Goal: Task Accomplishment & Management: Manage account settings

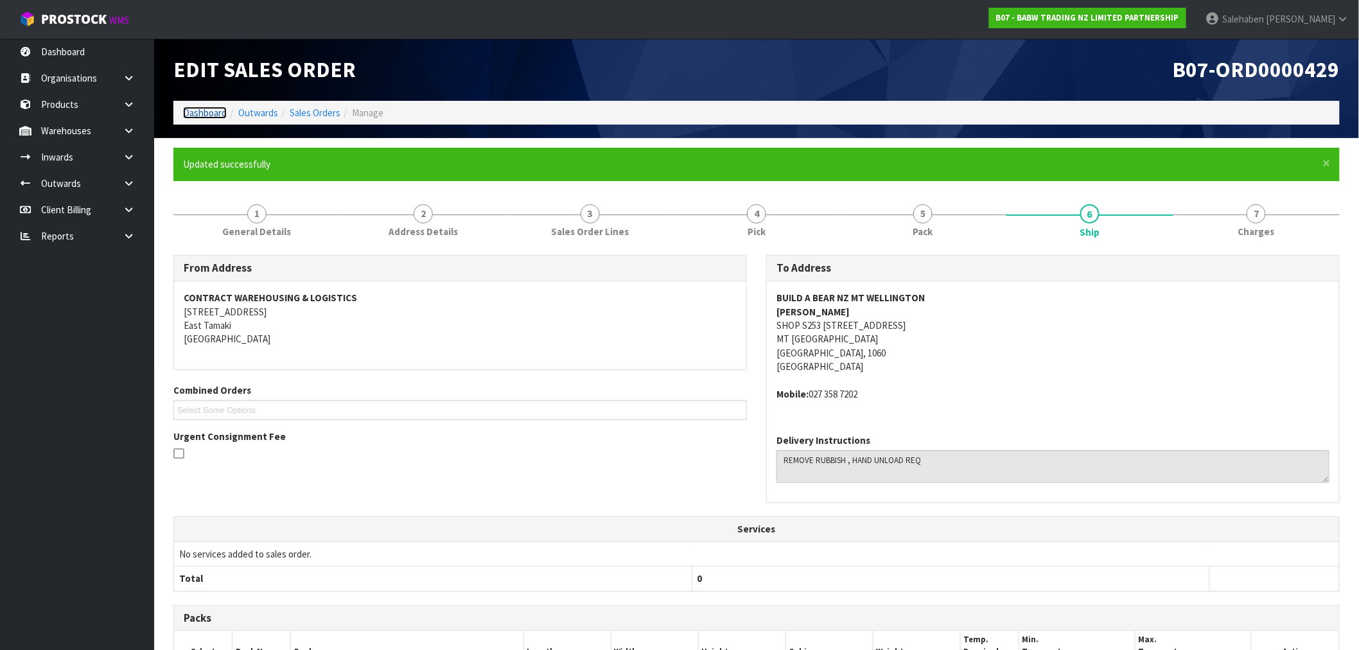
drag, startPoint x: 200, startPoint y: 114, endPoint x: 188, endPoint y: 122, distance: 14.8
click at [200, 114] on link "Dashboard" at bounding box center [205, 113] width 44 height 12
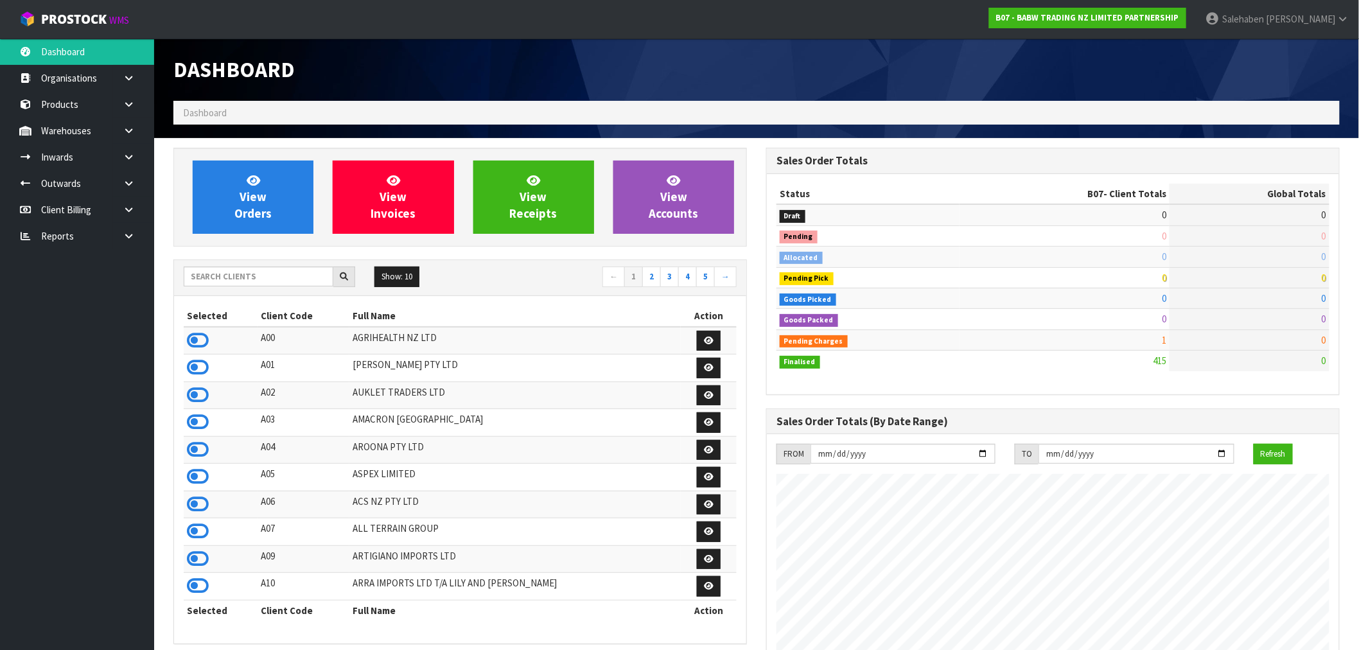
scroll to position [973, 593]
click at [246, 268] on input "text" at bounding box center [259, 277] width 150 height 20
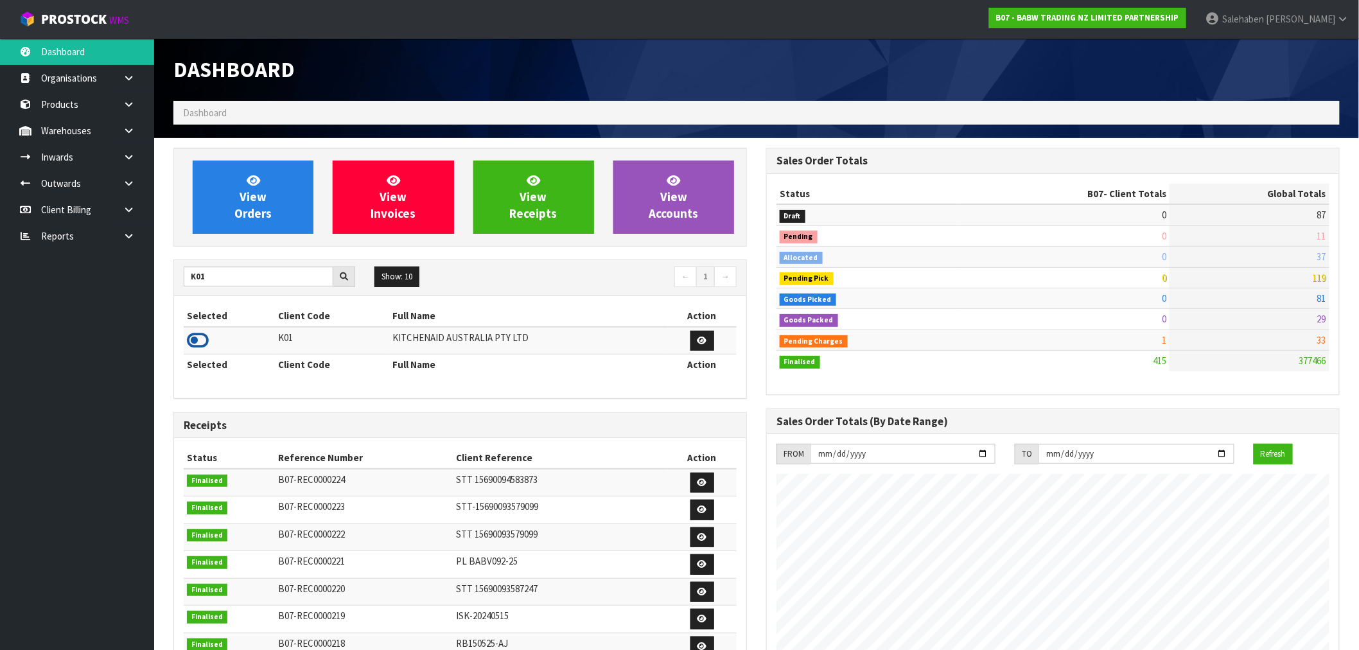
click at [197, 344] on icon at bounding box center [198, 340] width 22 height 19
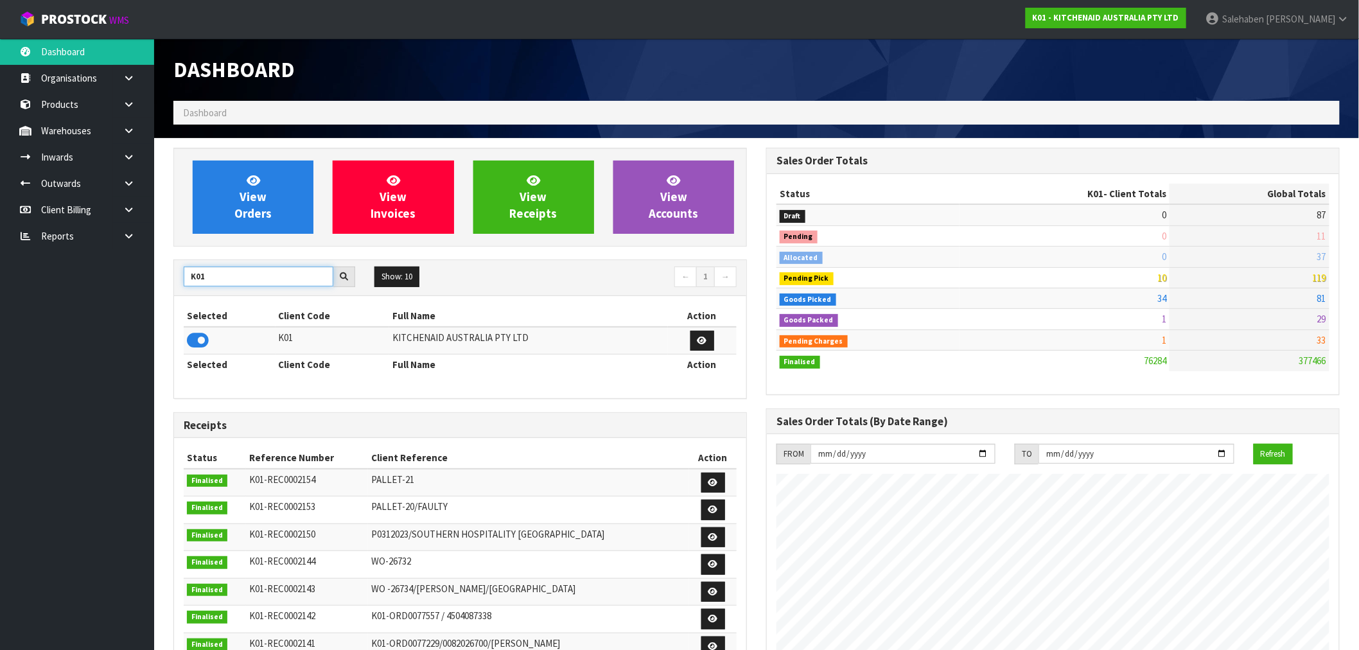
drag, startPoint x: 212, startPoint y: 283, endPoint x: 165, endPoint y: 291, distance: 47.6
click at [166, 291] on div "View Orders View Invoices View Receipts View Accounts K01 Show: 10 5 10 25 50 ←…" at bounding box center [460, 524] width 593 height 752
type input "S08"
click at [198, 339] on icon at bounding box center [198, 340] width 22 height 19
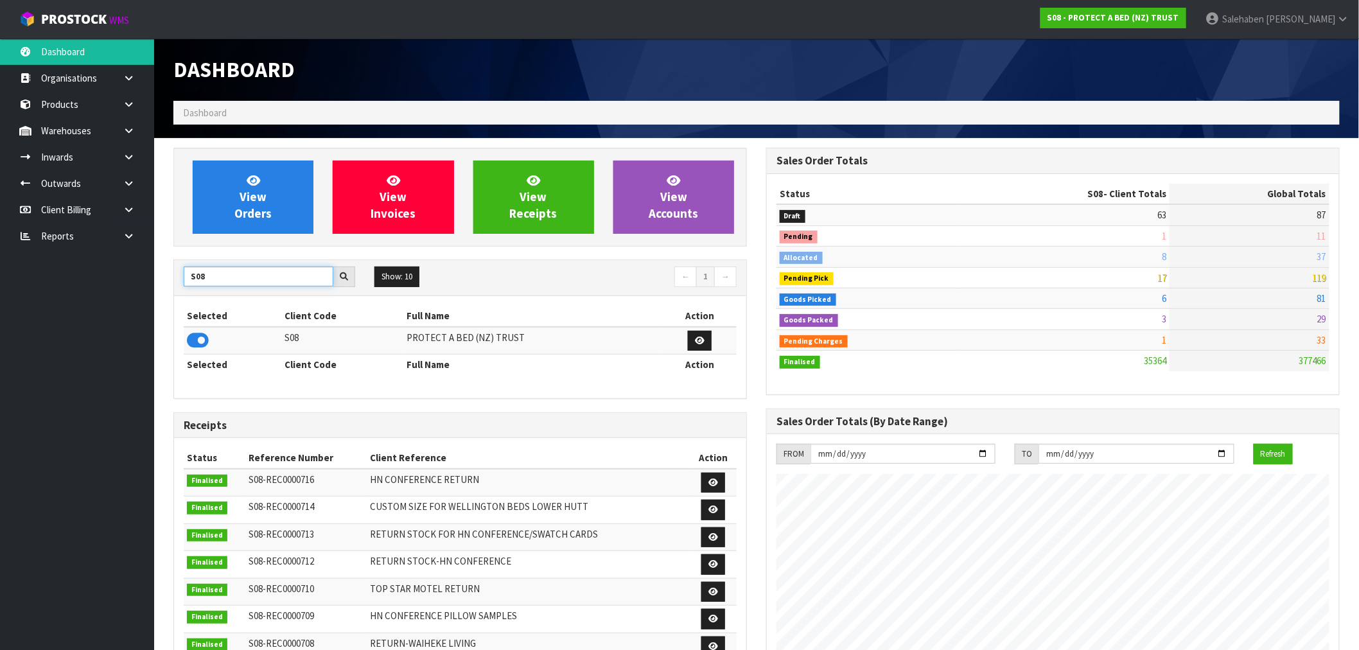
drag, startPoint x: 222, startPoint y: 272, endPoint x: 142, endPoint y: 292, distance: 82.1
click at [144, 291] on body "Toggle navigation ProStock WMS S08 - PROTECT A BED (NZ) TRUST Salehaben Patel L…" at bounding box center [679, 325] width 1359 height 650
type input "T01"
click at [195, 343] on icon at bounding box center [198, 340] width 22 height 19
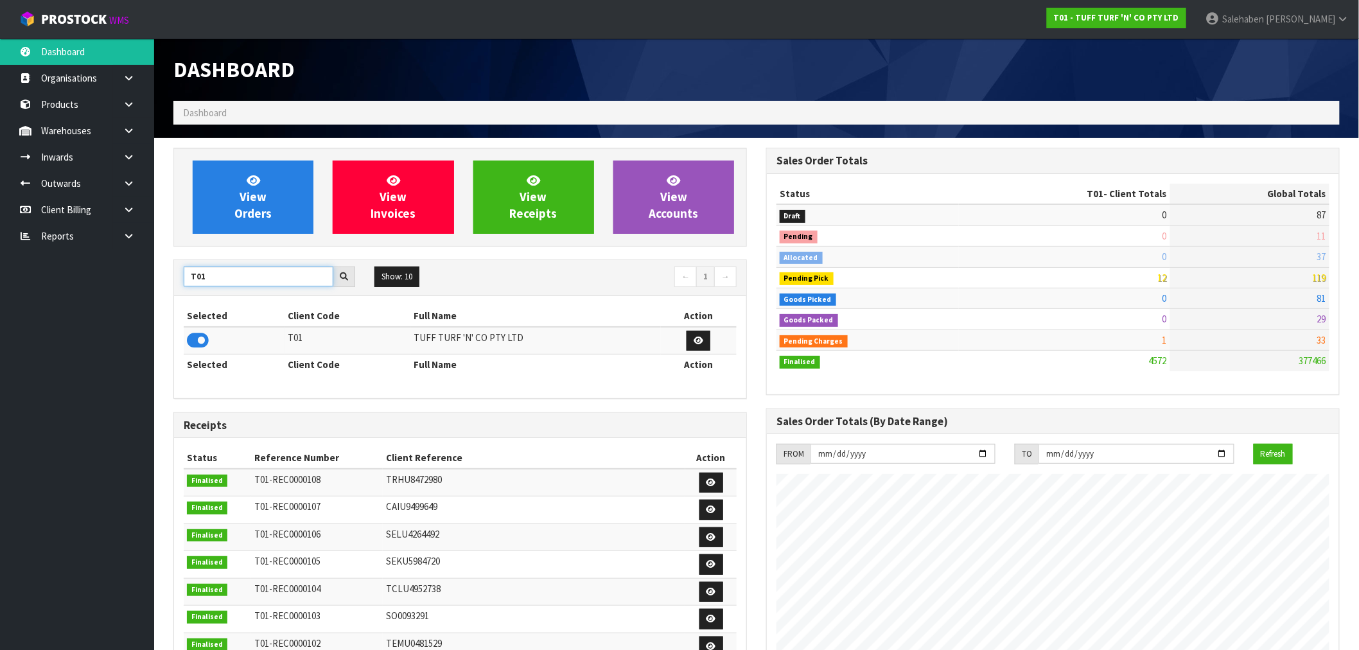
drag, startPoint x: 224, startPoint y: 281, endPoint x: 150, endPoint y: 290, distance: 73.8
click at [150, 290] on body "Toggle navigation ProStock WMS T01 - TUFF TURF 'N' CO PTY LTD Salehaben Patel L…" at bounding box center [679, 325] width 1359 height 650
click at [190, 346] on icon at bounding box center [198, 340] width 22 height 19
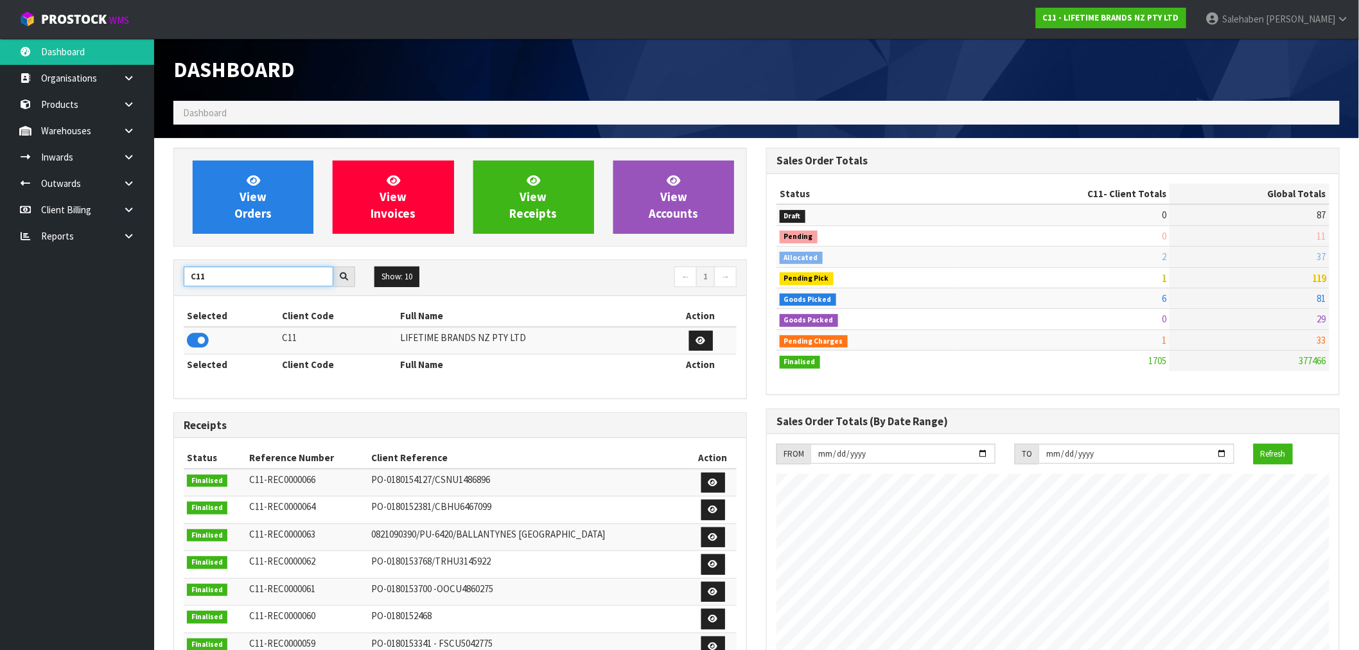
drag, startPoint x: 225, startPoint y: 274, endPoint x: 87, endPoint y: 299, distance: 140.5
click at [89, 300] on body "Toggle navigation ProStock WMS C11 - LIFETIME BRANDS NZ PTY LTD Salehaben Patel…" at bounding box center [679, 325] width 1359 height 650
type input "J02"
click at [191, 344] on icon at bounding box center [198, 340] width 22 height 19
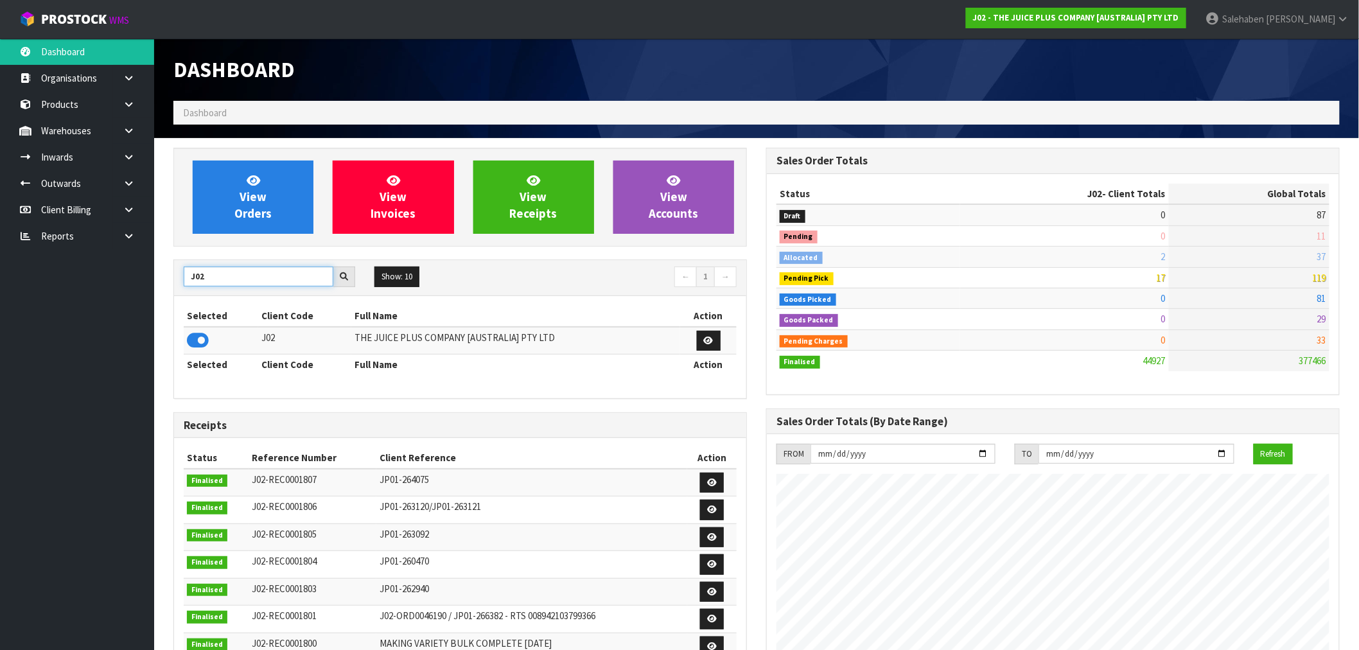
click at [213, 272] on input "J02" at bounding box center [259, 277] width 150 height 20
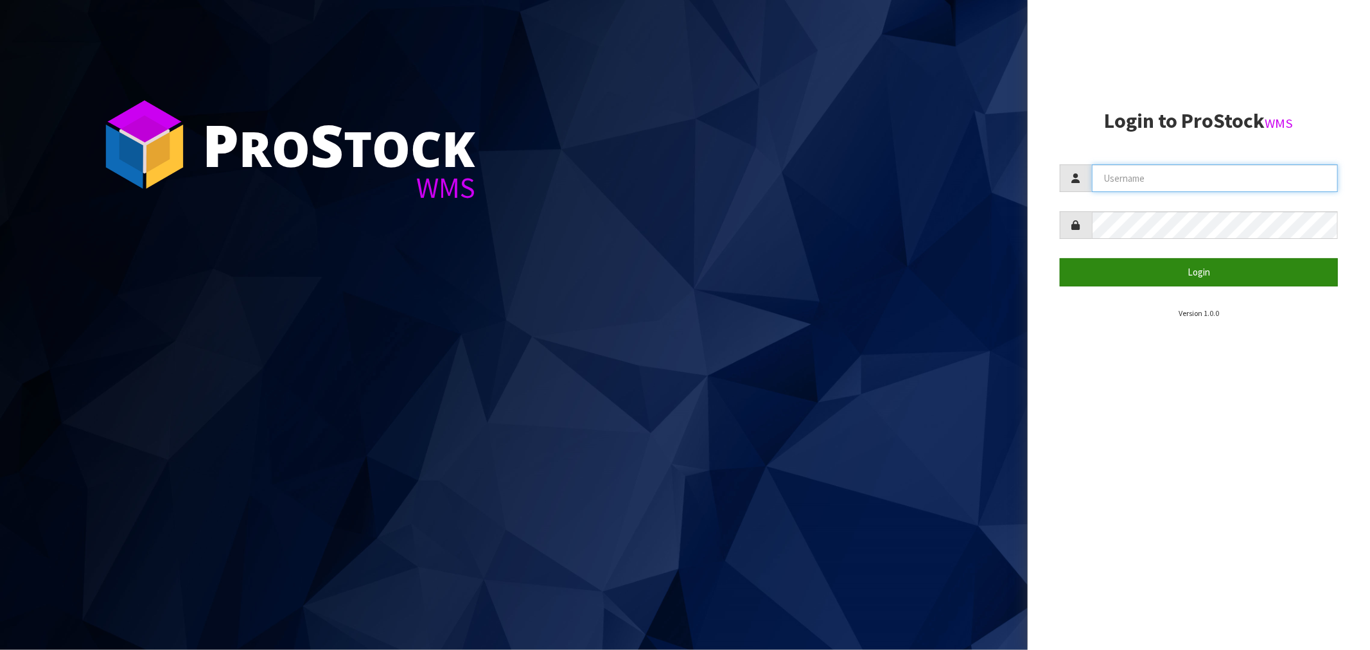
type input "Salehaben@cwl.co.nz"
click at [1203, 273] on button "Login" at bounding box center [1199, 272] width 278 height 28
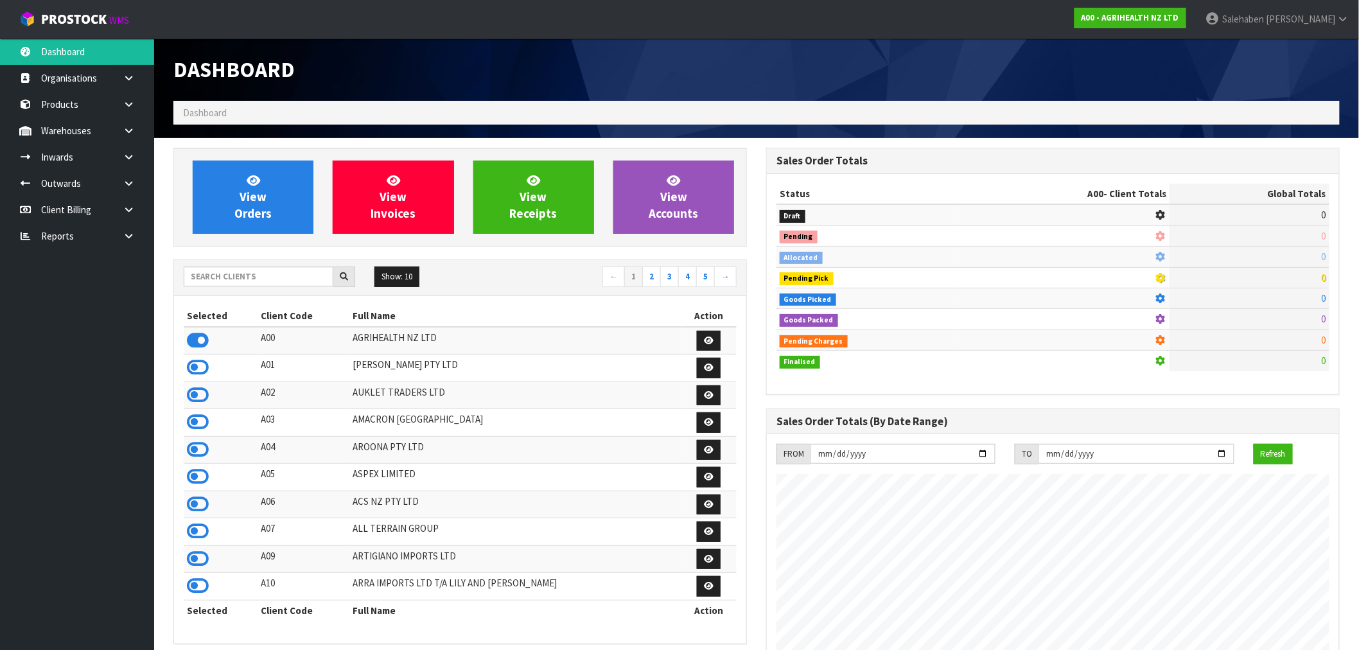
scroll to position [973, 593]
click at [294, 270] on input "text" at bounding box center [259, 277] width 150 height 20
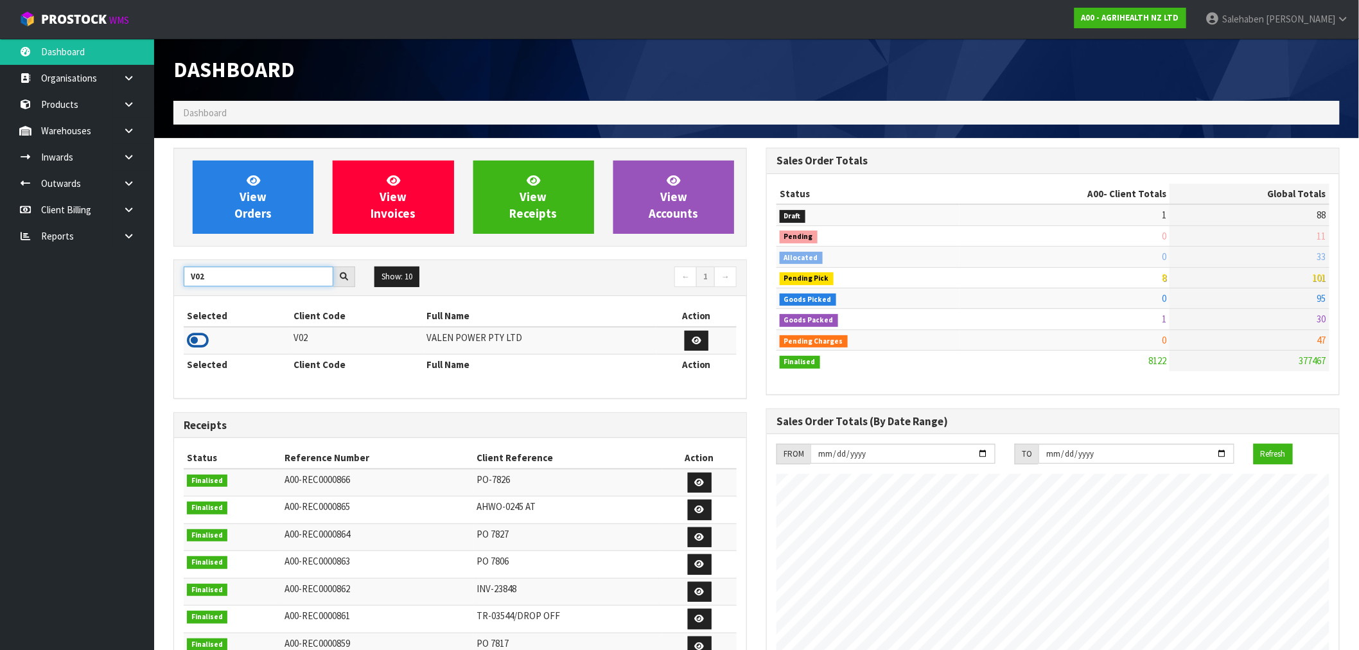
type input "V02"
click at [198, 341] on icon at bounding box center [198, 340] width 22 height 19
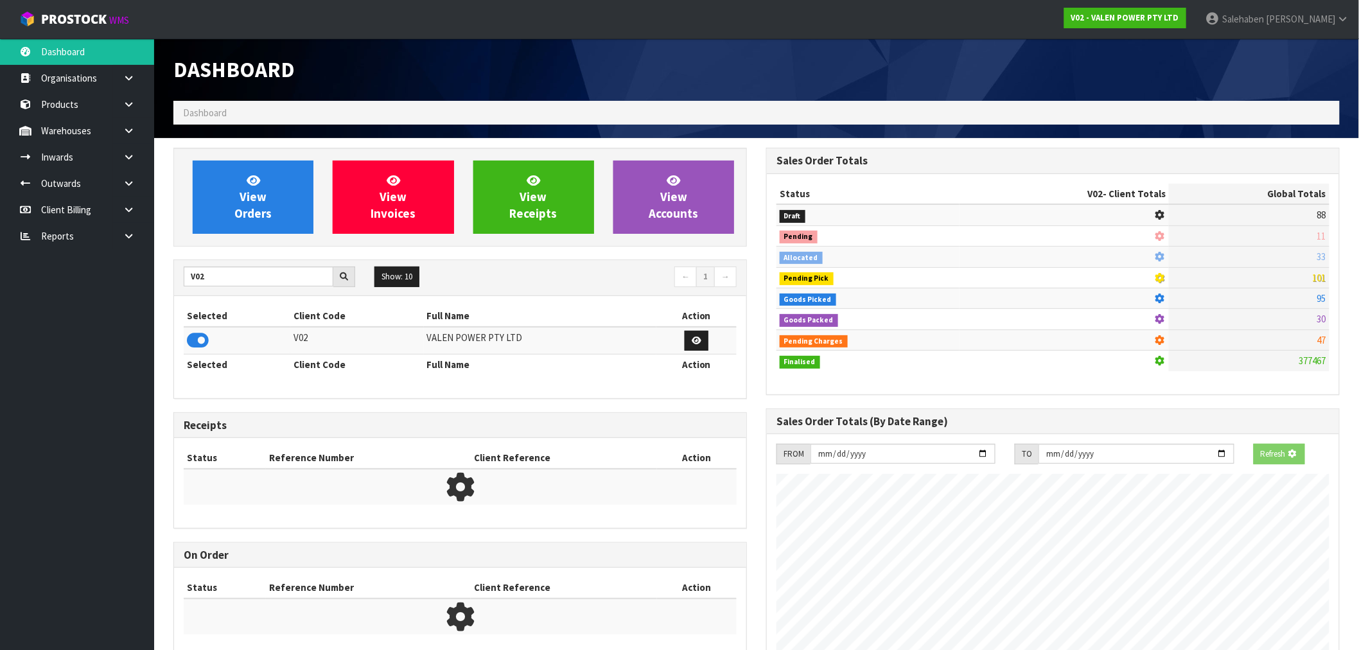
scroll to position [801, 593]
click at [283, 200] on link "View Orders" at bounding box center [253, 197] width 121 height 73
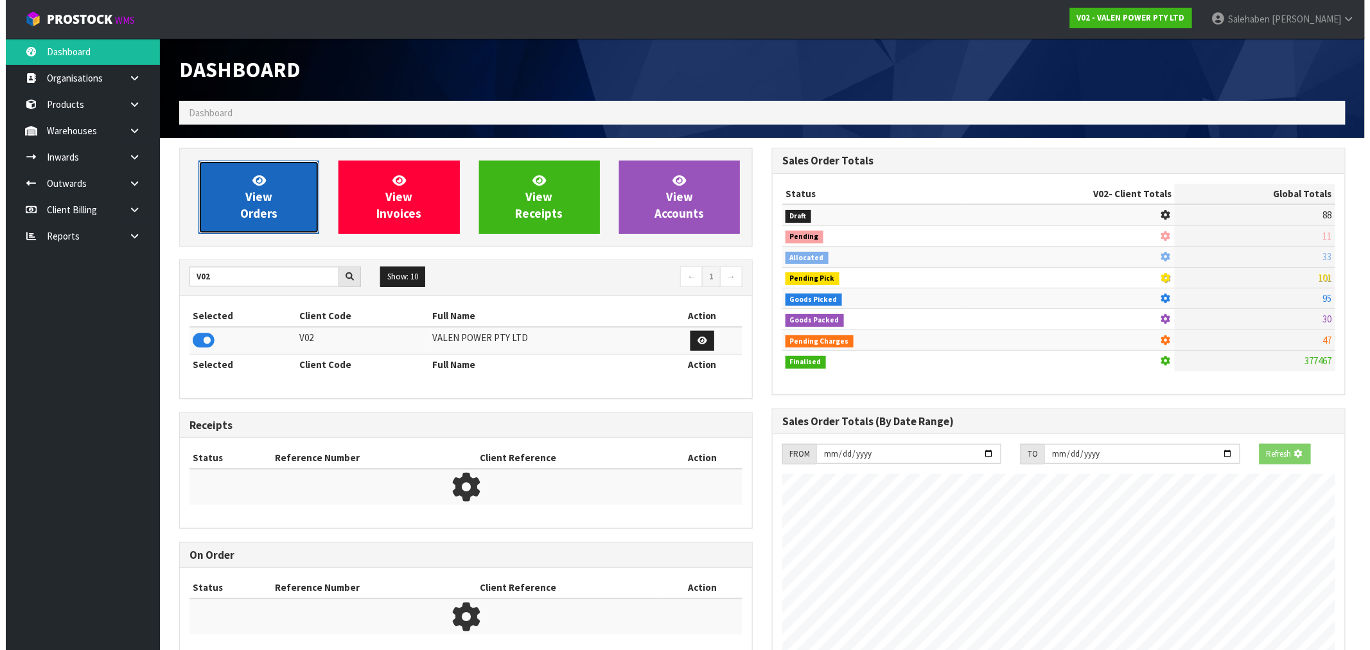
scroll to position [973, 593]
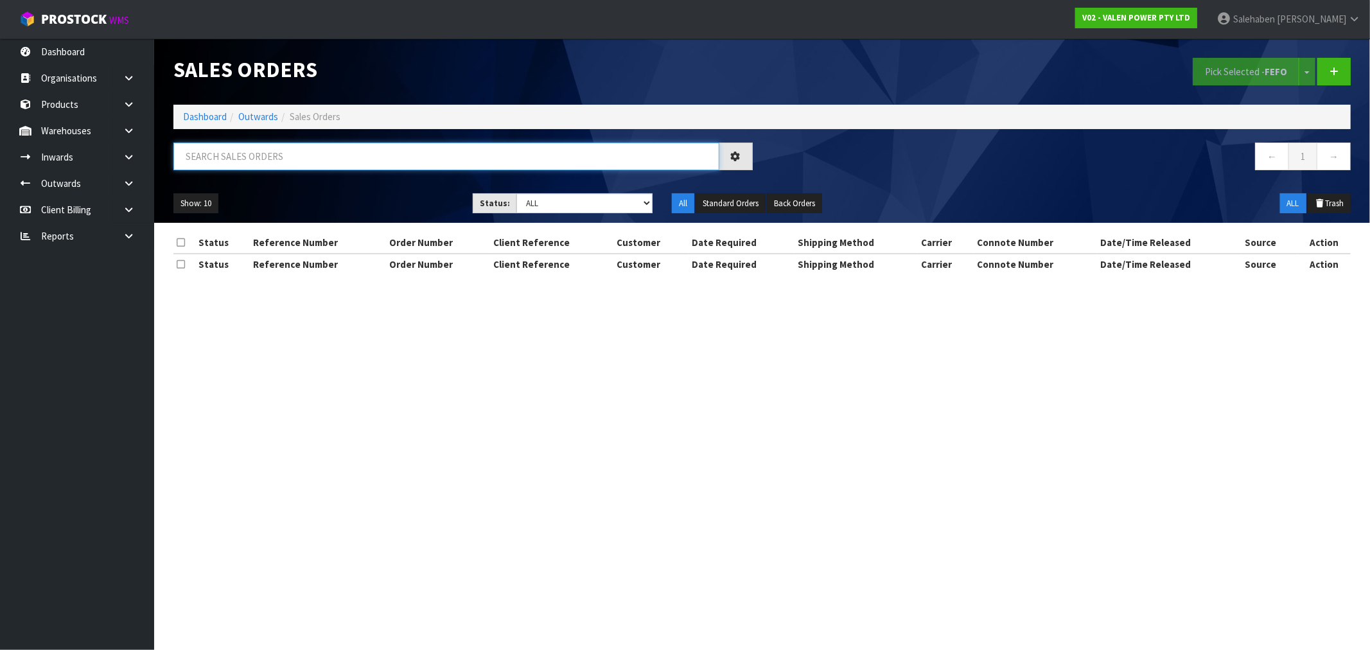
click at [265, 157] on input "text" at bounding box center [446, 157] width 546 height 28
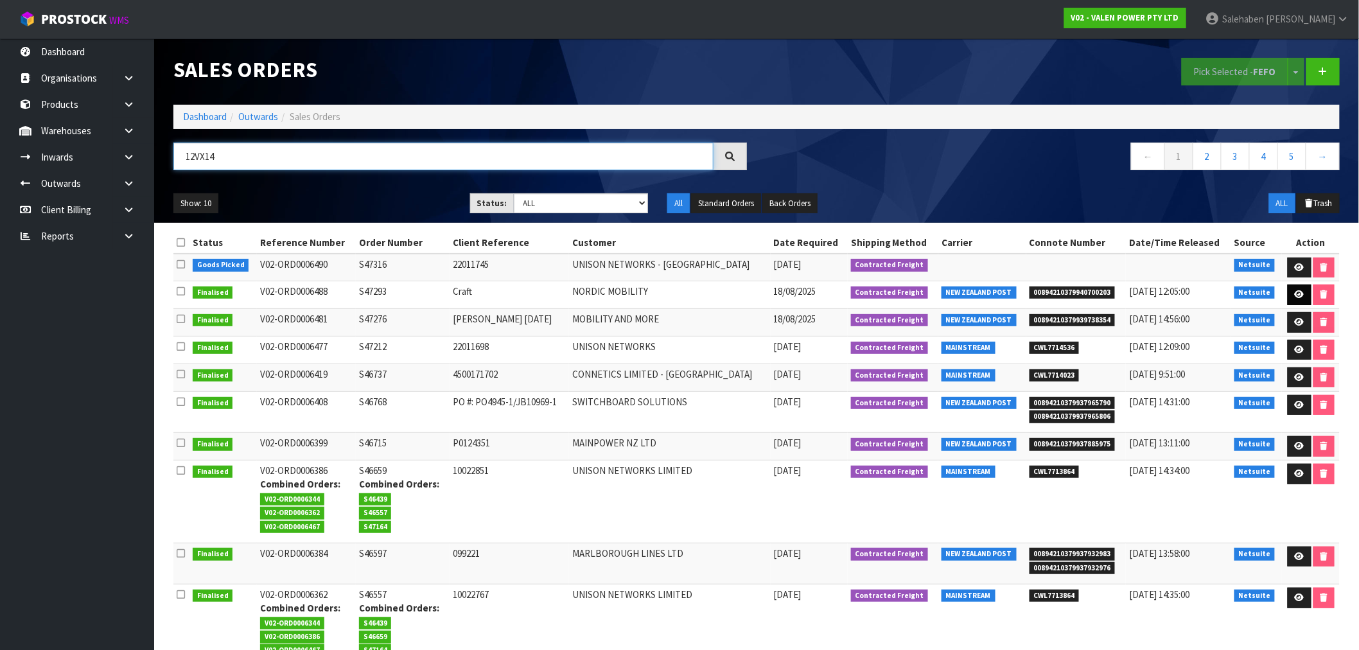
type input "12VX14"
click at [1296, 292] on icon at bounding box center [1300, 294] width 10 height 8
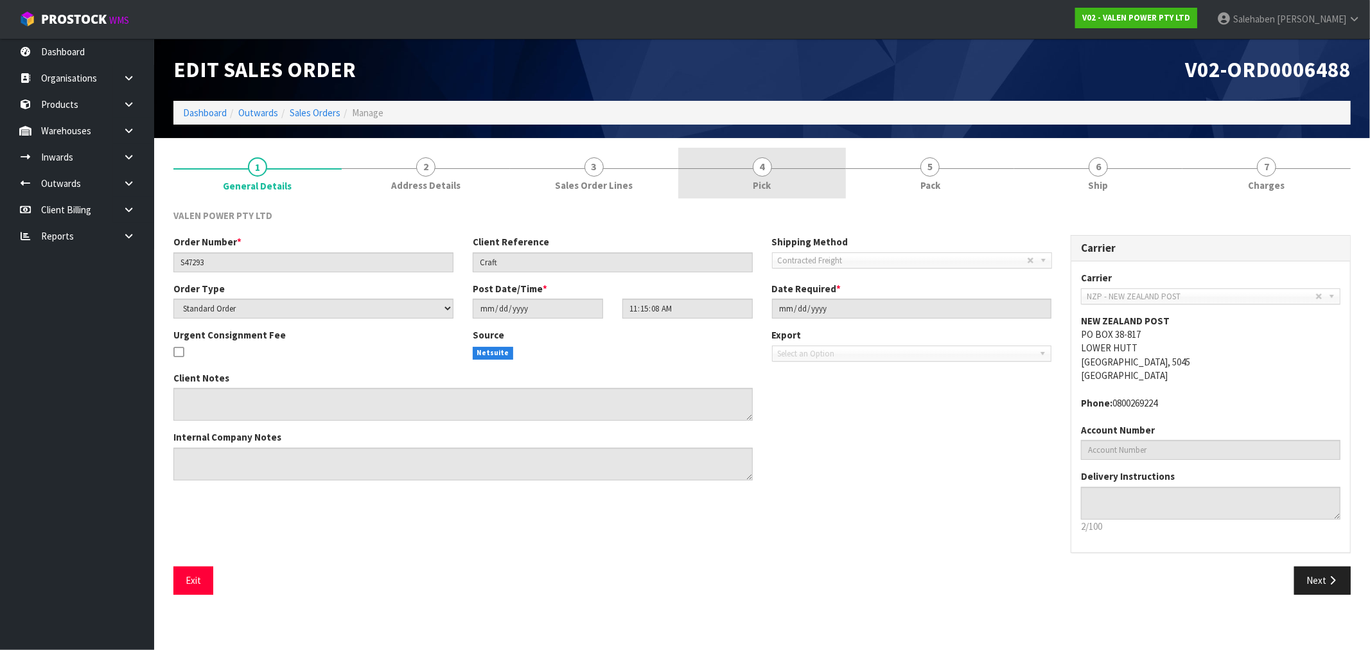
click at [762, 169] on span "4" at bounding box center [762, 166] width 19 height 19
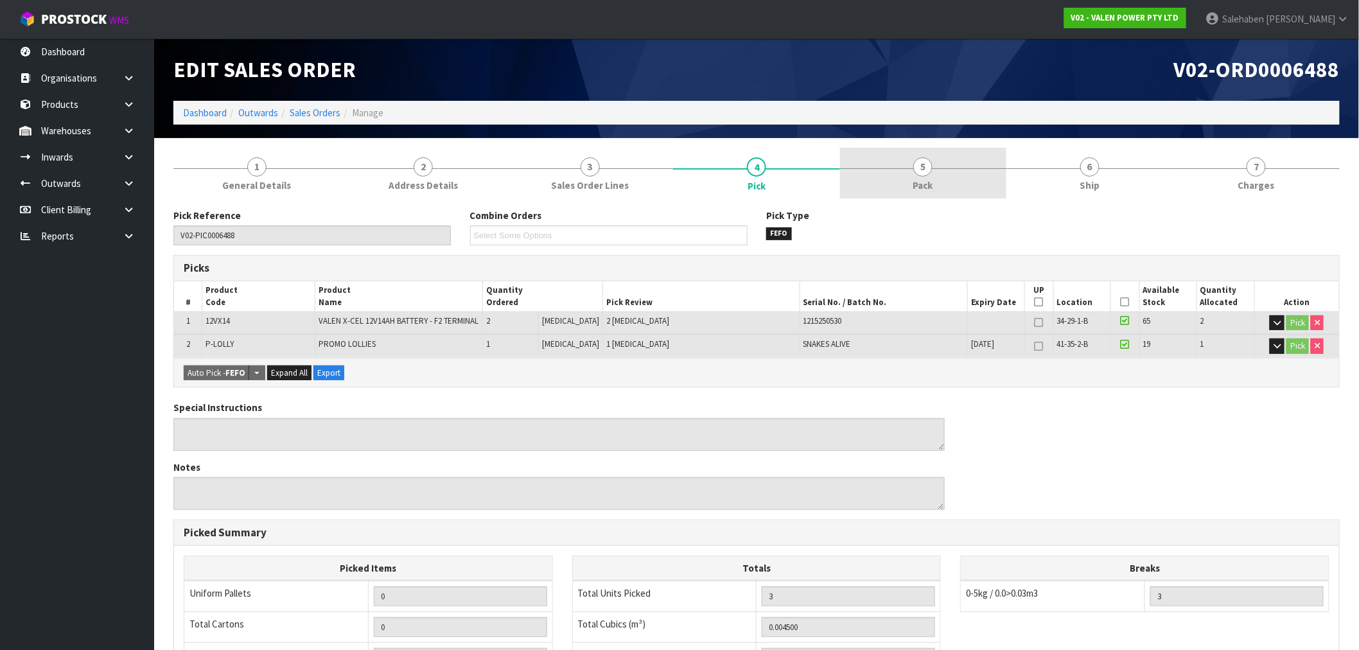
click at [920, 175] on span "5" at bounding box center [922, 166] width 19 height 19
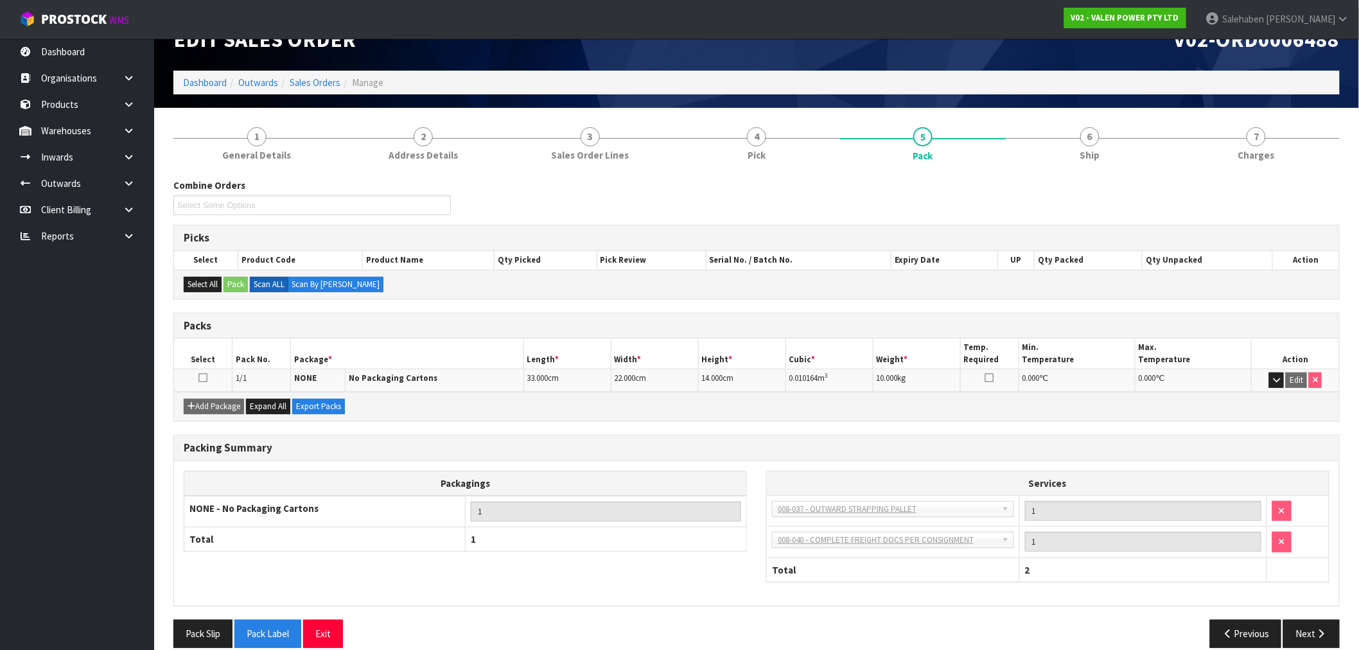
scroll to position [48, 0]
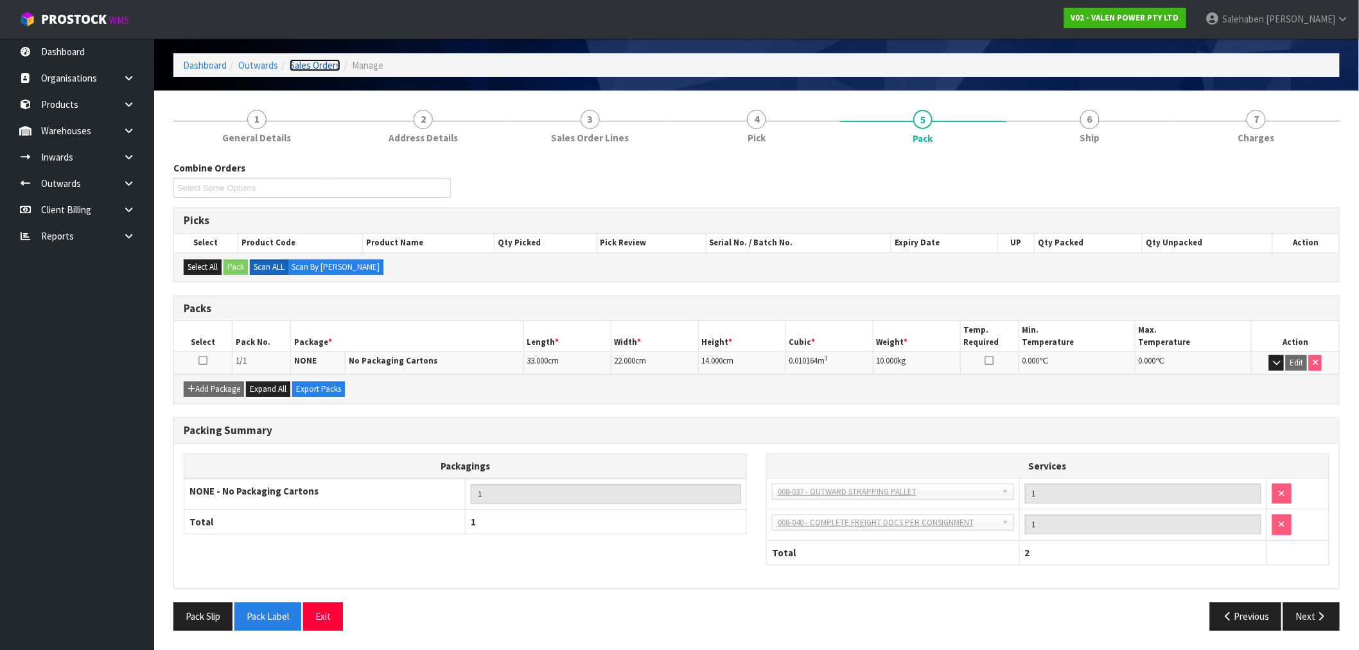
click at [307, 67] on link "Sales Orders" at bounding box center [315, 65] width 51 height 12
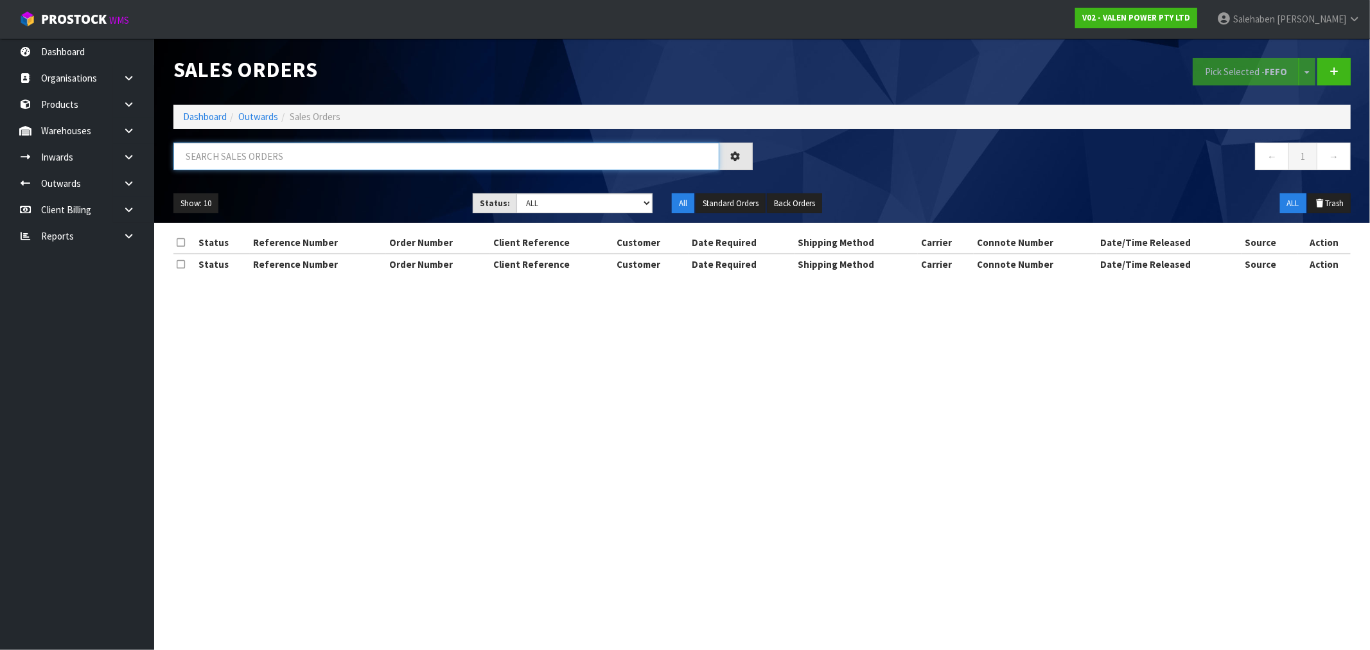
click at [312, 162] on input "text" at bounding box center [446, 157] width 546 height 28
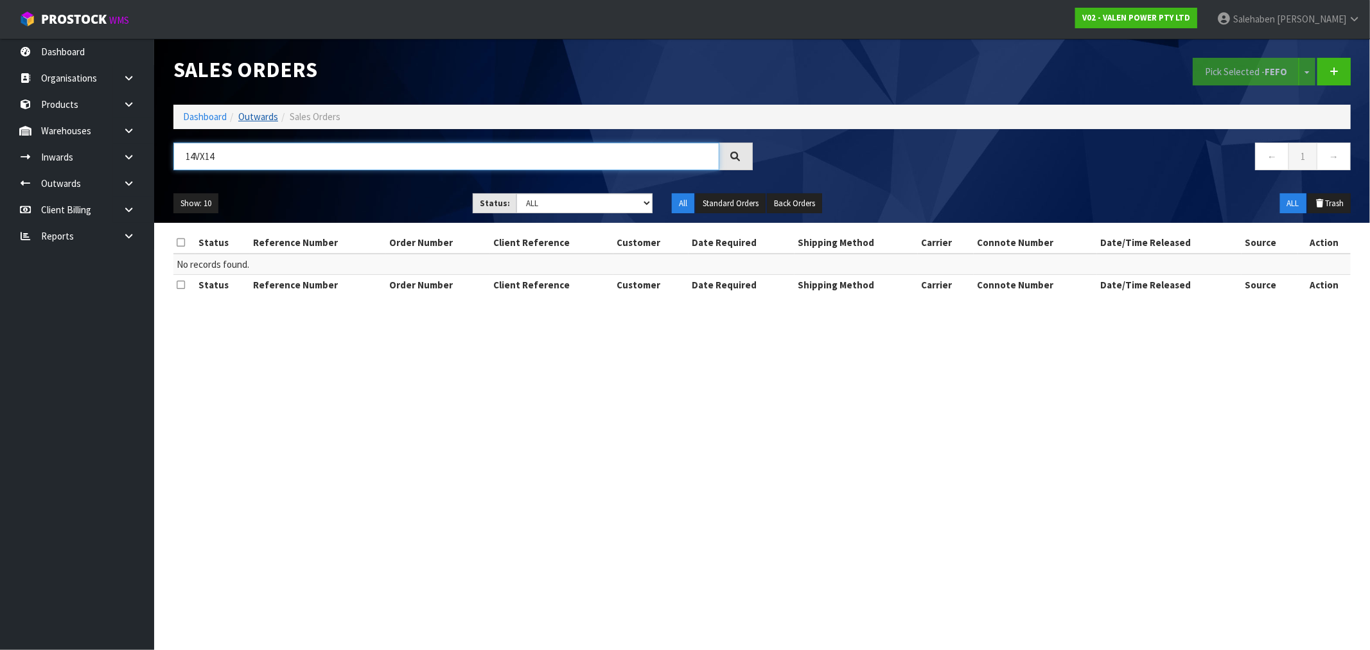
type input "14VX14"
click at [258, 117] on link "Outwards" at bounding box center [258, 116] width 40 height 12
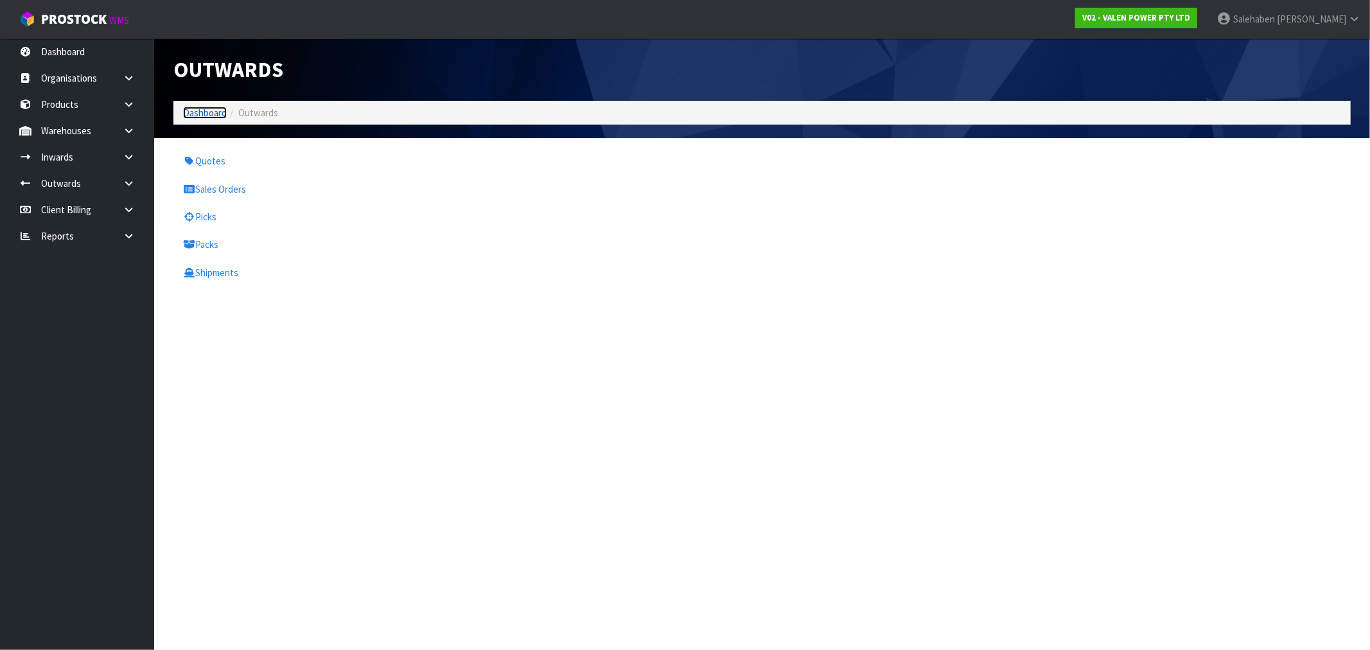
click at [202, 118] on link "Dashboard" at bounding box center [205, 113] width 44 height 12
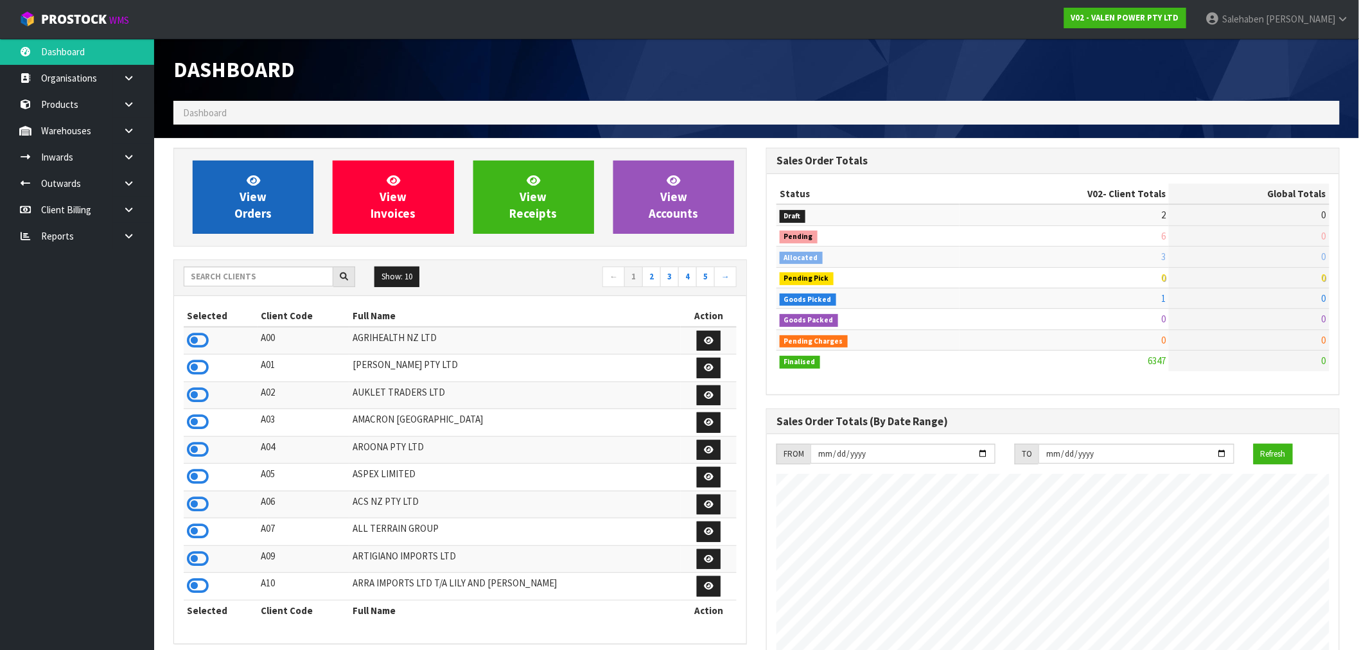
scroll to position [973, 593]
click at [285, 212] on link "View Orders" at bounding box center [253, 197] width 121 height 73
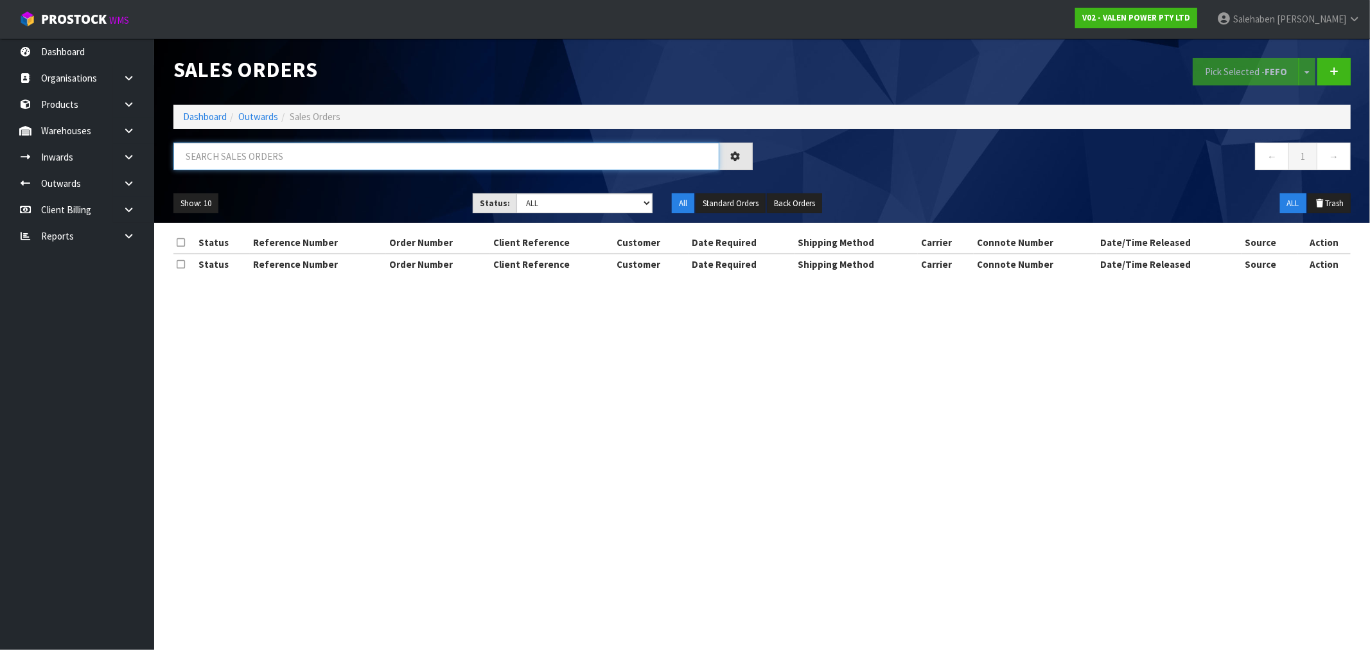
click at [326, 159] on input "text" at bounding box center [446, 157] width 546 height 28
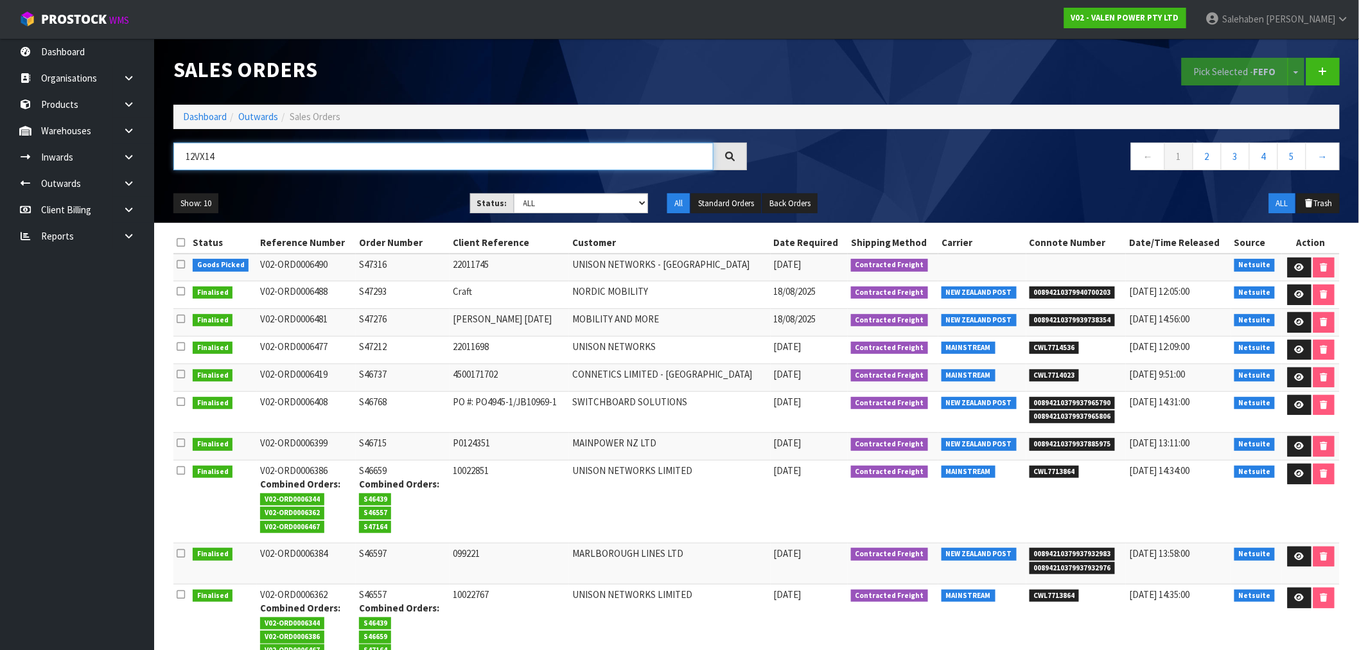
type input "12VX14"
drag, startPoint x: 1147, startPoint y: 324, endPoint x: 1156, endPoint y: 328, distance: 10.4
click at [1156, 328] on td "15/08/2025 14:56:00" at bounding box center [1178, 323] width 105 height 28
click at [1299, 324] on icon at bounding box center [1300, 322] width 10 height 8
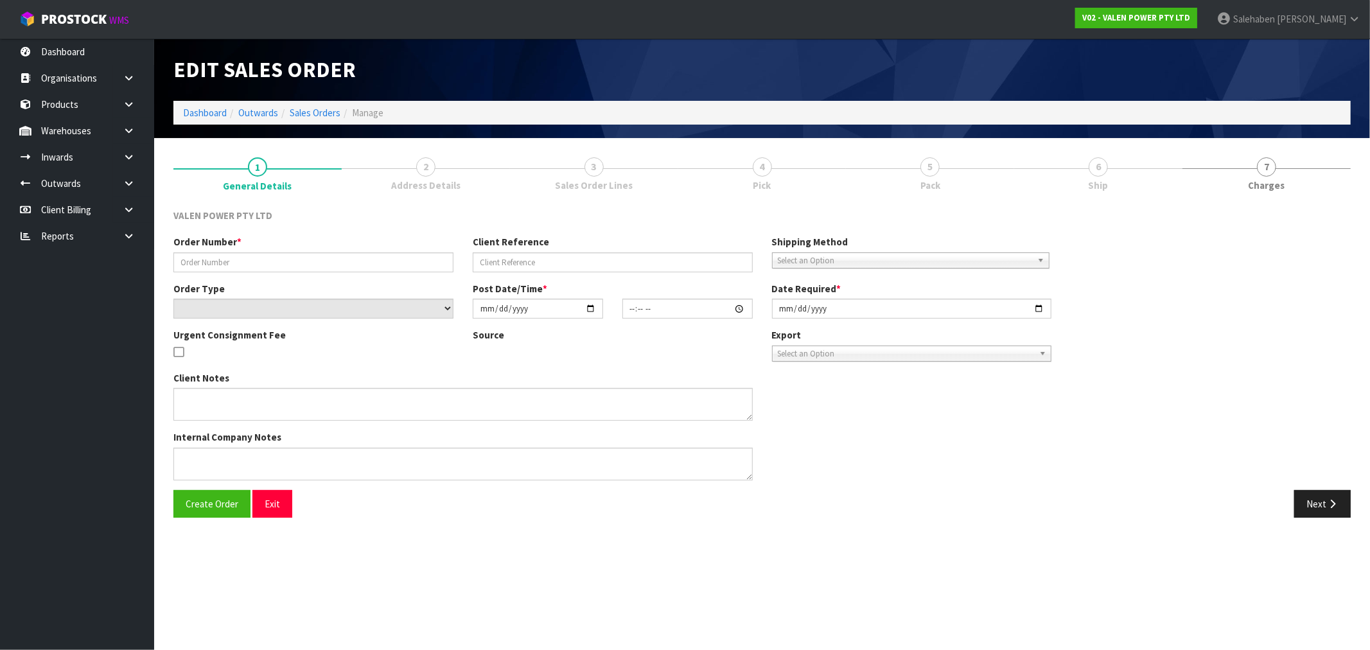
type input "S47276"
type input "Kevin 15.08.2025"
select select "number:0"
type input "2025-08-15"
type input "13:45:10.000"
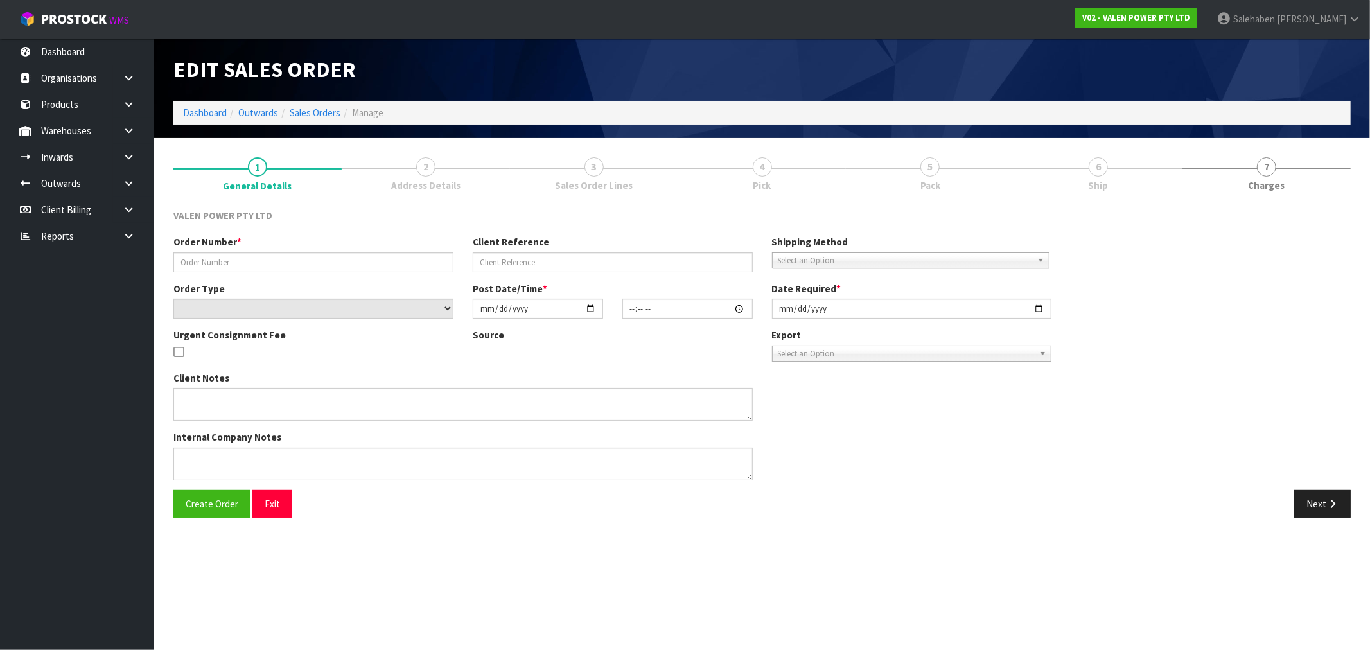
type input "2025-08-18"
type textarea "ADDED P-LOLLY"
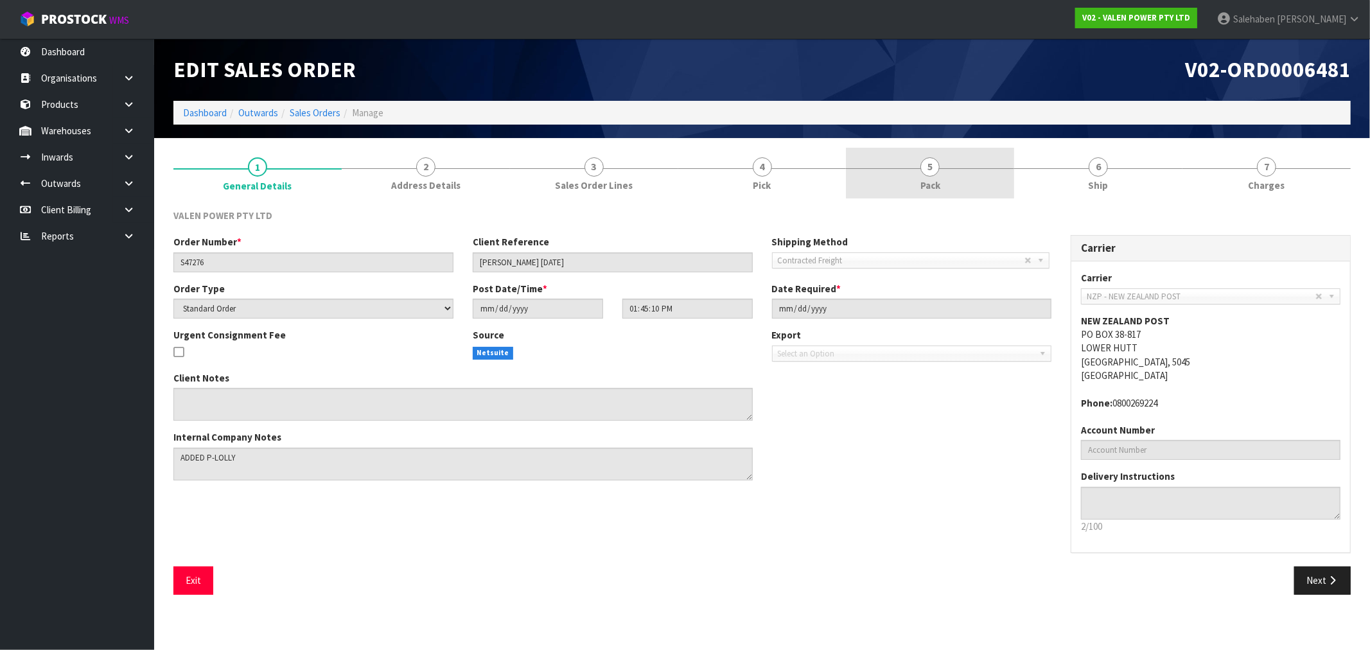
click at [933, 170] on span "5" at bounding box center [929, 166] width 19 height 19
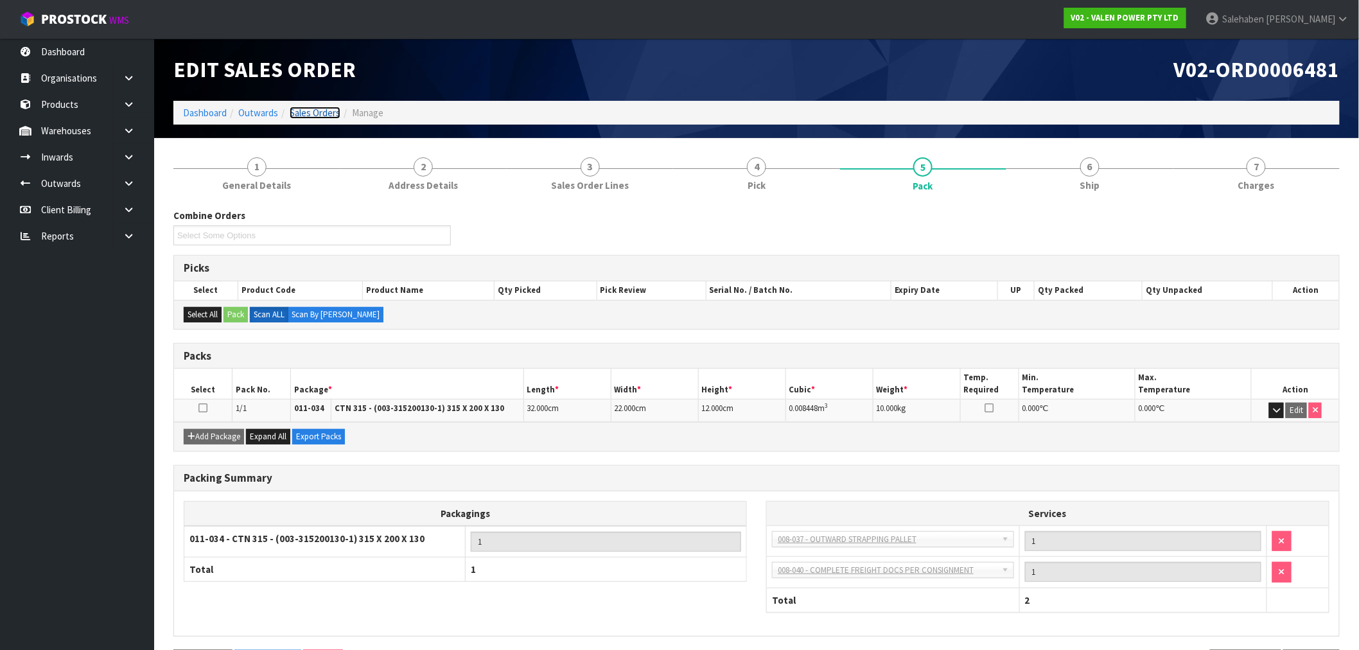
click at [315, 114] on link "Sales Orders" at bounding box center [315, 113] width 51 height 12
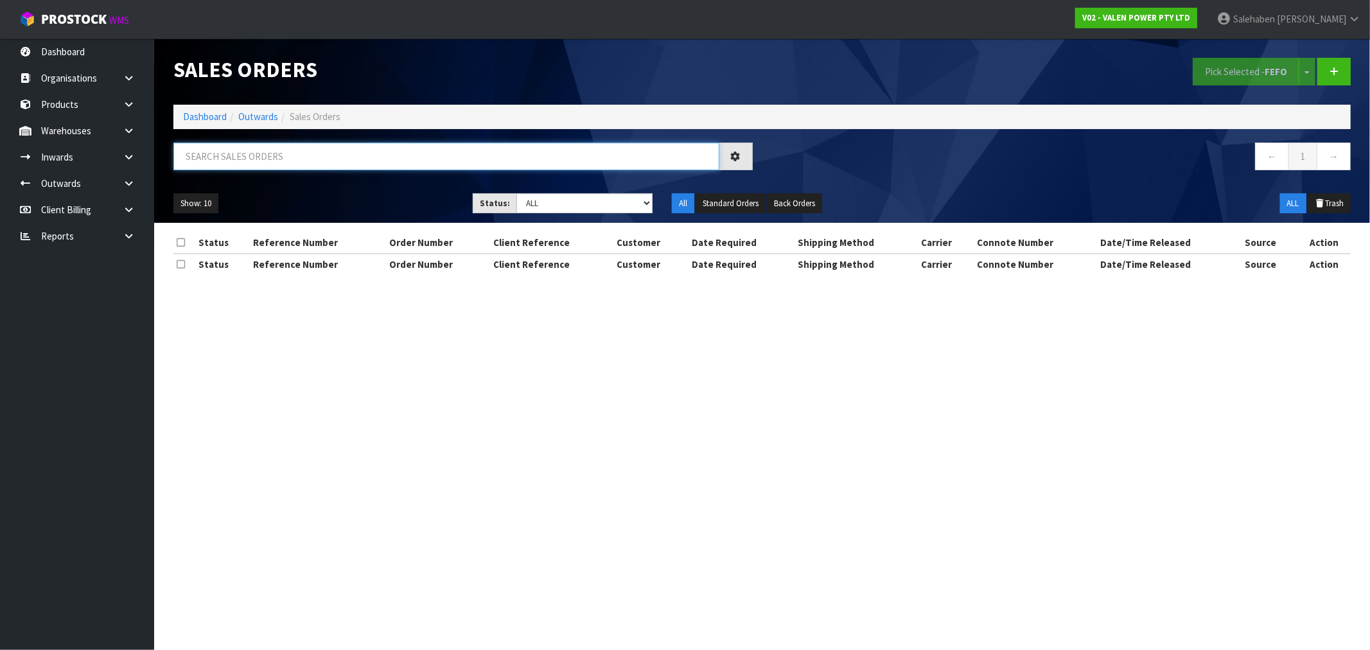
click at [378, 163] on input "text" at bounding box center [446, 157] width 546 height 28
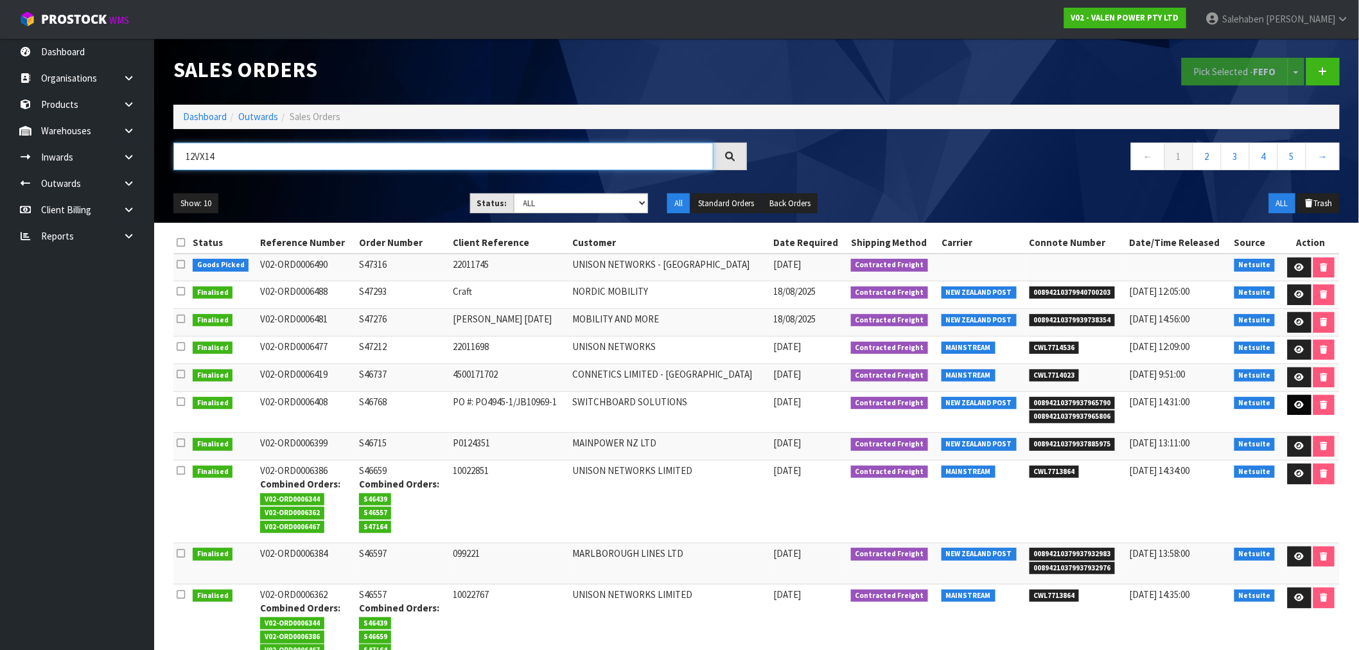
type input "12VX14"
click at [1296, 401] on icon at bounding box center [1300, 405] width 10 height 8
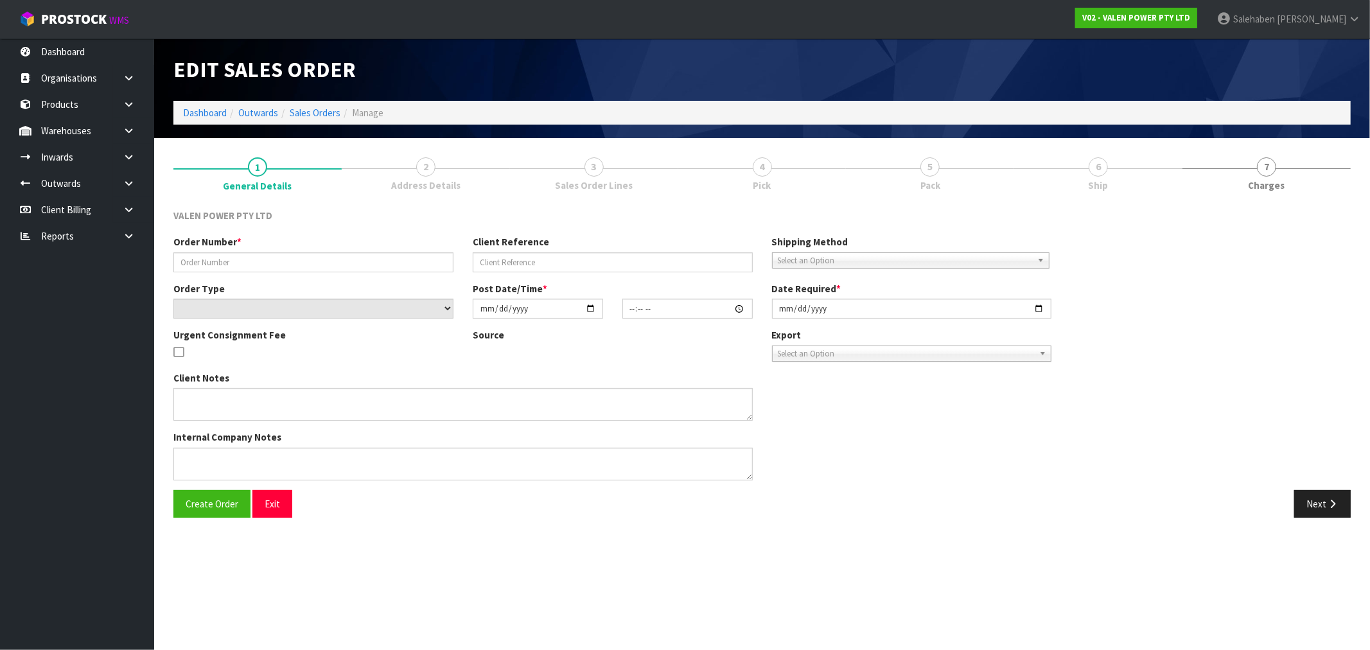
type input "S46768"
type input "PO #: PO4945-1/JB10969-1"
select select "number:0"
type input "2025-07-14"
type input "11:45:06.000"
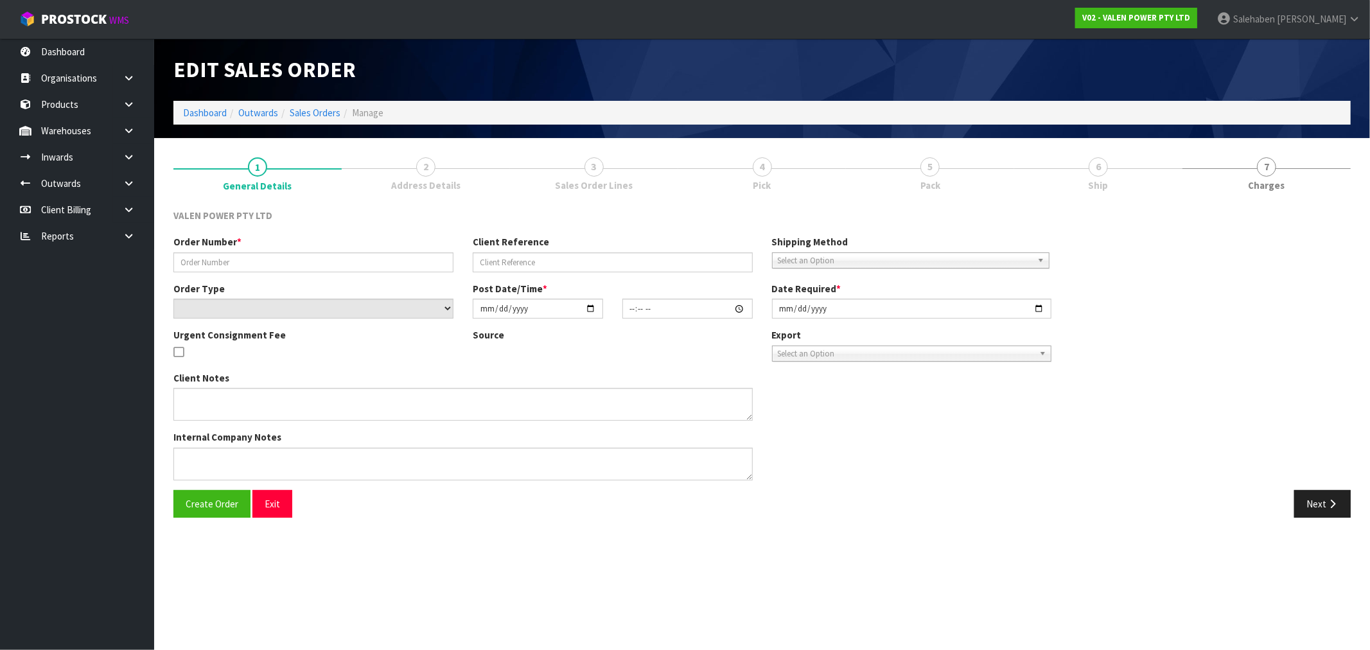
type input "2025-08-11"
type textarea "Backordered stock"
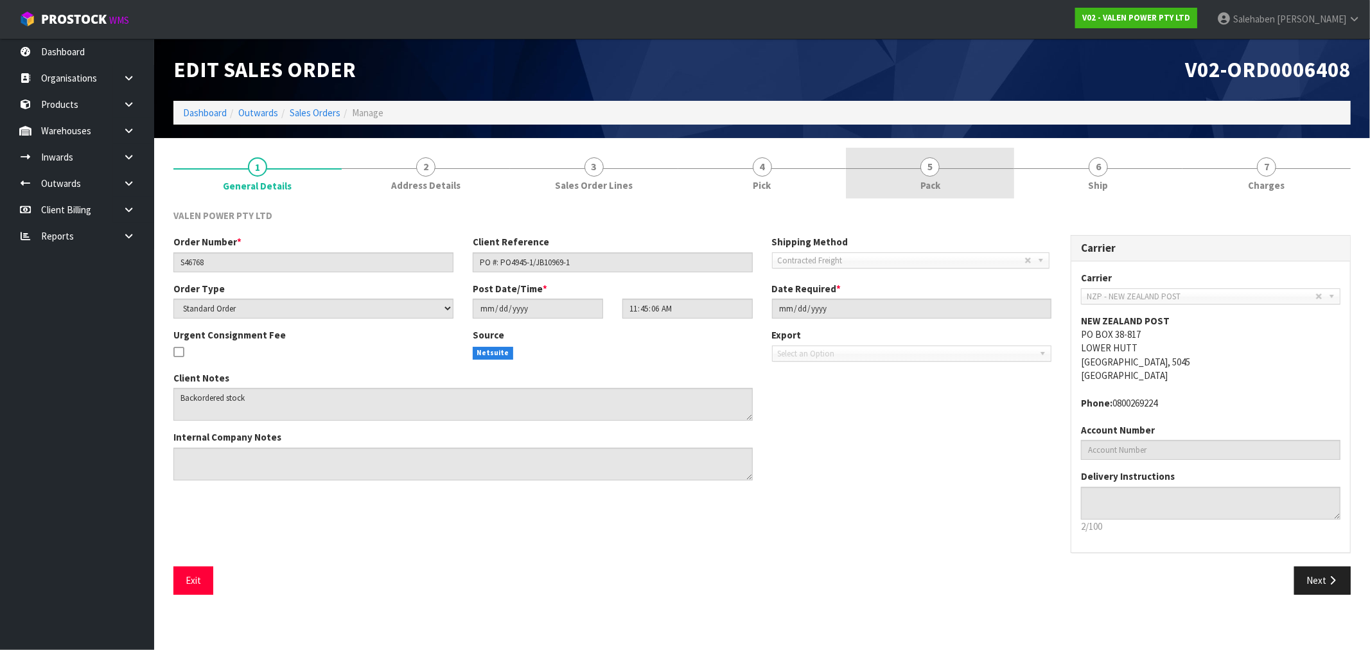
click at [926, 182] on span "Pack" at bounding box center [930, 185] width 20 height 13
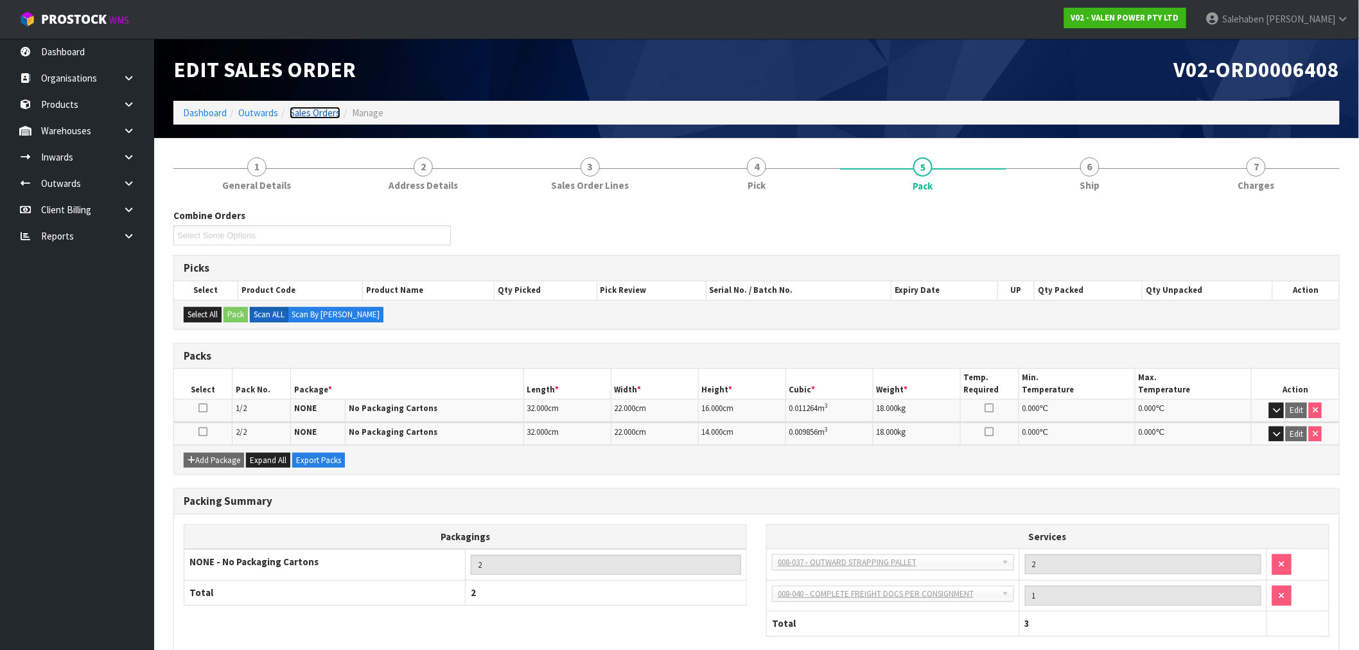
click at [307, 116] on link "Sales Orders" at bounding box center [315, 113] width 51 height 12
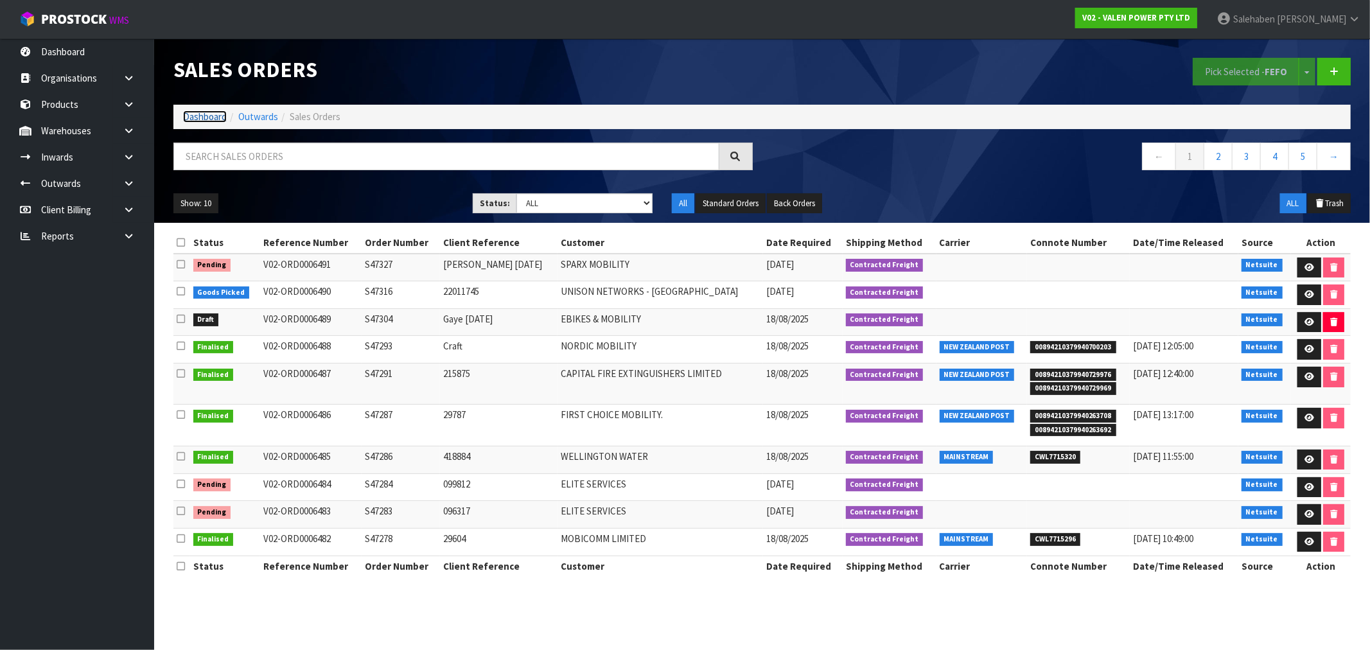
click at [202, 117] on link "Dashboard" at bounding box center [205, 116] width 44 height 12
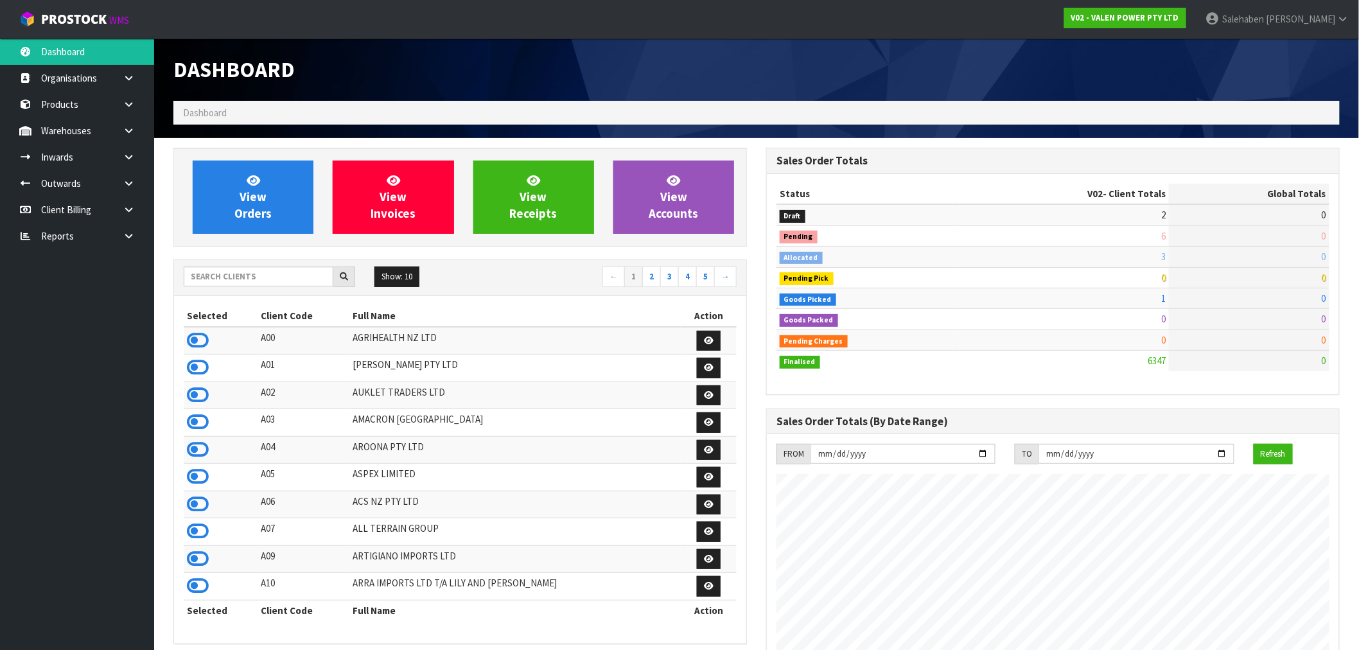
scroll to position [973, 593]
click at [218, 278] on input "text" at bounding box center [259, 277] width 150 height 20
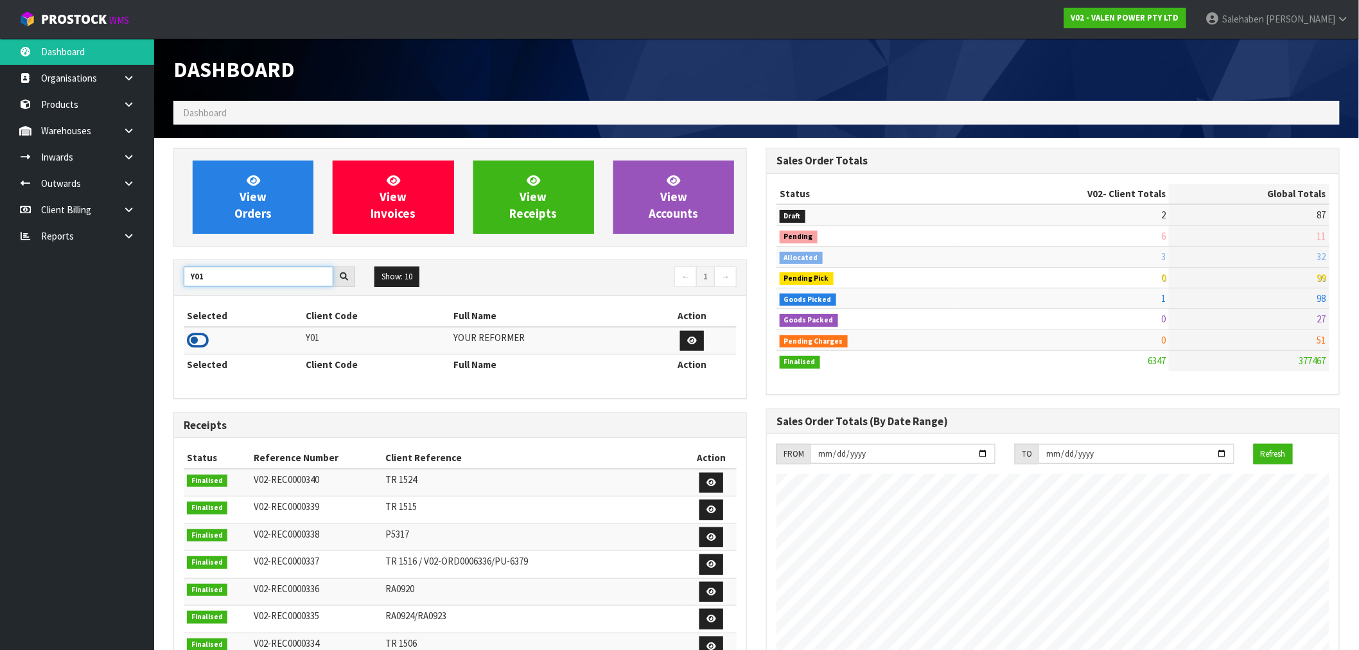
type input "Y01"
click at [190, 342] on icon at bounding box center [198, 340] width 22 height 19
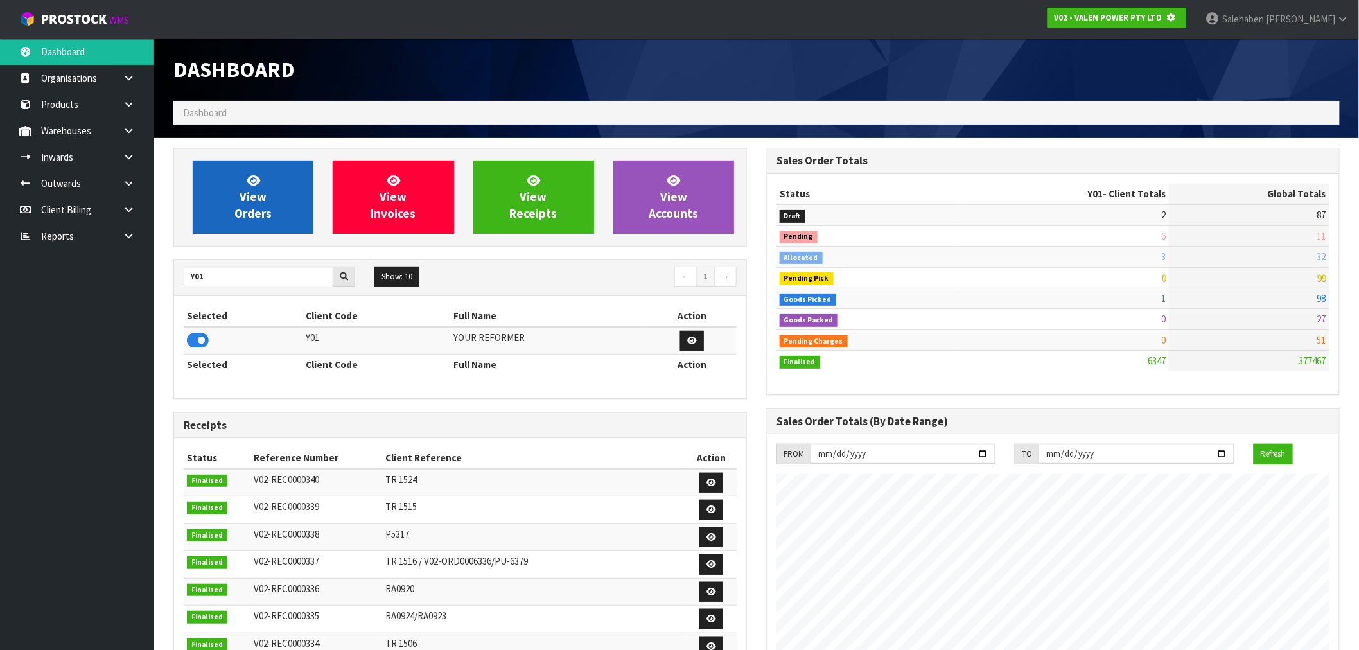
scroll to position [641503, 641711]
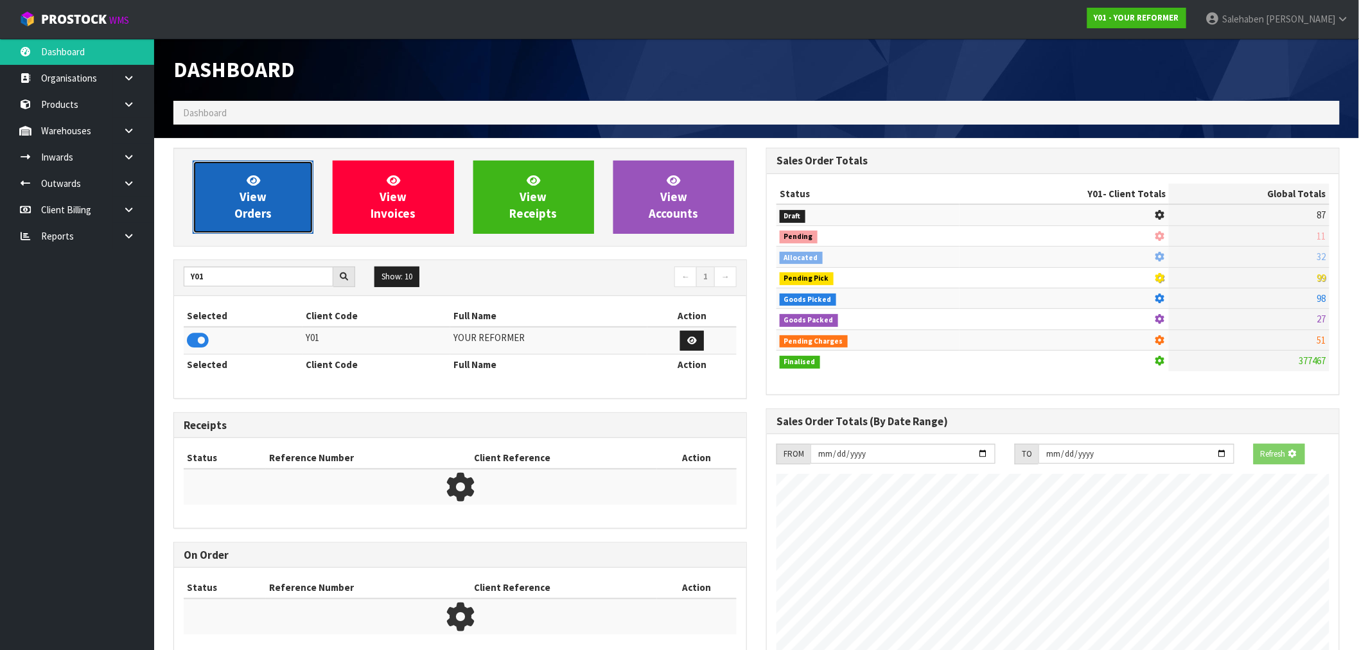
click at [277, 206] on link "View Orders" at bounding box center [253, 197] width 121 height 73
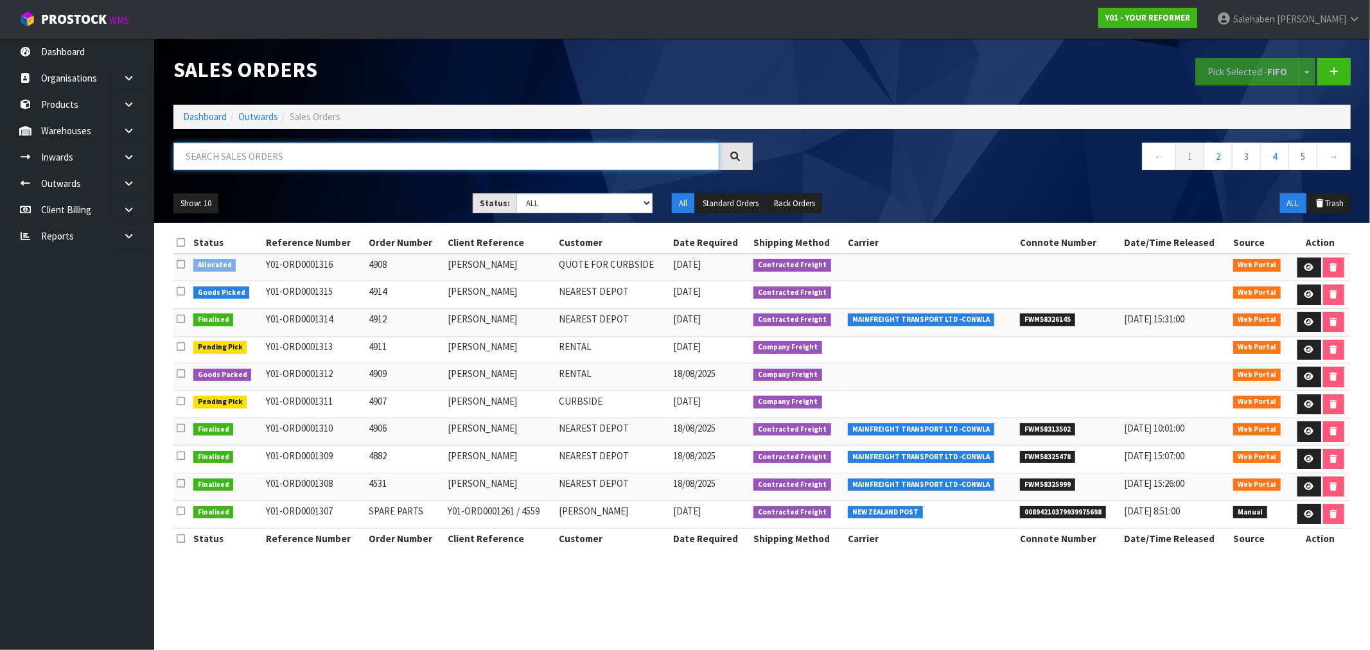
click at [360, 152] on input "text" at bounding box center [446, 157] width 546 height 28
click at [574, 209] on select "Draft Pending Allocated Pending Pick Goods Picked Goods Packed Pending Charges …" at bounding box center [584, 203] width 136 height 20
select select "string:3"
click at [516, 193] on select "Draft Pending Allocated Pending Pick Goods Picked Goods Packed Pending Charges …" at bounding box center [584, 203] width 136 height 20
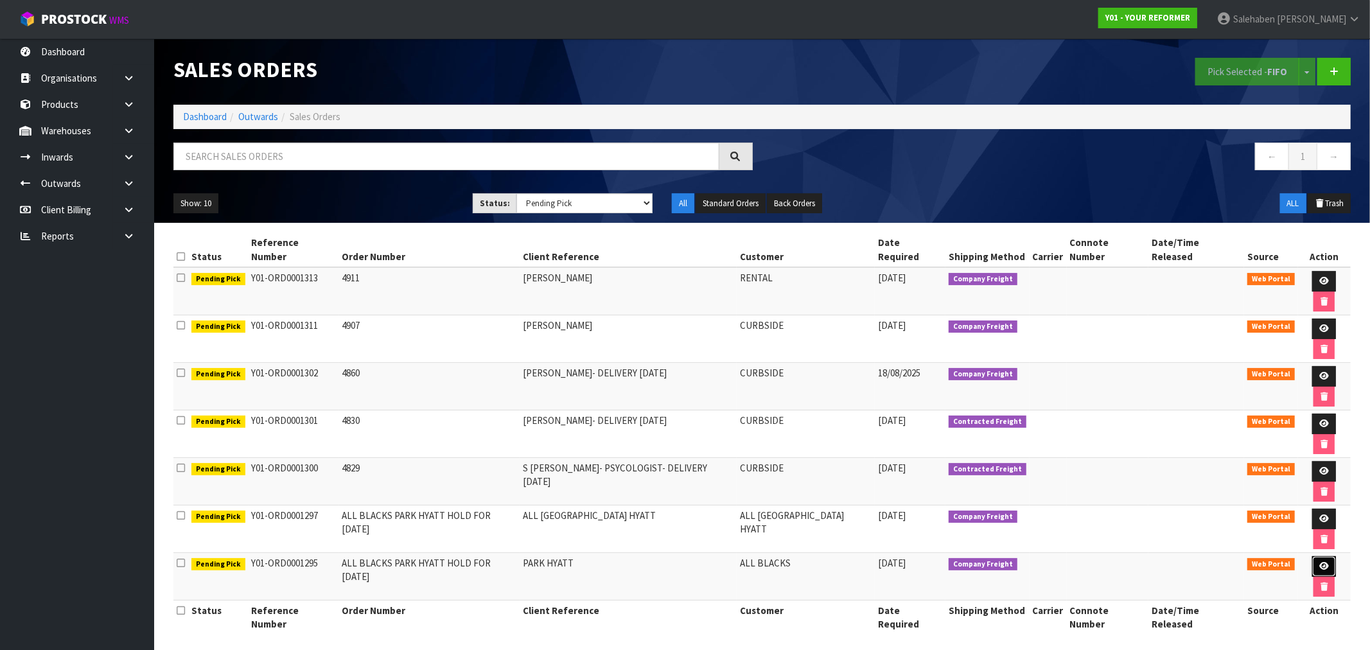
click at [1319, 562] on icon at bounding box center [1324, 566] width 10 height 8
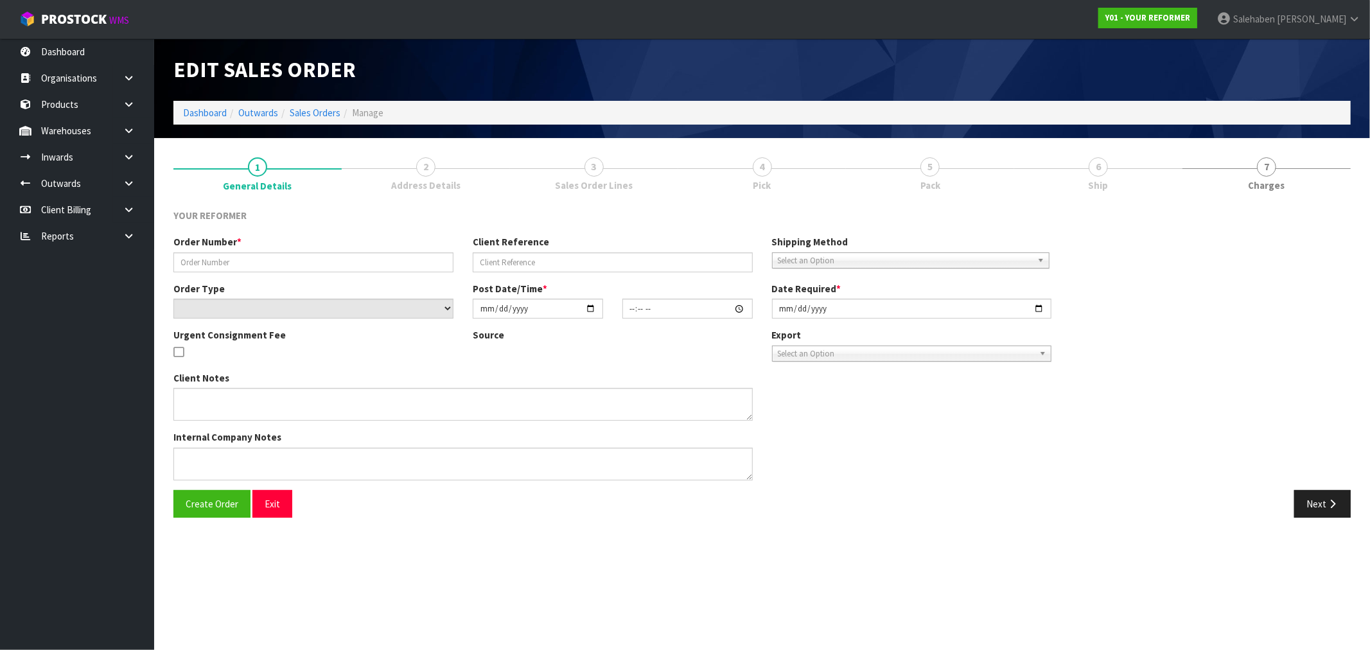
type input "ALL BLACKS PARK HYATT HOLD FOR 30 AUGUST"
type input "PARK HYATT"
select select "number:0"
type input "2025-08-13"
type input "14:22:00.000"
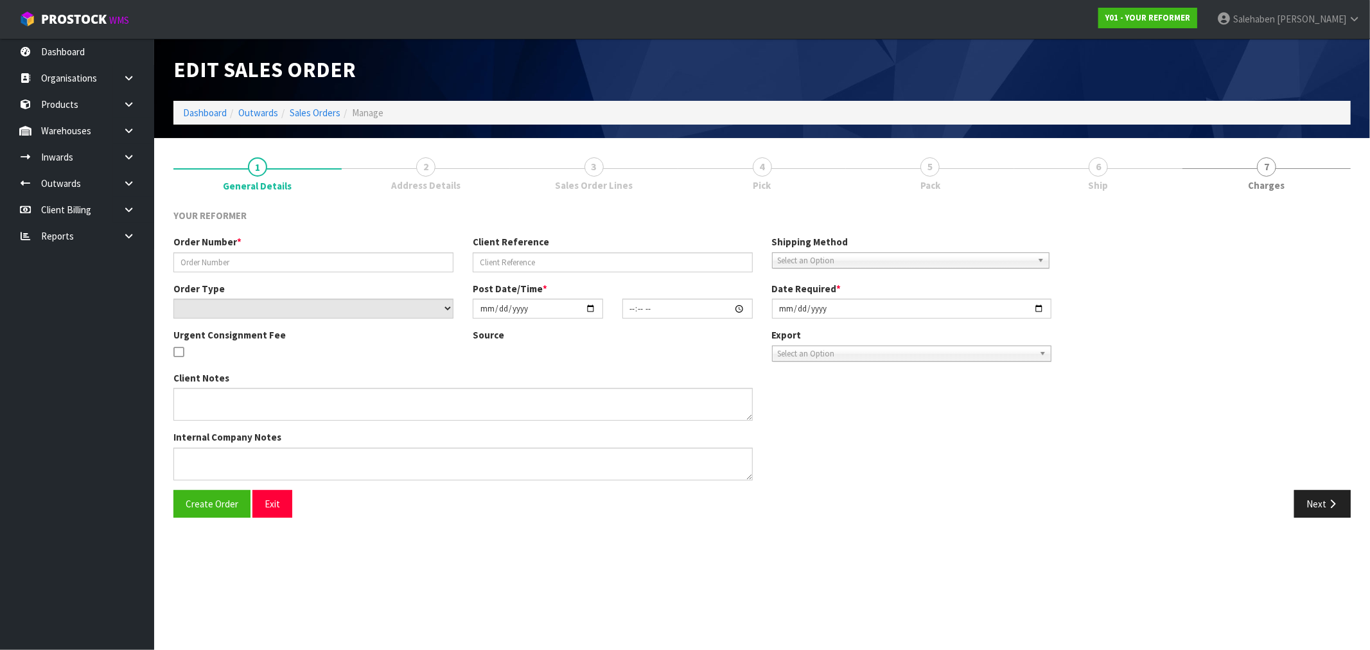
type input "2025-08-30"
type textarea "EVERYTHING SET UP FOR THEM 99 HALSEY ST, AUCKLAND CBD"
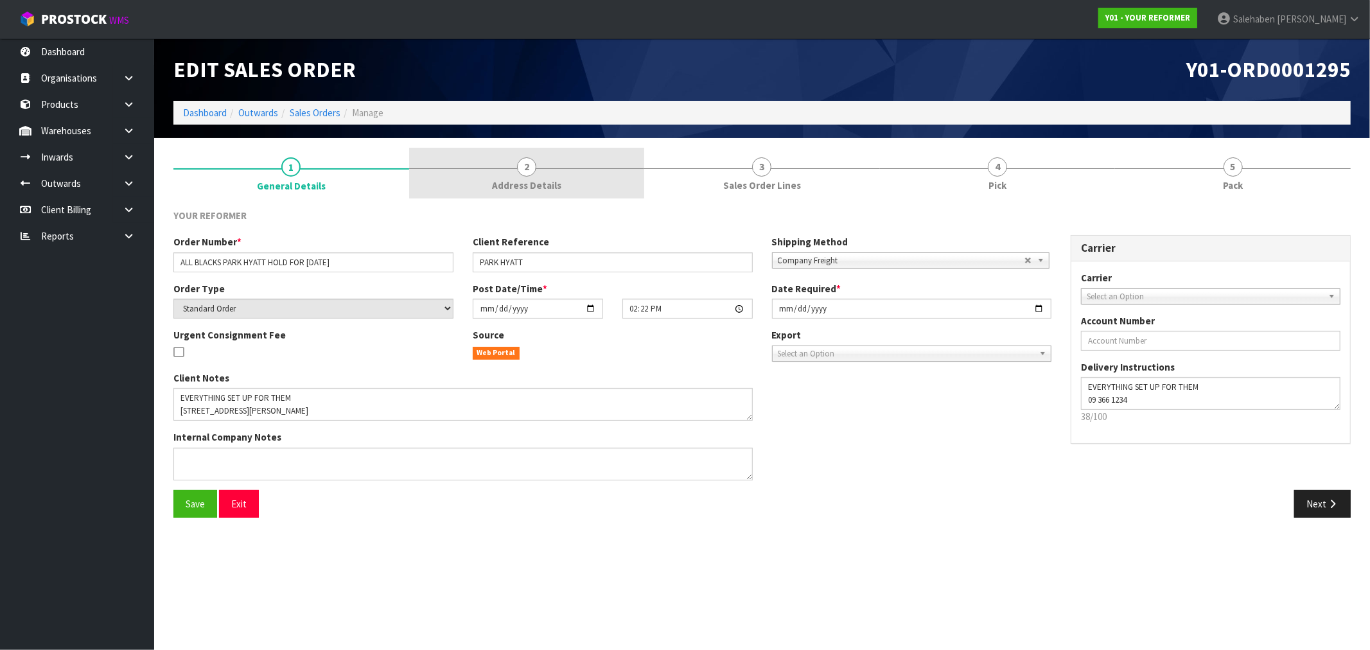
click at [523, 175] on link "2 Address Details" at bounding box center [527, 173] width 236 height 51
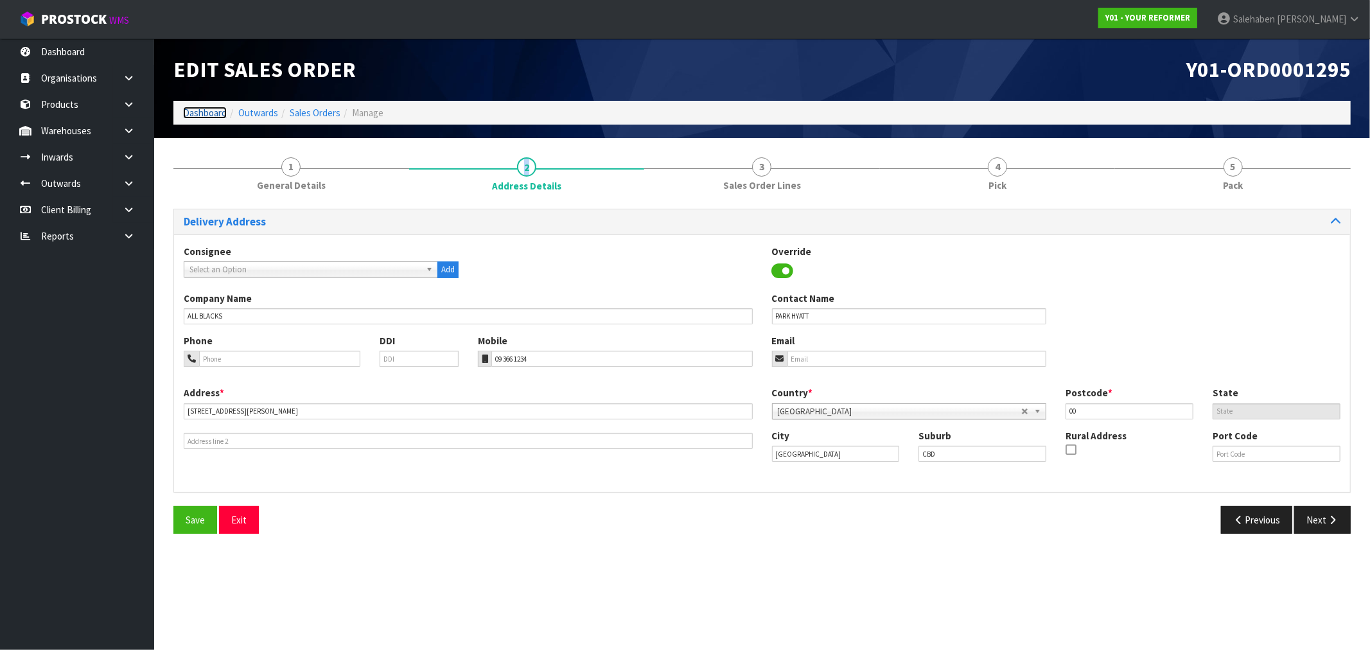
click at [212, 112] on link "Dashboard" at bounding box center [205, 113] width 44 height 12
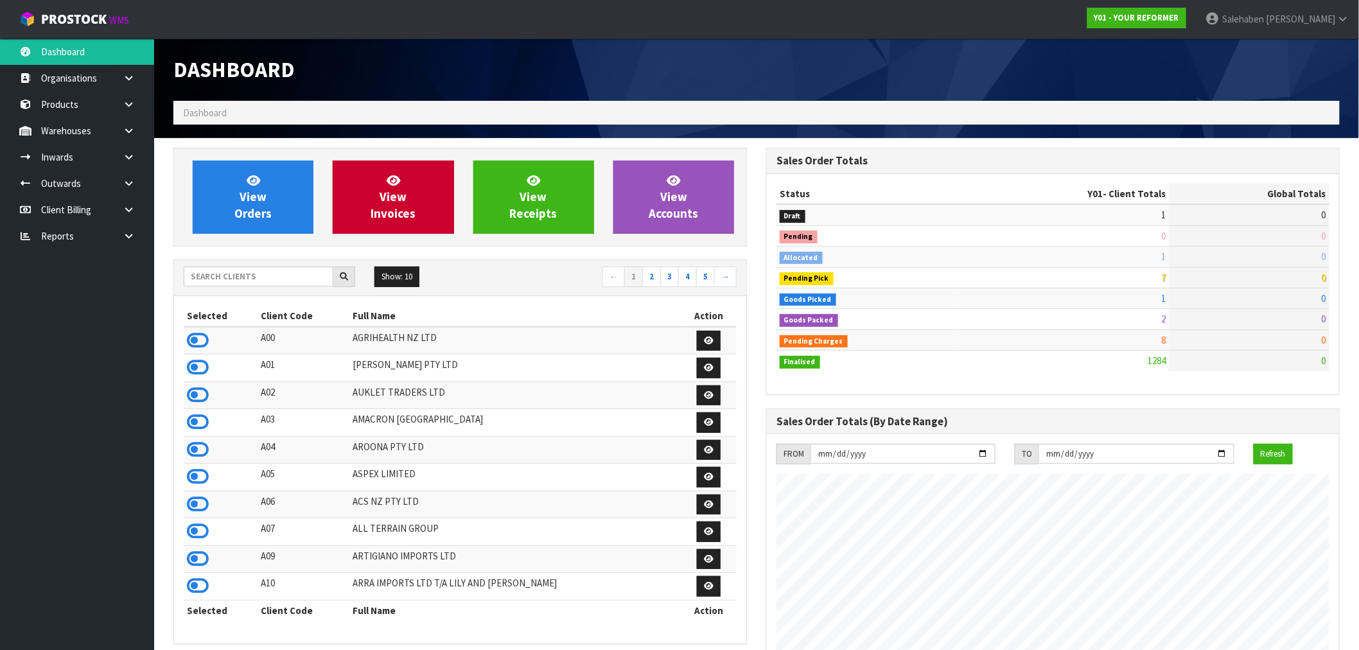
scroll to position [973, 593]
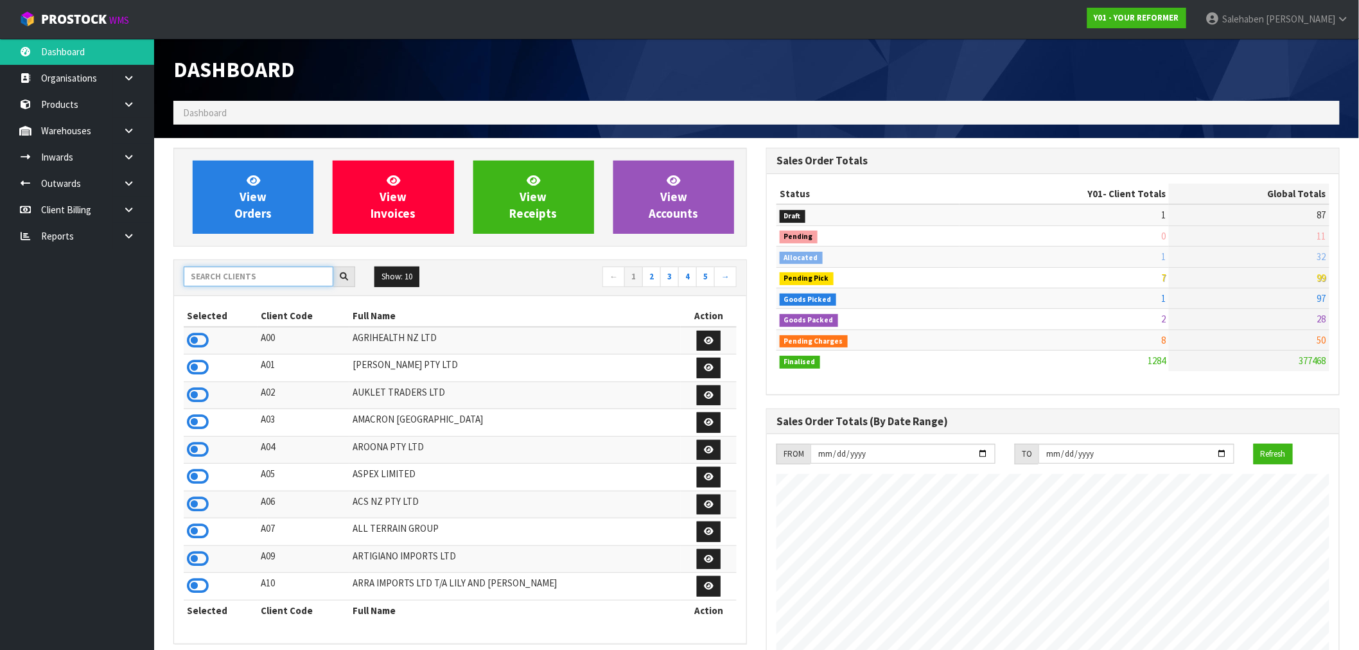
click at [260, 275] on input "text" at bounding box center [259, 277] width 150 height 20
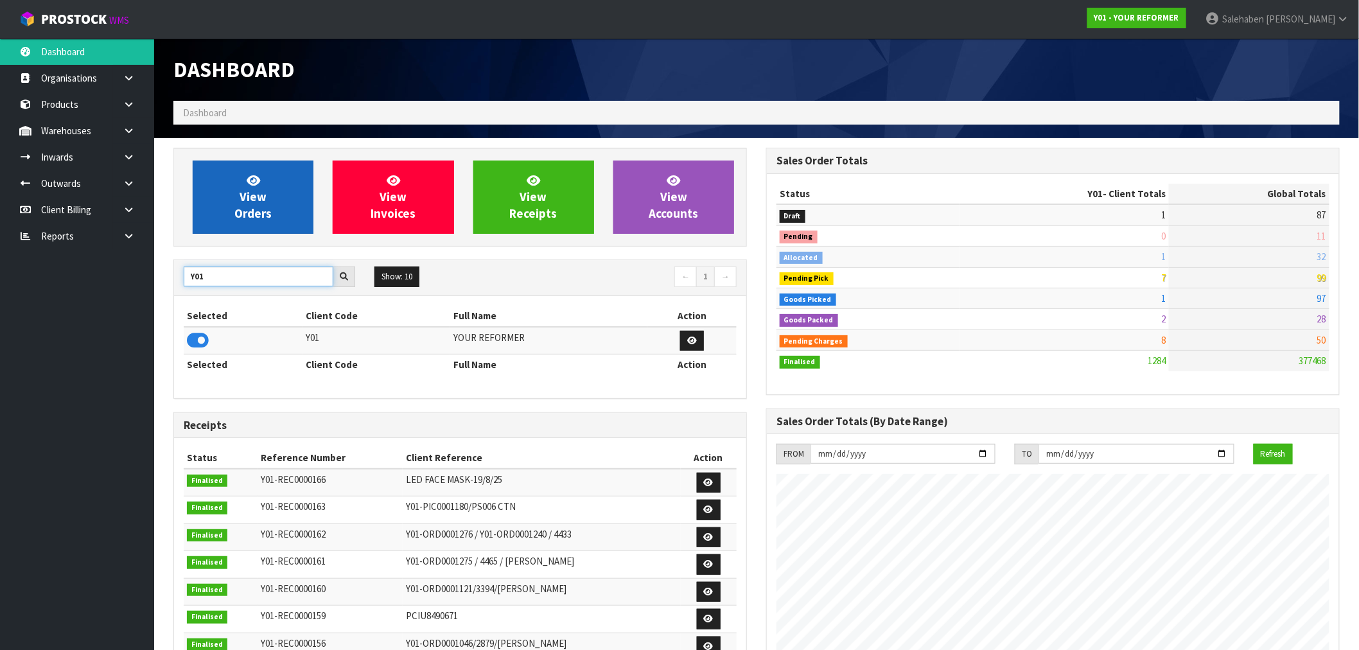
type input "Y01"
click at [249, 206] on span "View Orders" at bounding box center [252, 197] width 37 height 48
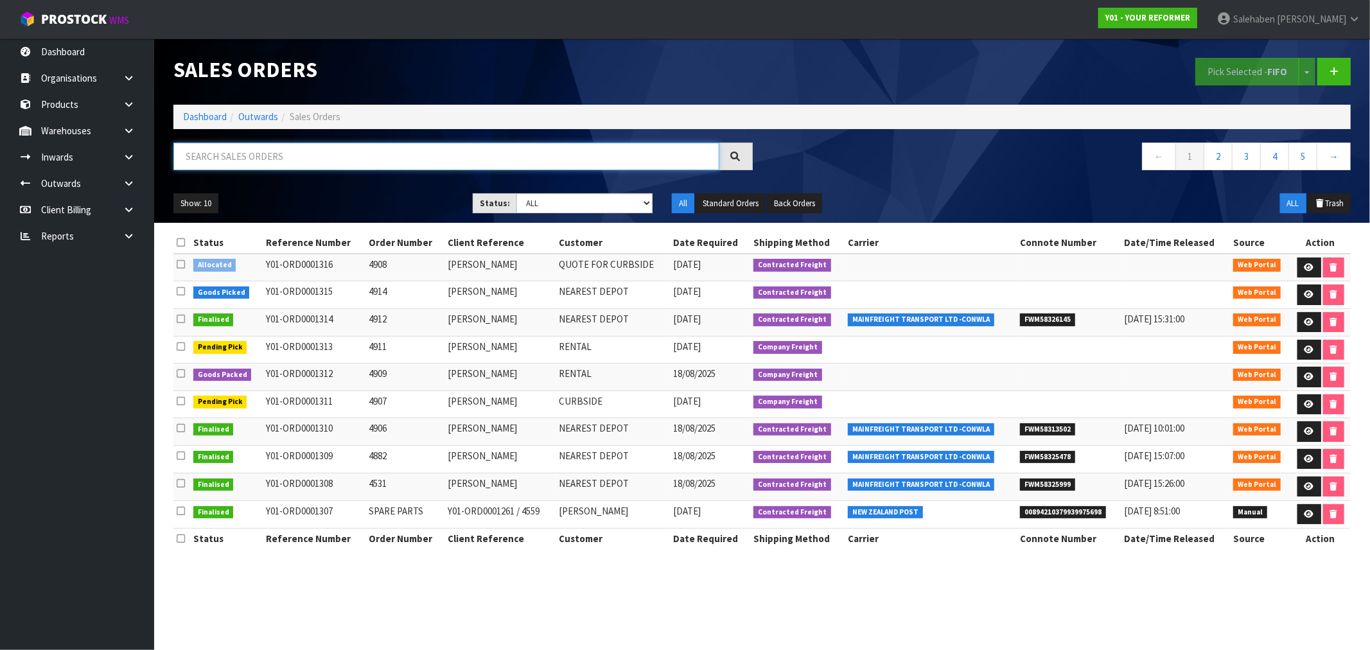
click at [310, 157] on input "text" at bounding box center [446, 157] width 546 height 28
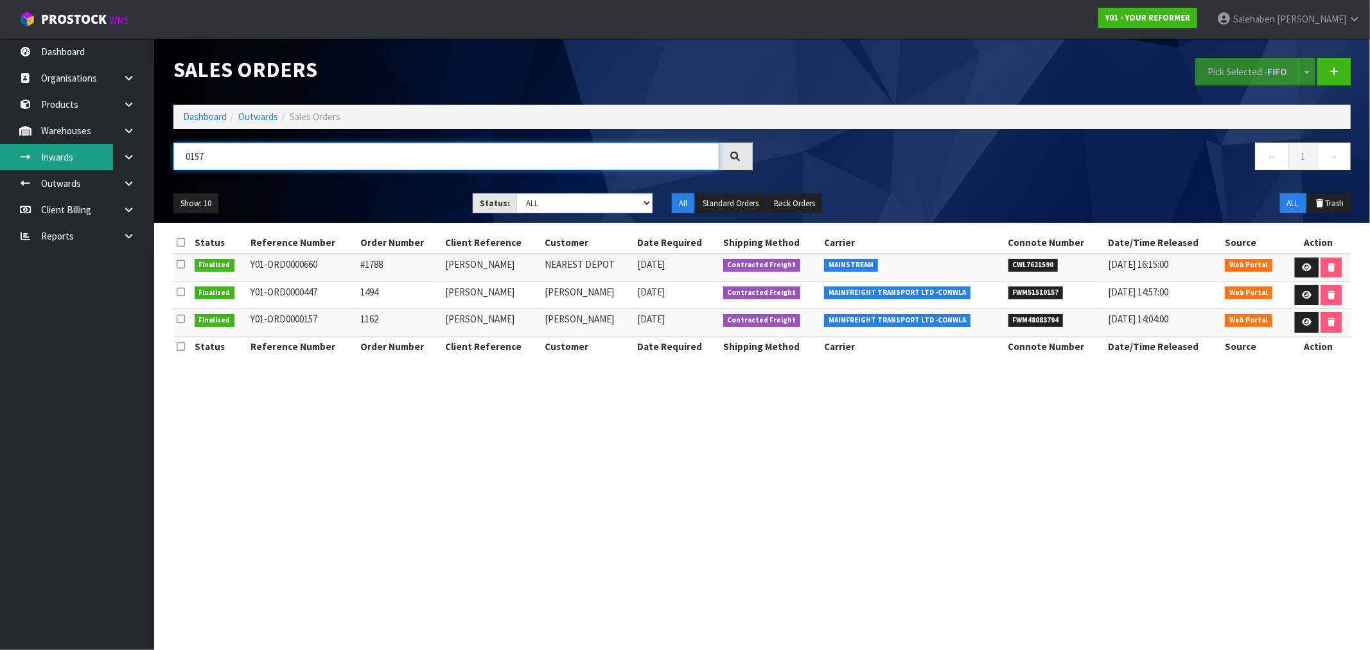
type input "0157"
click at [62, 150] on link "Inwards" at bounding box center [77, 157] width 154 height 26
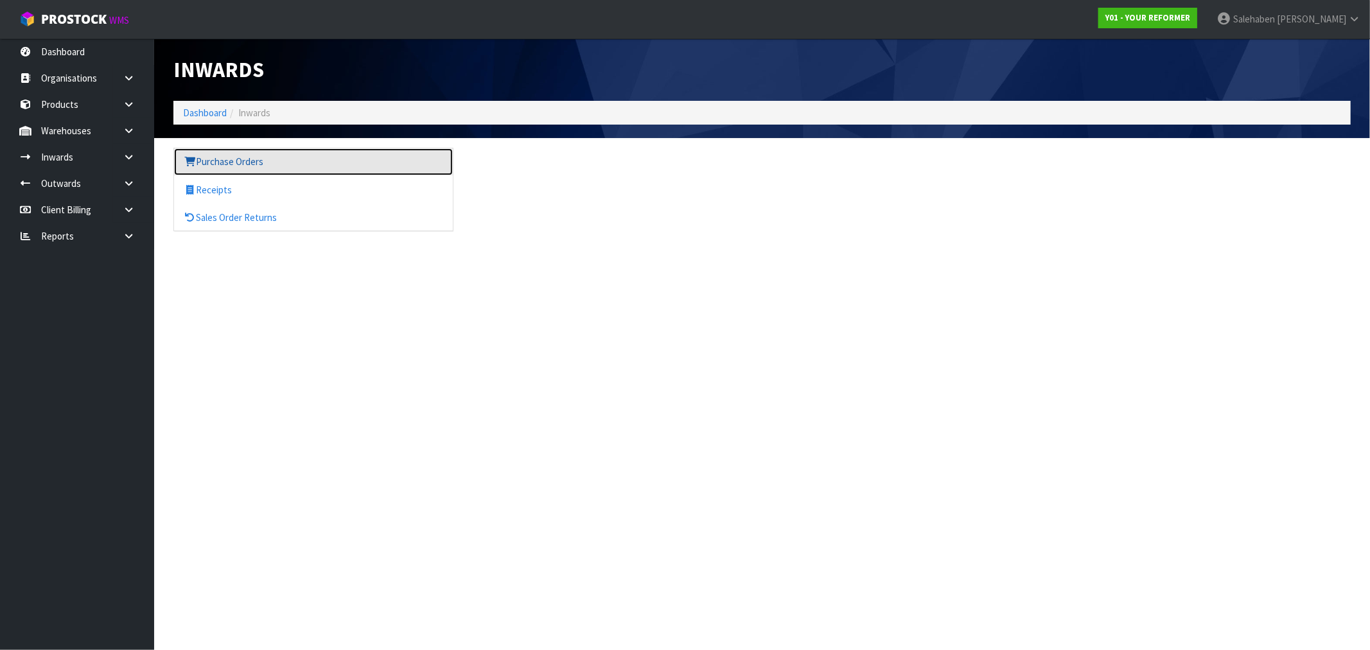
click at [257, 163] on link "Purchase Orders" at bounding box center [313, 161] width 279 height 26
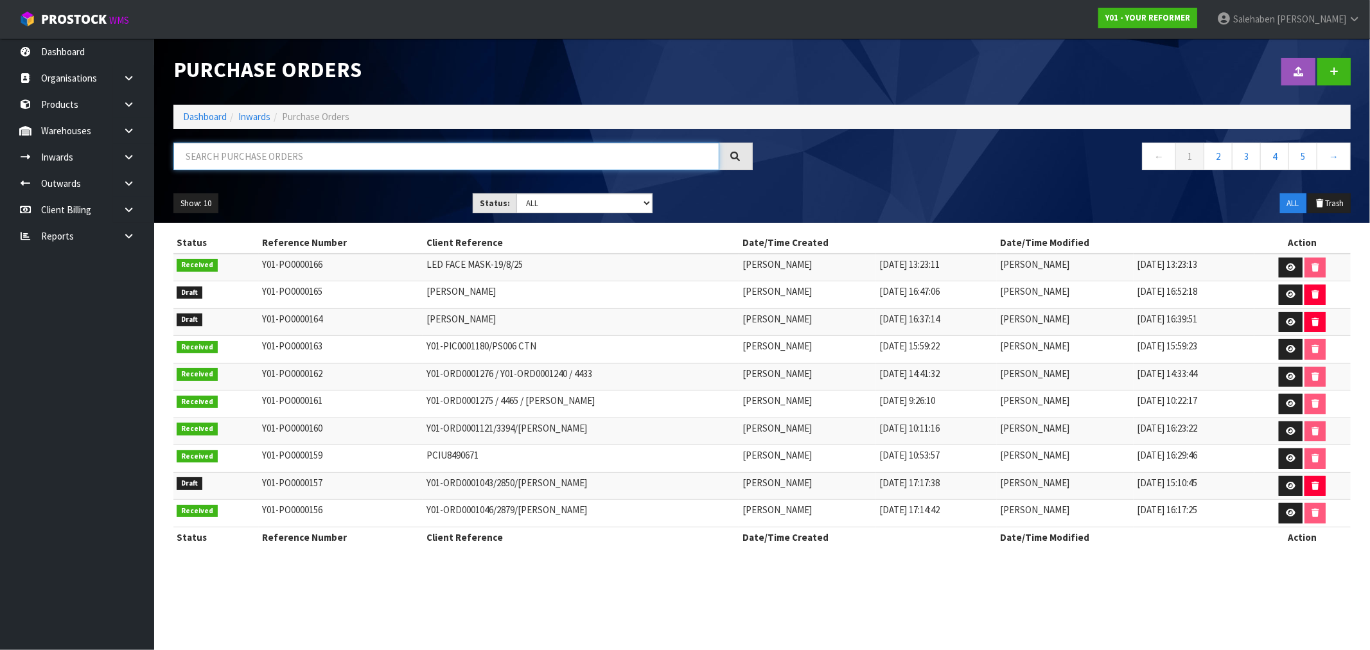
click at [313, 163] on input "text" at bounding box center [446, 157] width 546 height 28
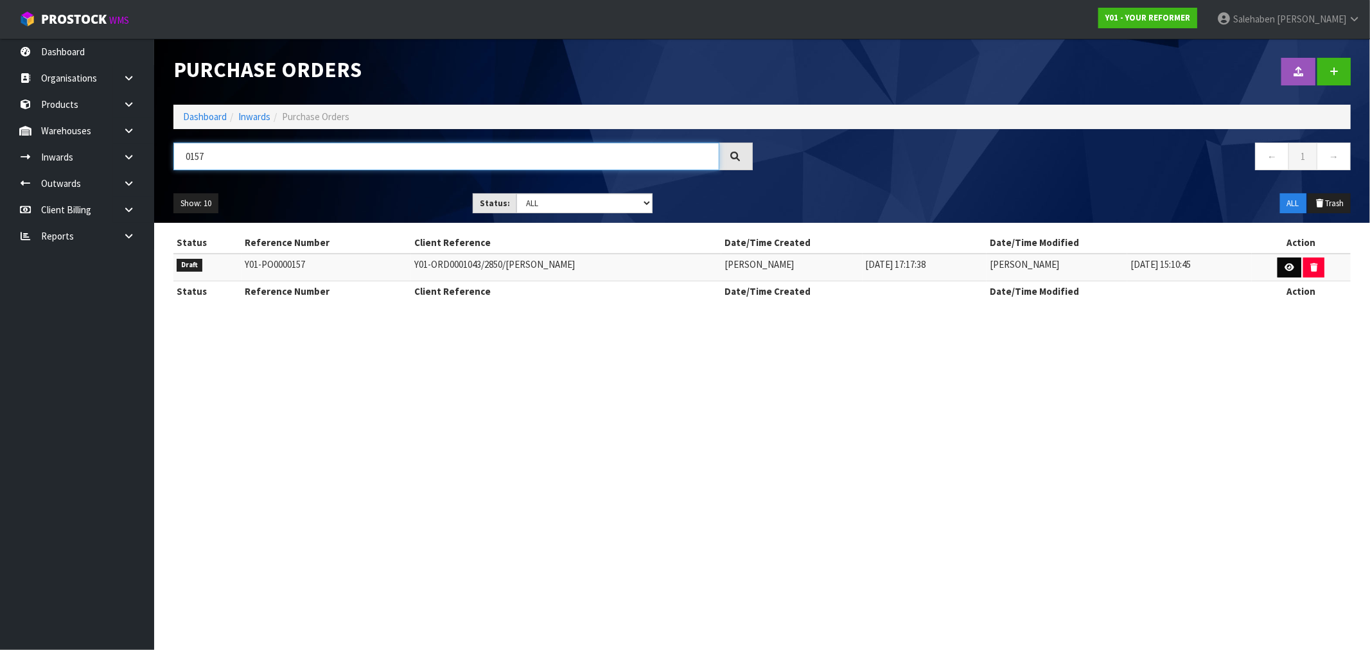
type input "0157"
click at [1295, 266] on link at bounding box center [1290, 268] width 24 height 21
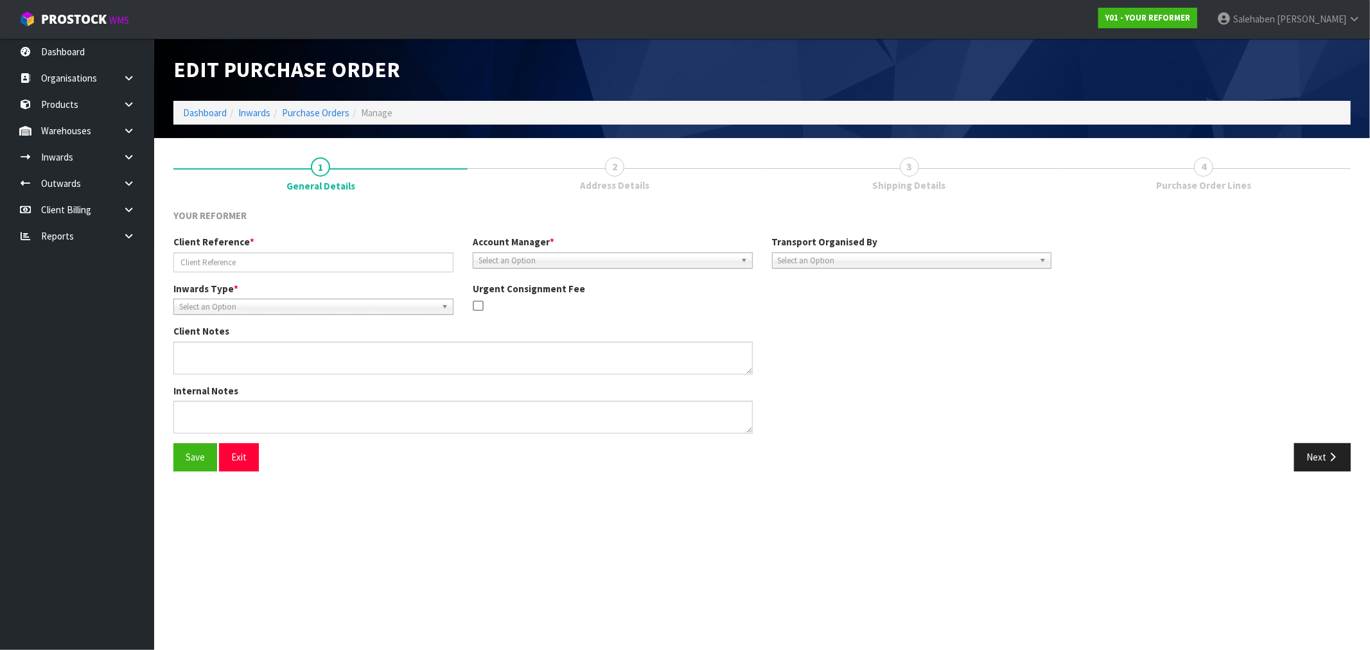
type input "Y01-ORD0001043/2850/SASKIA REINEN-HAMILL"
type textarea "Y01-ORD0001043 SASKIA REINEN-HAMILL 14 CHELSEA AVENUE OTAHUHU AUK AUCKLAND 1062…"
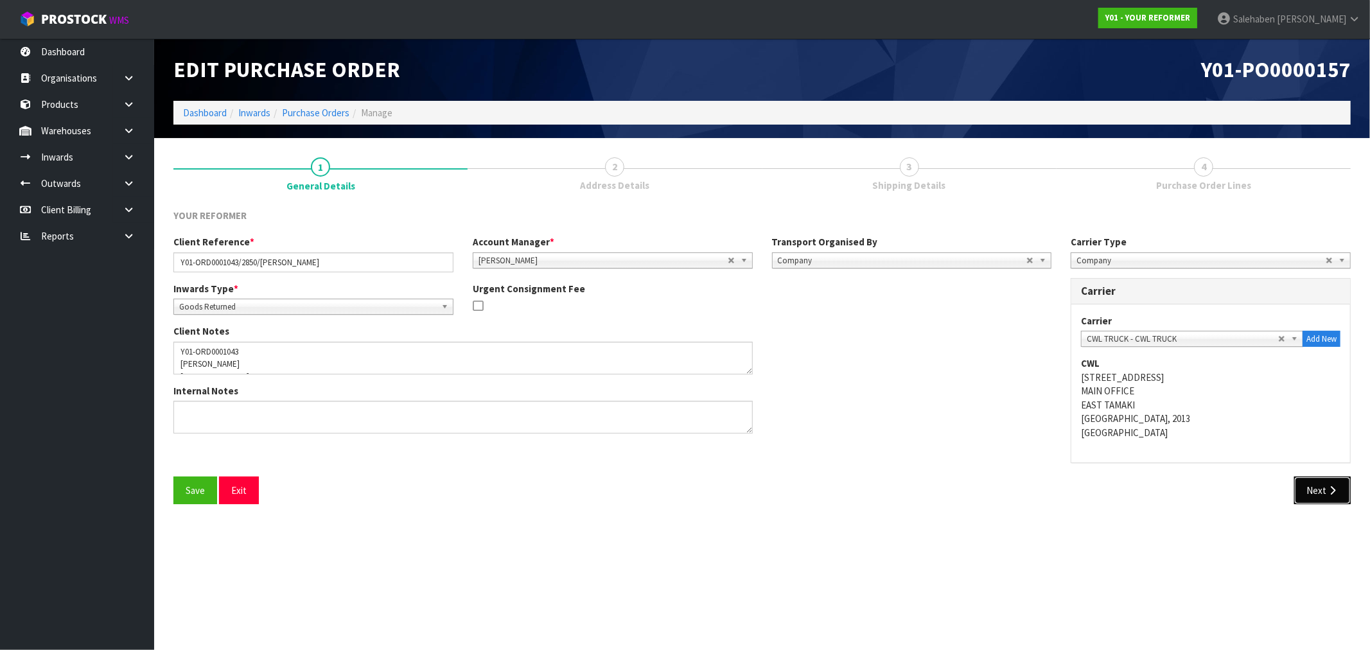
click at [1314, 483] on button "Next" at bounding box center [1322, 491] width 57 height 28
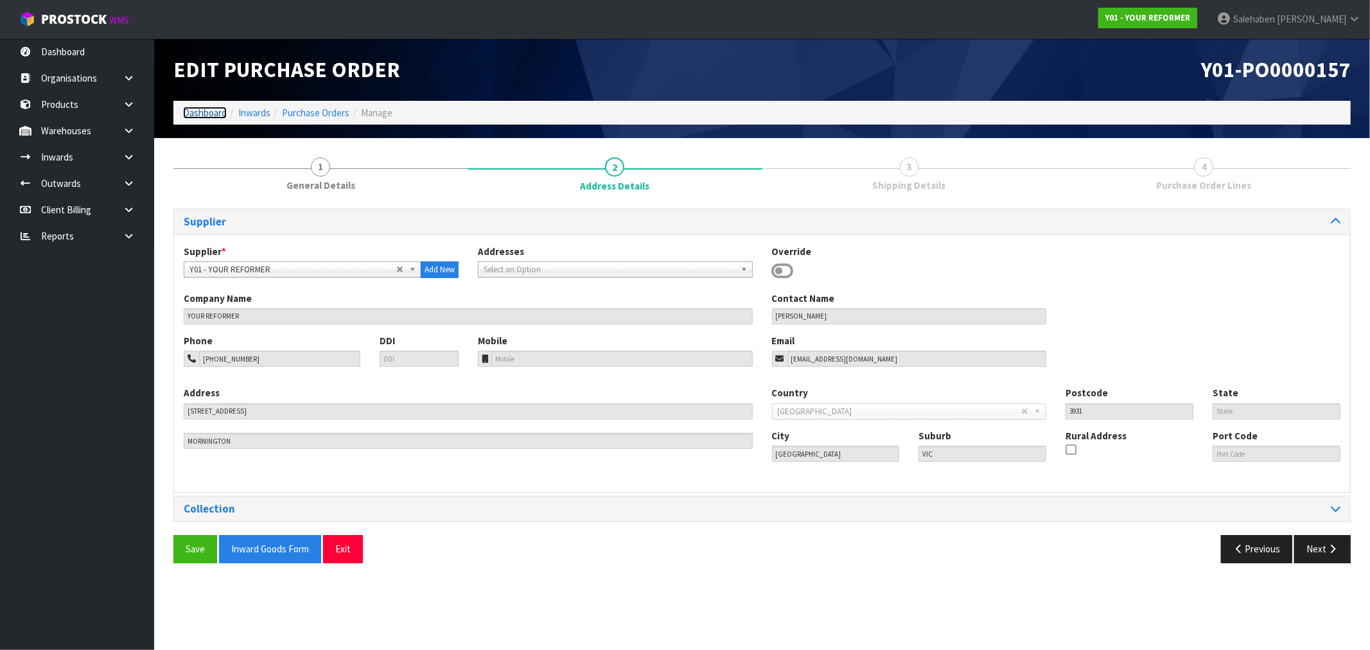
drag, startPoint x: 211, startPoint y: 110, endPoint x: 200, endPoint y: 116, distance: 12.1
click at [211, 110] on link "Dashboard" at bounding box center [205, 113] width 44 height 12
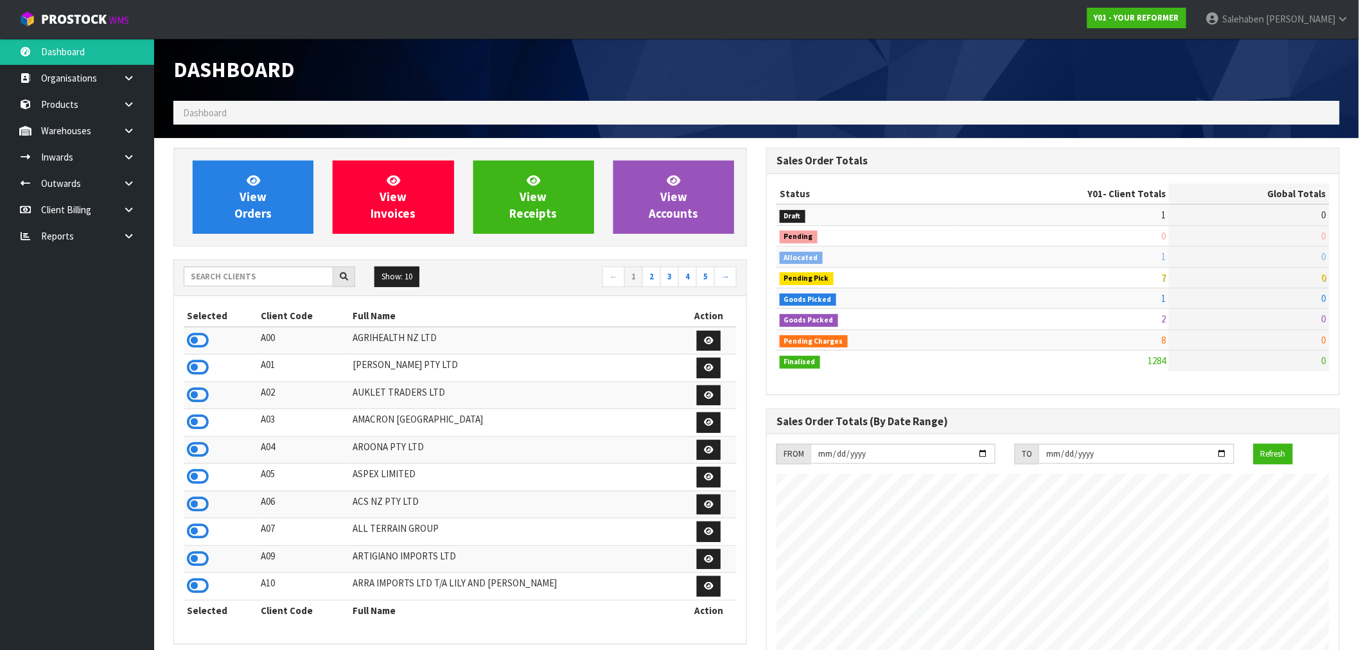
scroll to position [973, 593]
click at [227, 270] on input "text" at bounding box center [259, 277] width 150 height 20
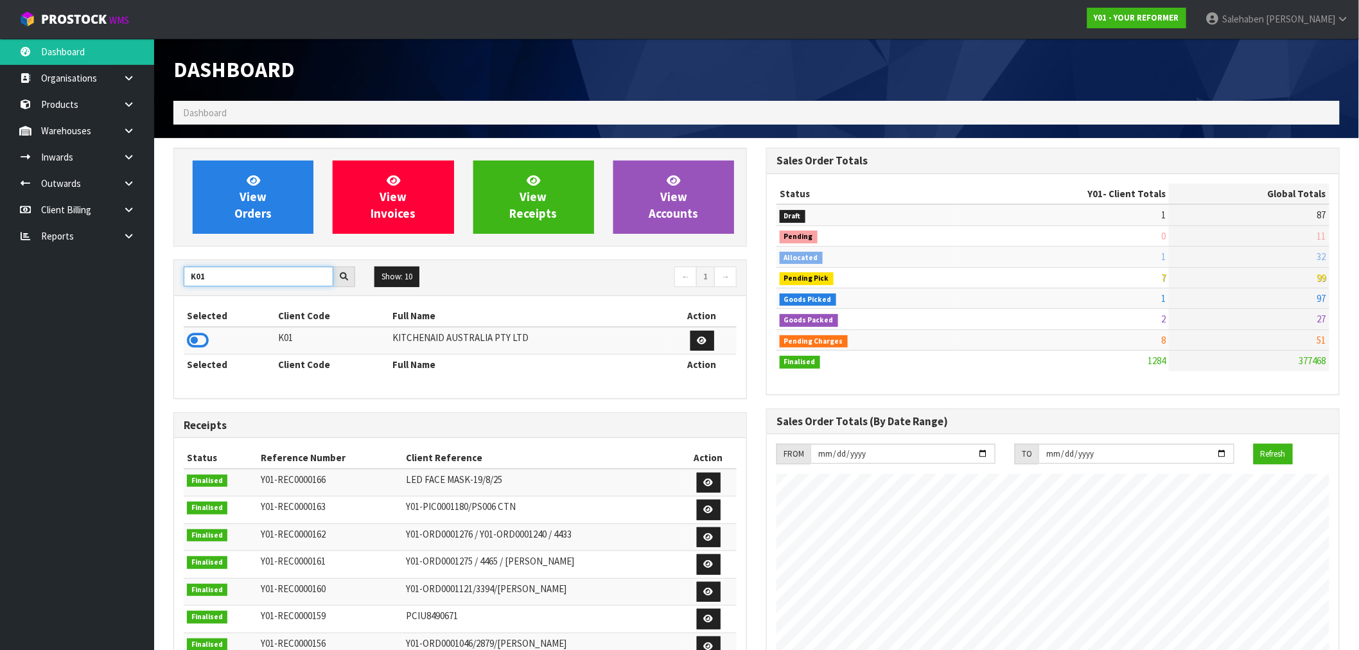
type input "K01"
click at [182, 339] on div "Selected Client Code Full Name Action K01 KITCHENAID AUSTRALIA PTY LTD Selected…" at bounding box center [460, 346] width 572 height 101
click at [195, 339] on icon at bounding box center [198, 340] width 22 height 19
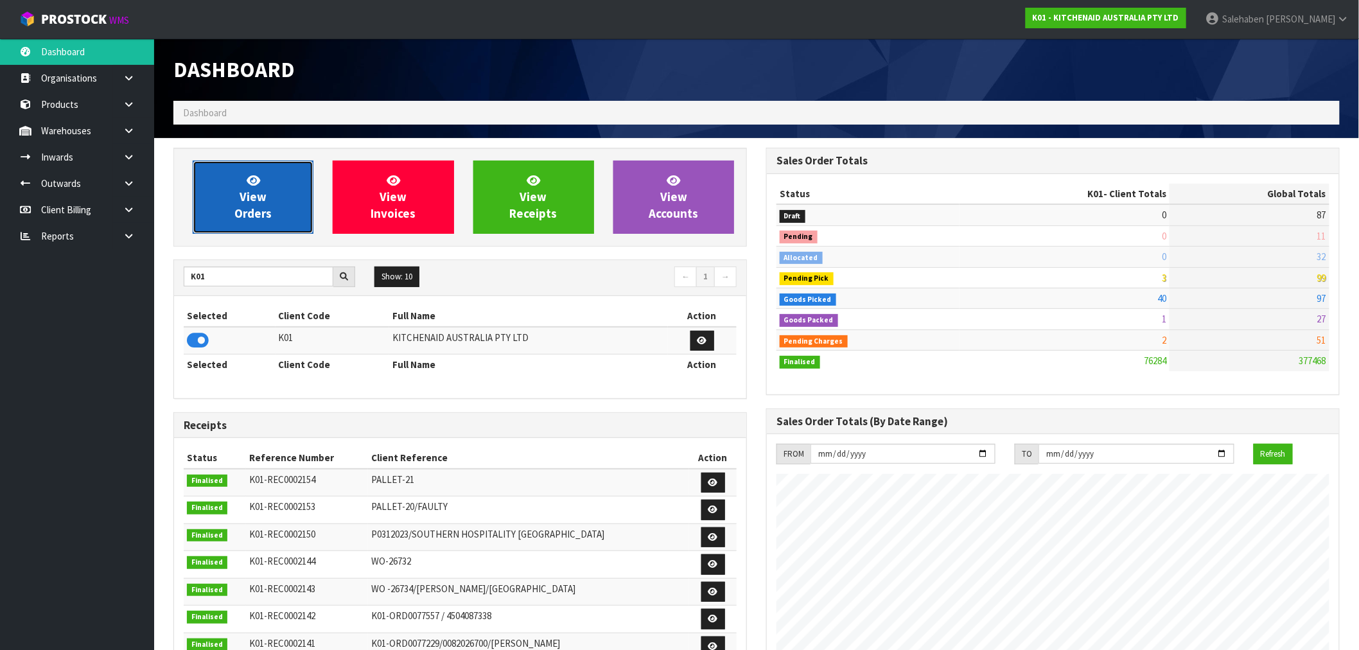
click at [267, 194] on link "View Orders" at bounding box center [253, 197] width 121 height 73
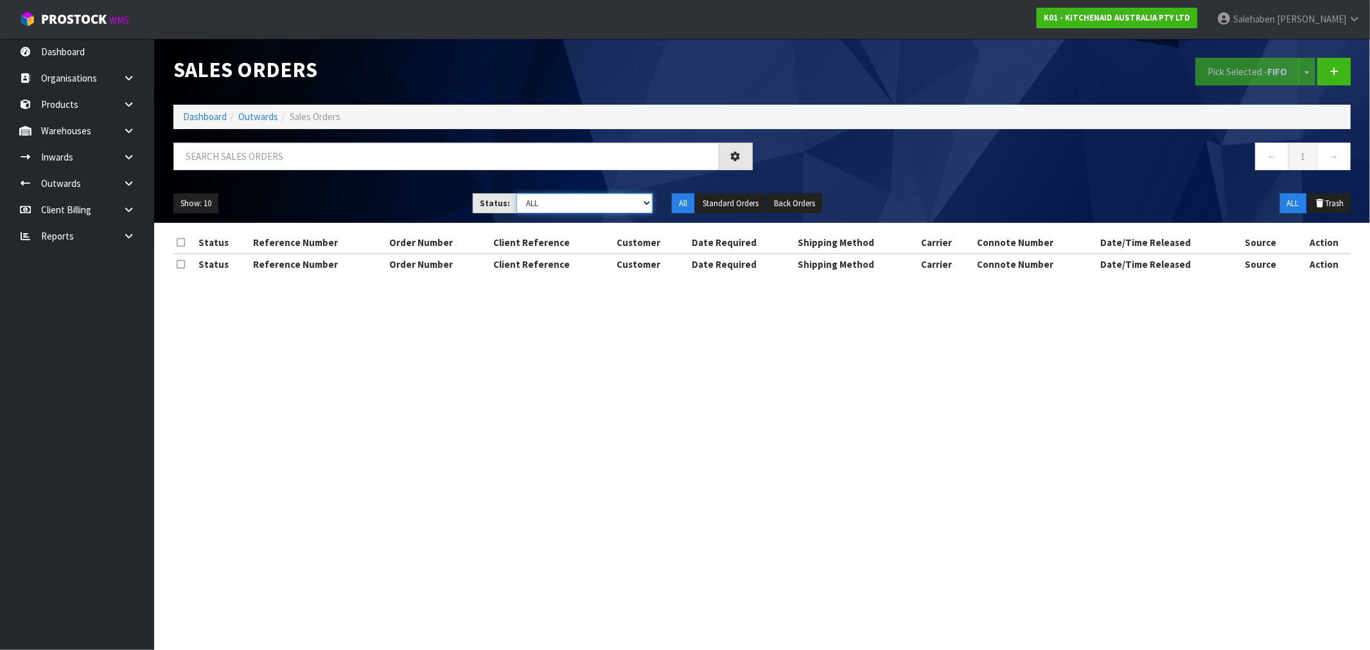
click at [531, 200] on select "Draft Pending Allocated Pending Pick Goods Picked Goods Packed Pending Charges …" at bounding box center [584, 203] width 136 height 20
select select "string:4"
click at [516, 193] on select "Draft Pending Allocated Pending Pick Goods Picked Goods Packed Pending Charges …" at bounding box center [584, 203] width 136 height 20
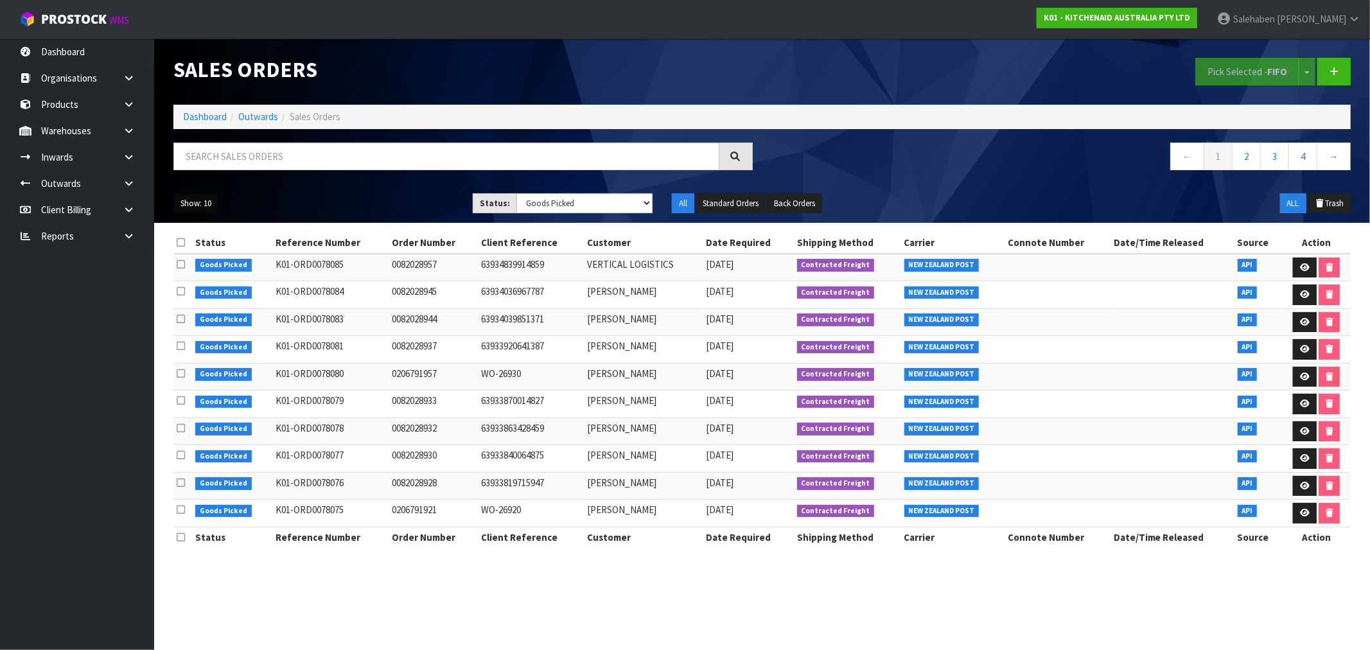
click at [195, 201] on button "Show: 10" at bounding box center [195, 203] width 45 height 21
click at [193, 278] on link "50" at bounding box center [224, 279] width 101 height 17
click at [714, 204] on button "Standard Orders" at bounding box center [731, 203] width 70 height 21
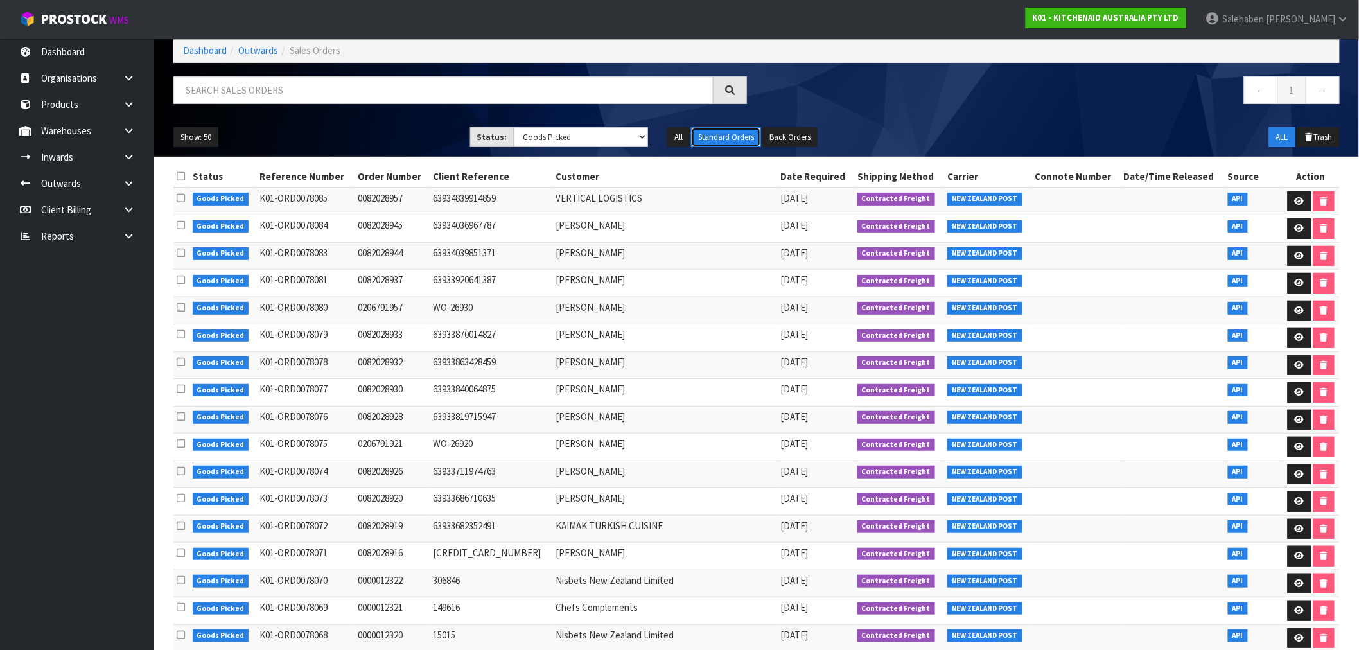
scroll to position [34, 0]
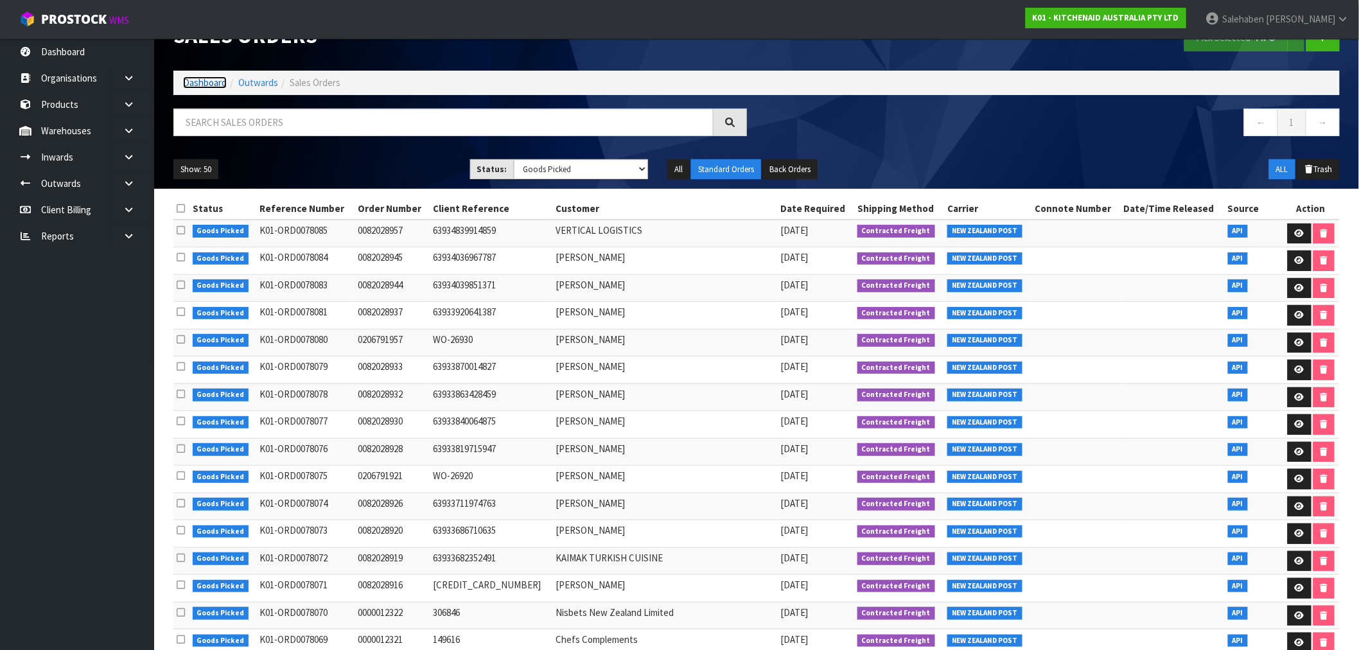
click at [197, 87] on link "Dashboard" at bounding box center [205, 82] width 44 height 12
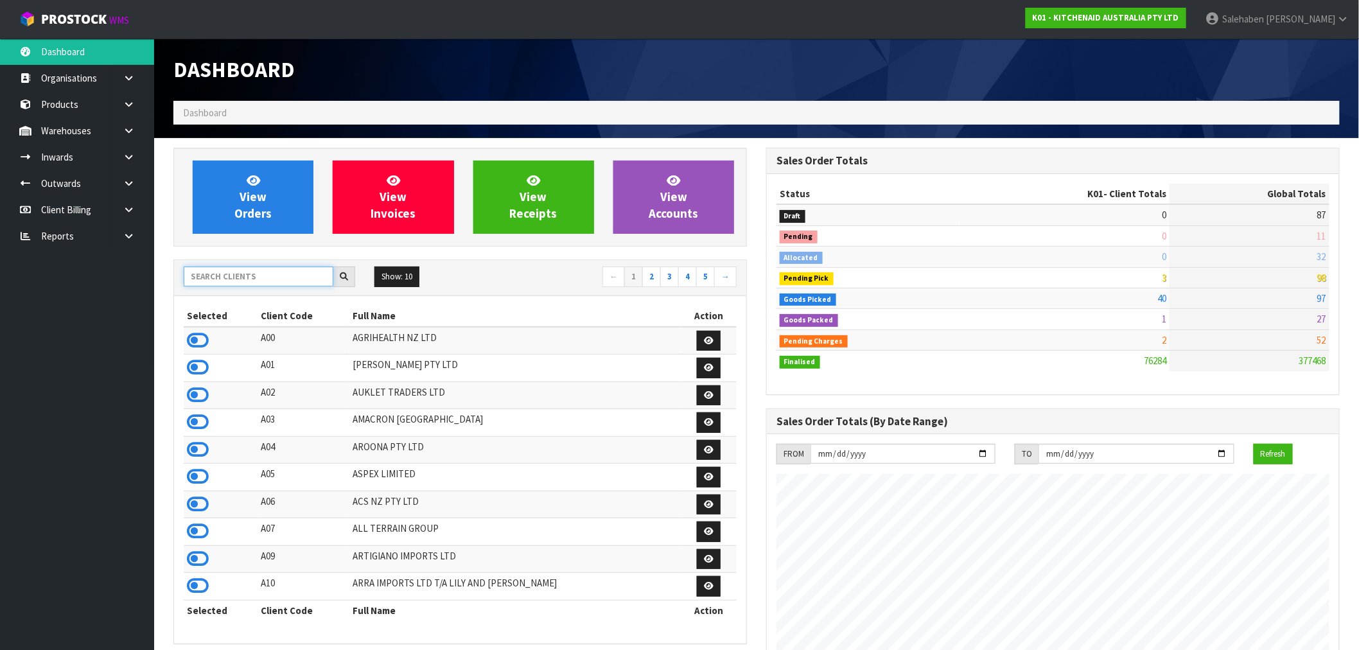
click at [222, 279] on input "text" at bounding box center [259, 277] width 150 height 20
click at [247, 279] on input "text" at bounding box center [259, 277] width 150 height 20
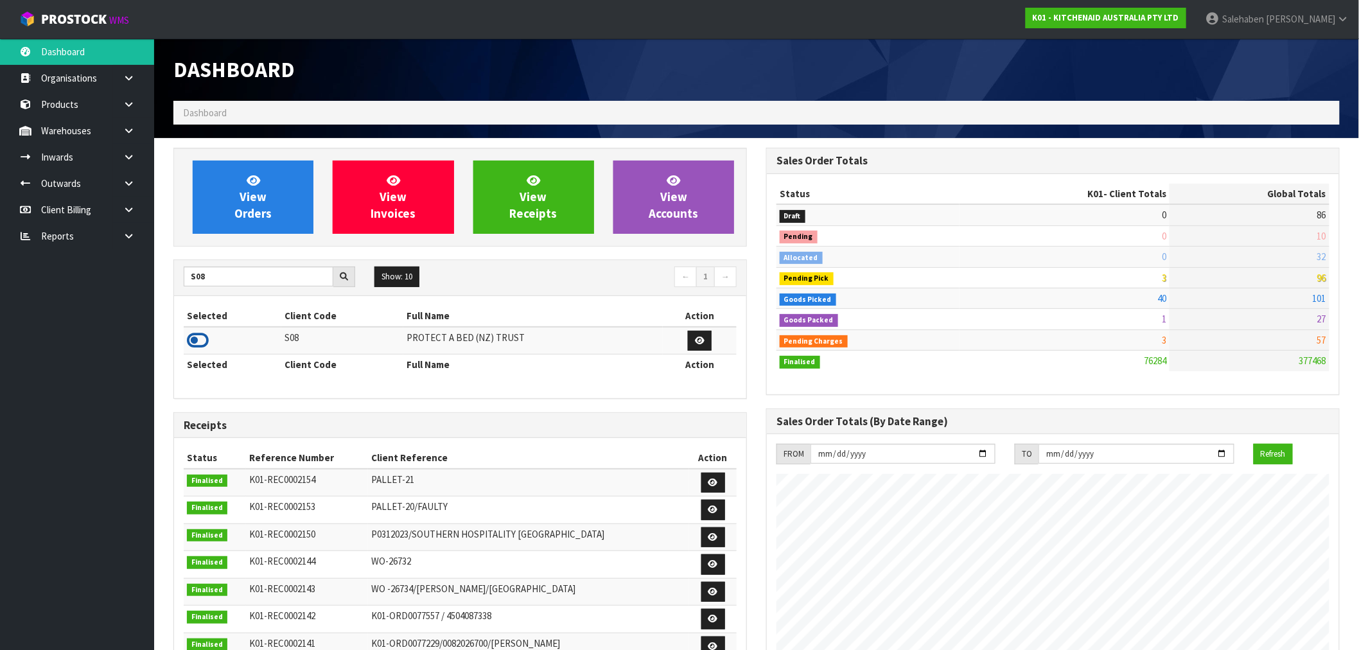
click at [195, 347] on icon at bounding box center [198, 340] width 22 height 19
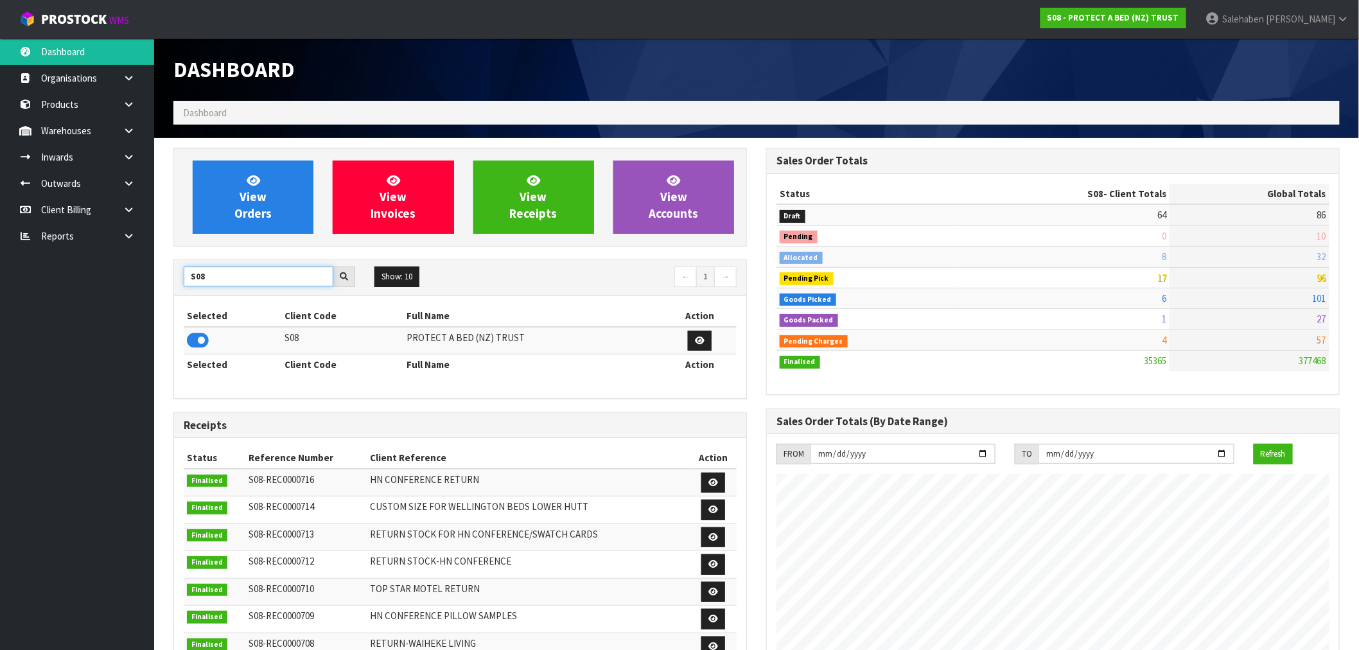
drag, startPoint x: 221, startPoint y: 283, endPoint x: 159, endPoint y: 299, distance: 63.6
click at [161, 299] on section "View Orders View Invoices View Receipts View Accounts S08 Show: 10 5 10 25 50 ←…" at bounding box center [756, 634] width 1205 height 993
drag, startPoint x: 219, startPoint y: 279, endPoint x: 226, endPoint y: 277, distance: 7.3
click at [219, 279] on input "S08" at bounding box center [259, 277] width 150 height 20
drag, startPoint x: 227, startPoint y: 276, endPoint x: 186, endPoint y: 289, distance: 43.1
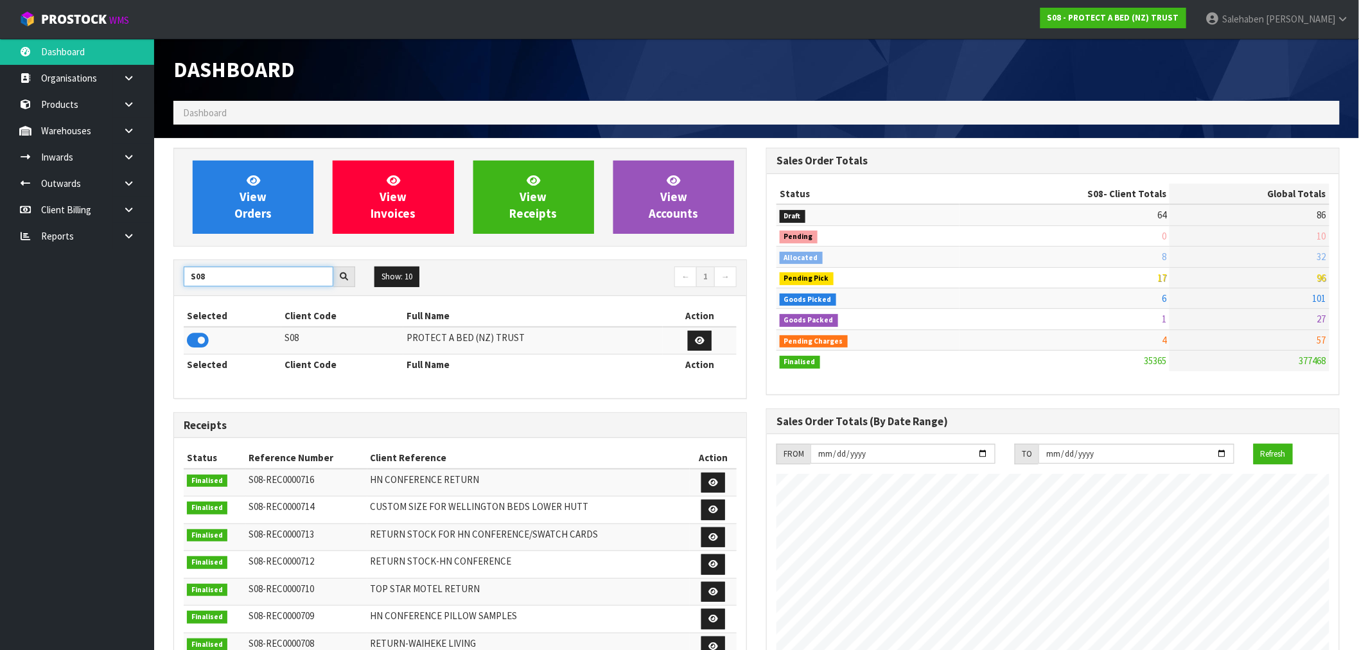
click at [186, 289] on div "S08 Show: 10 5 10 25 50 ← 1 →" at bounding box center [460, 278] width 572 height 22
type input "A00"
click at [195, 338] on icon at bounding box center [198, 340] width 22 height 19
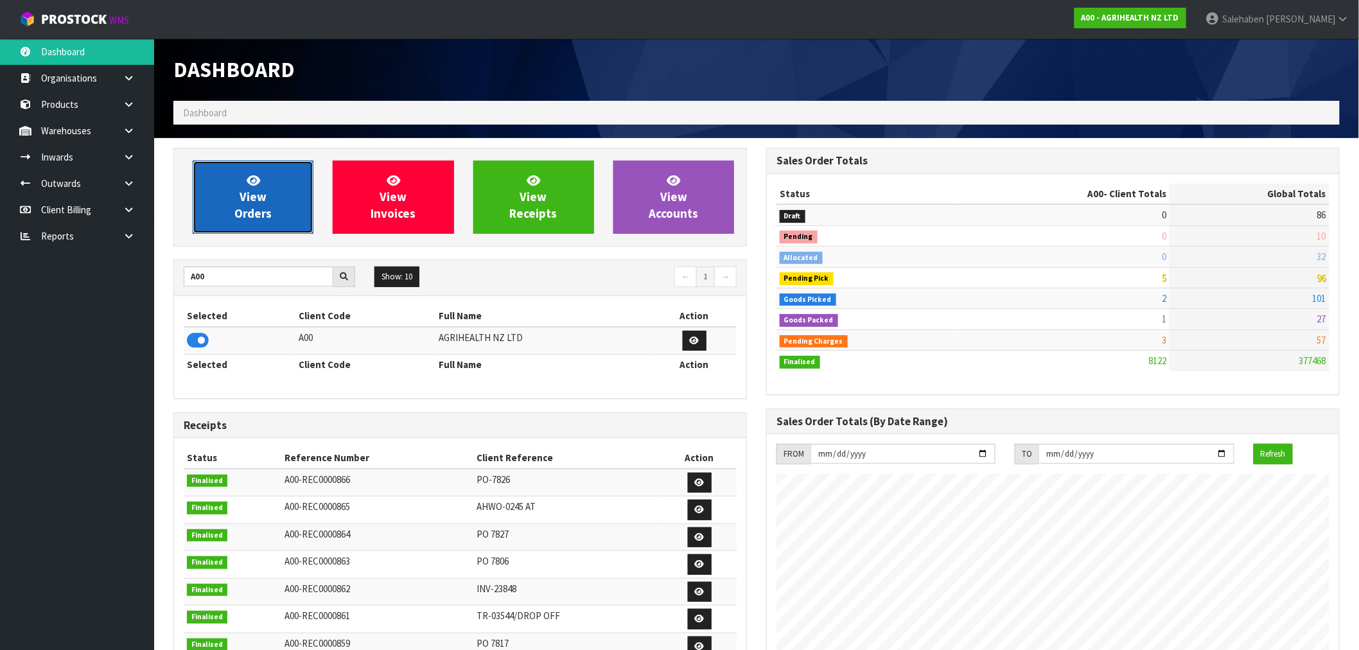
click at [278, 188] on link "View Orders" at bounding box center [253, 197] width 121 height 73
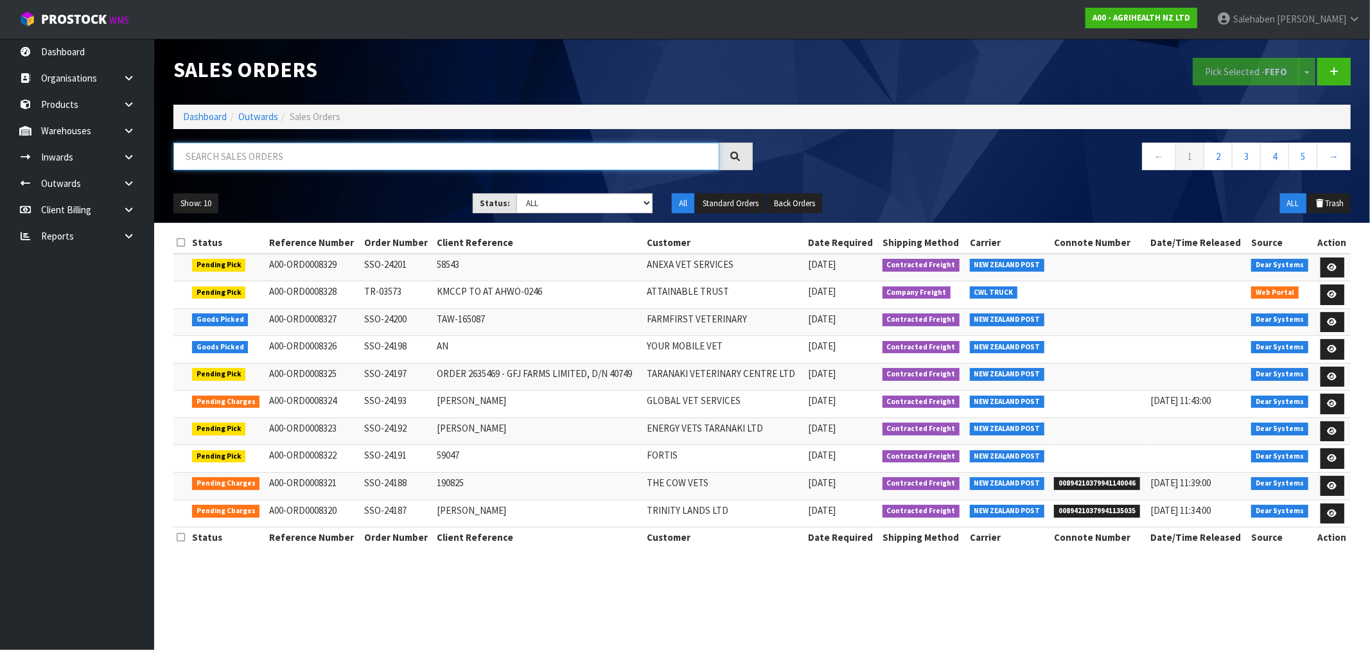
click at [286, 154] on input "text" at bounding box center [446, 157] width 546 height 28
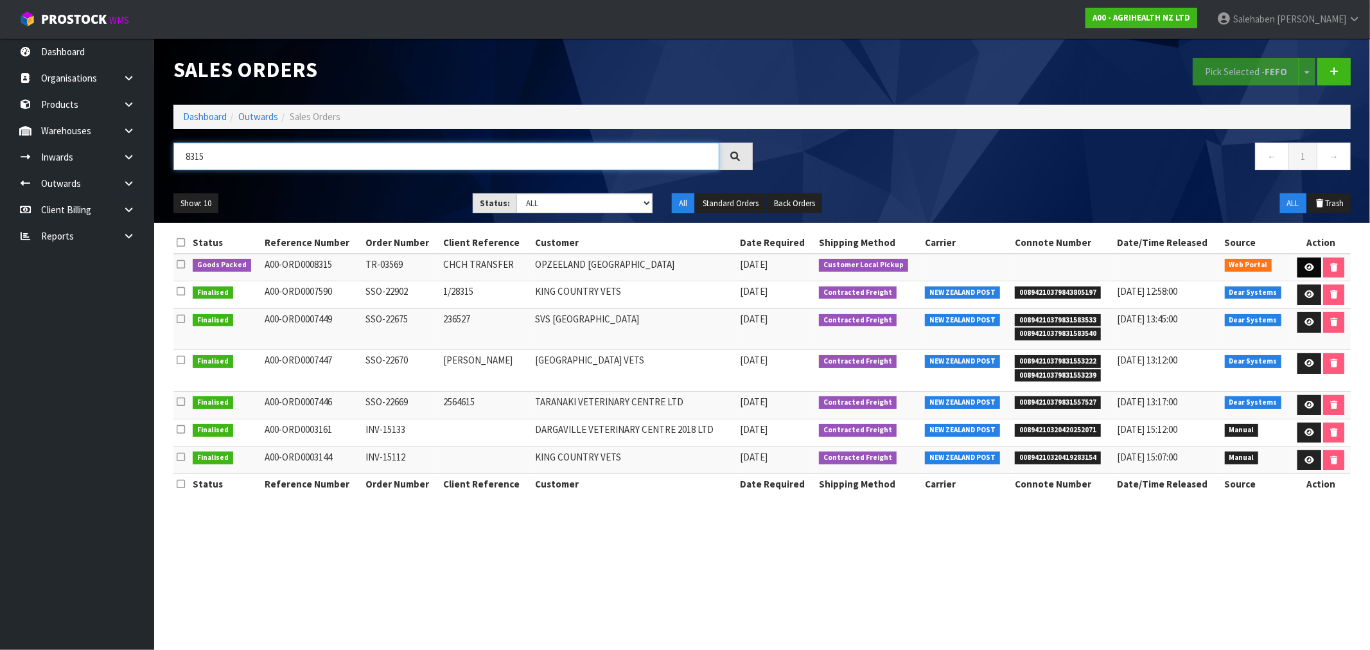
type input "8315"
click at [1308, 261] on link at bounding box center [1309, 268] width 24 height 21
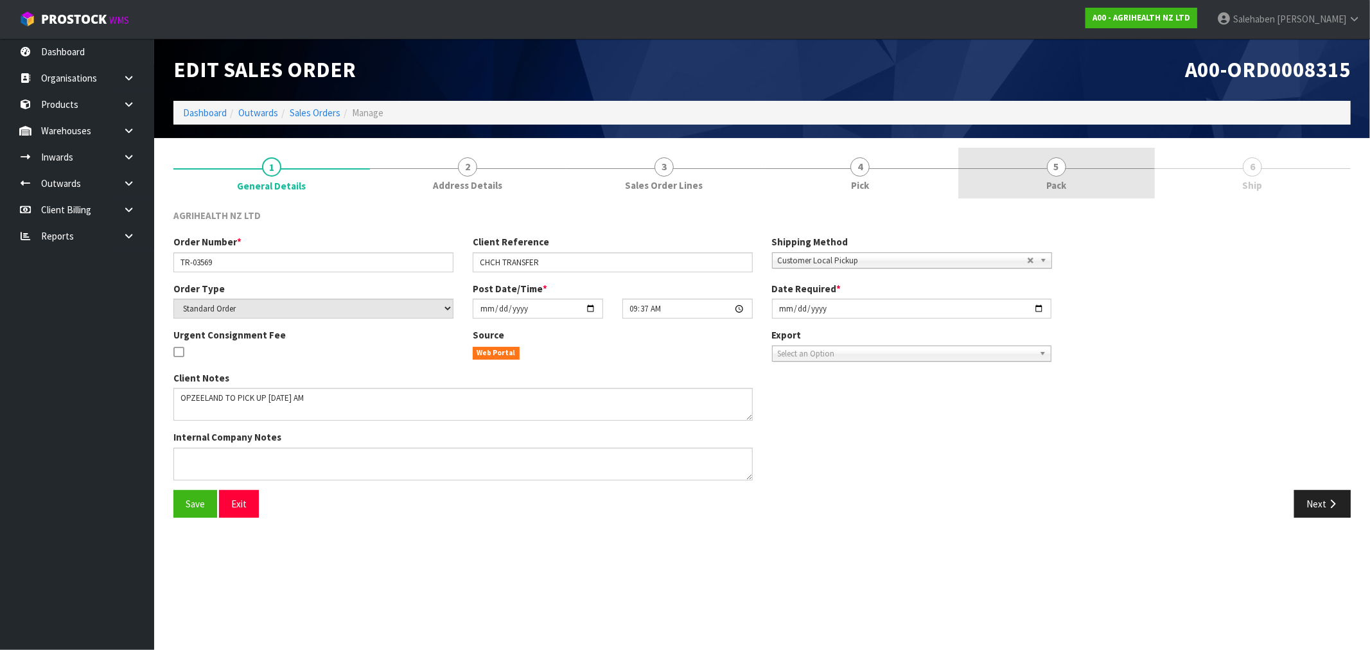
click at [1057, 186] on span "Pack" at bounding box center [1056, 185] width 20 height 13
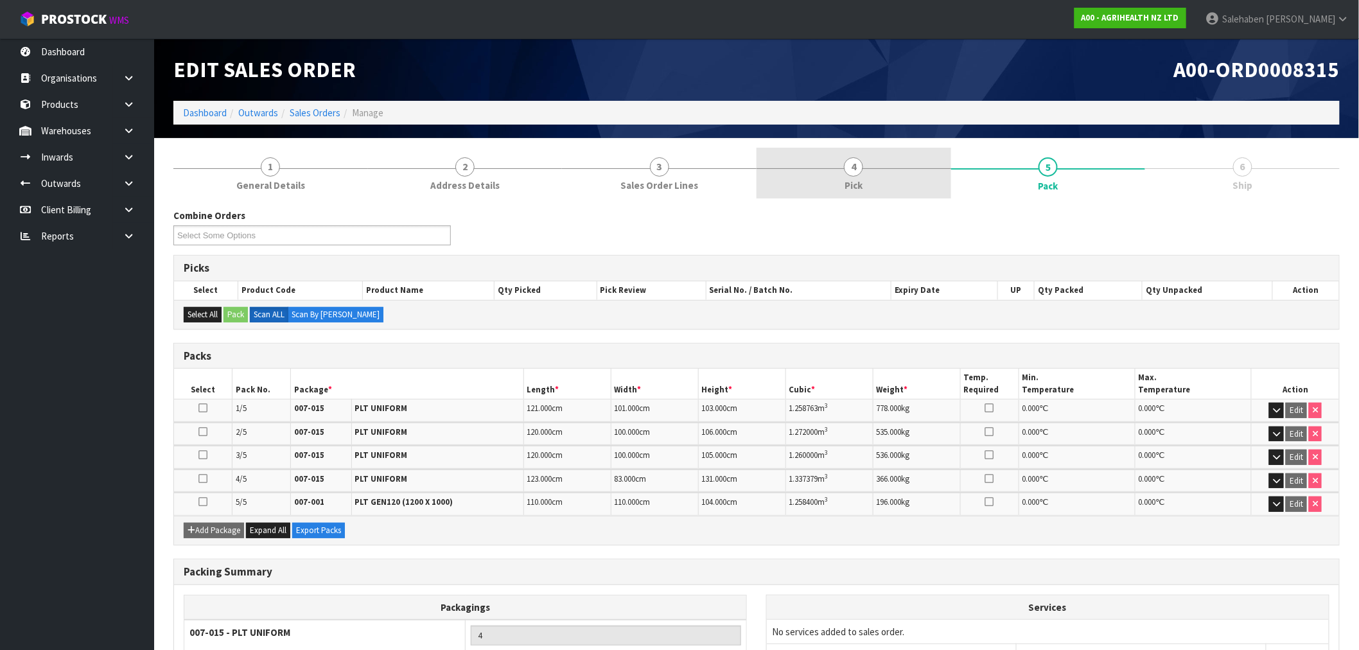
click at [866, 182] on link "4 Pick" at bounding box center [854, 173] width 195 height 51
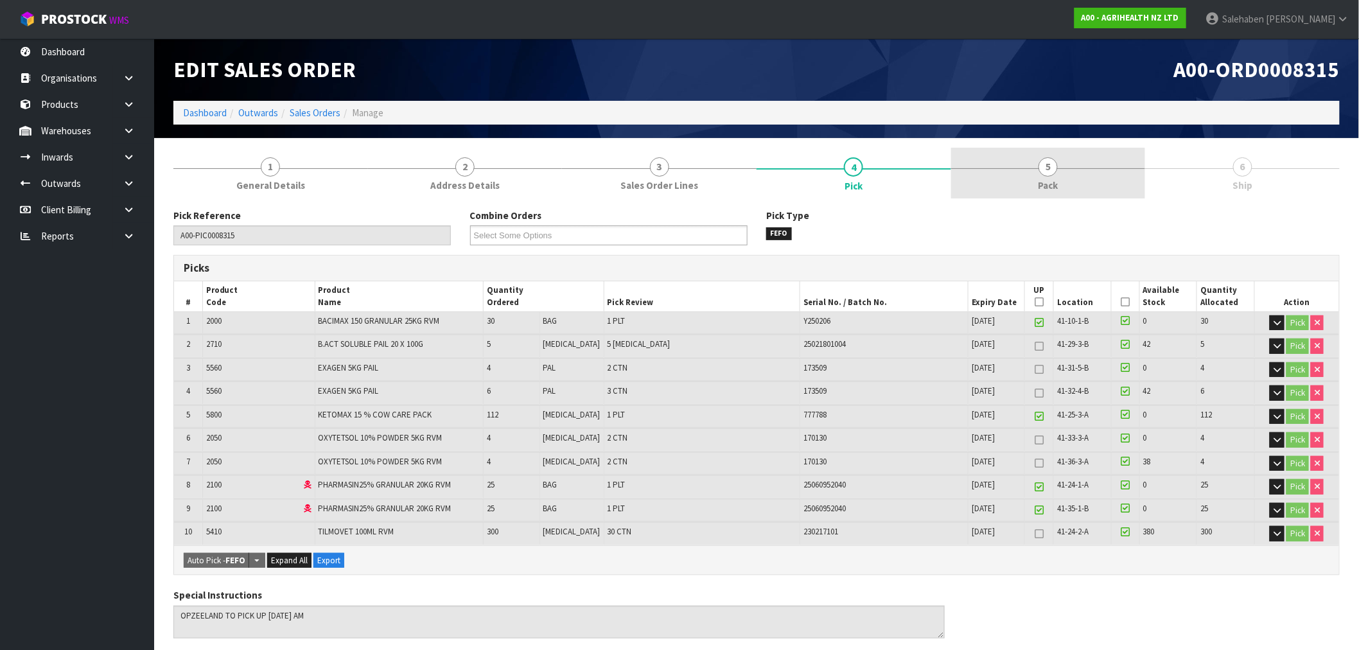
click at [1048, 180] on span "Pack" at bounding box center [1049, 185] width 20 height 13
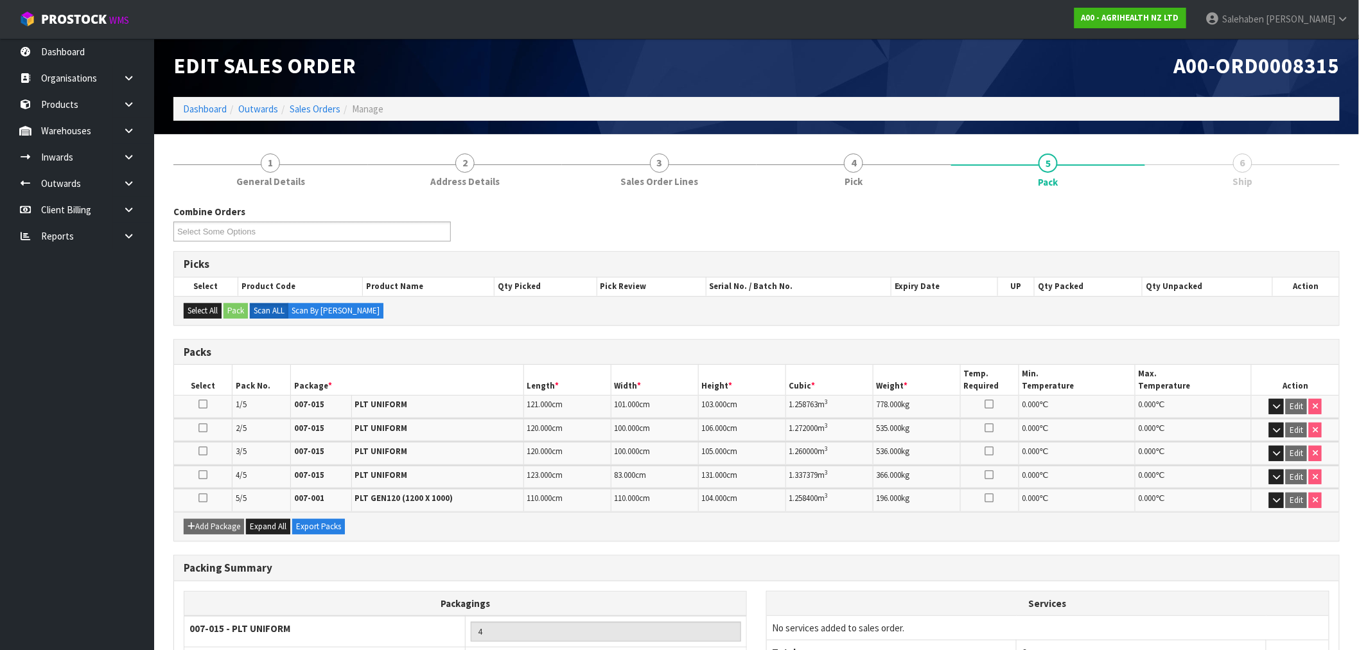
scroll to position [170, 0]
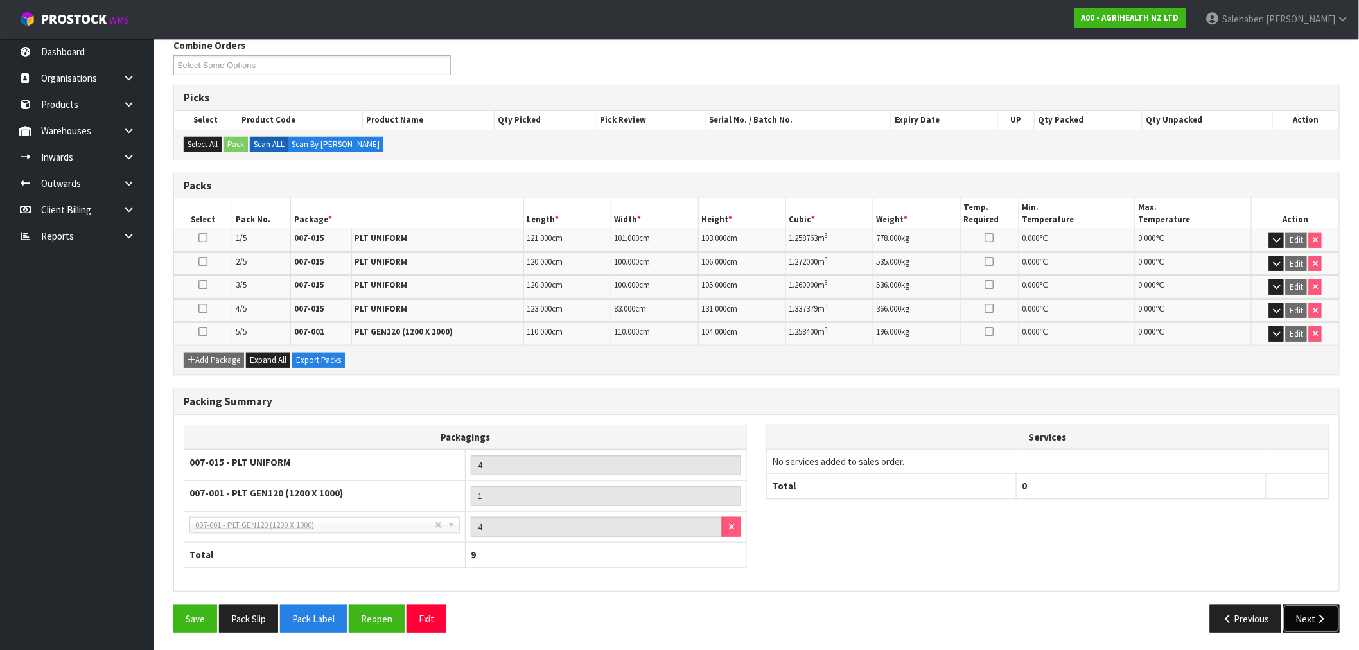
click at [1306, 614] on button "Next" at bounding box center [1311, 619] width 57 height 28
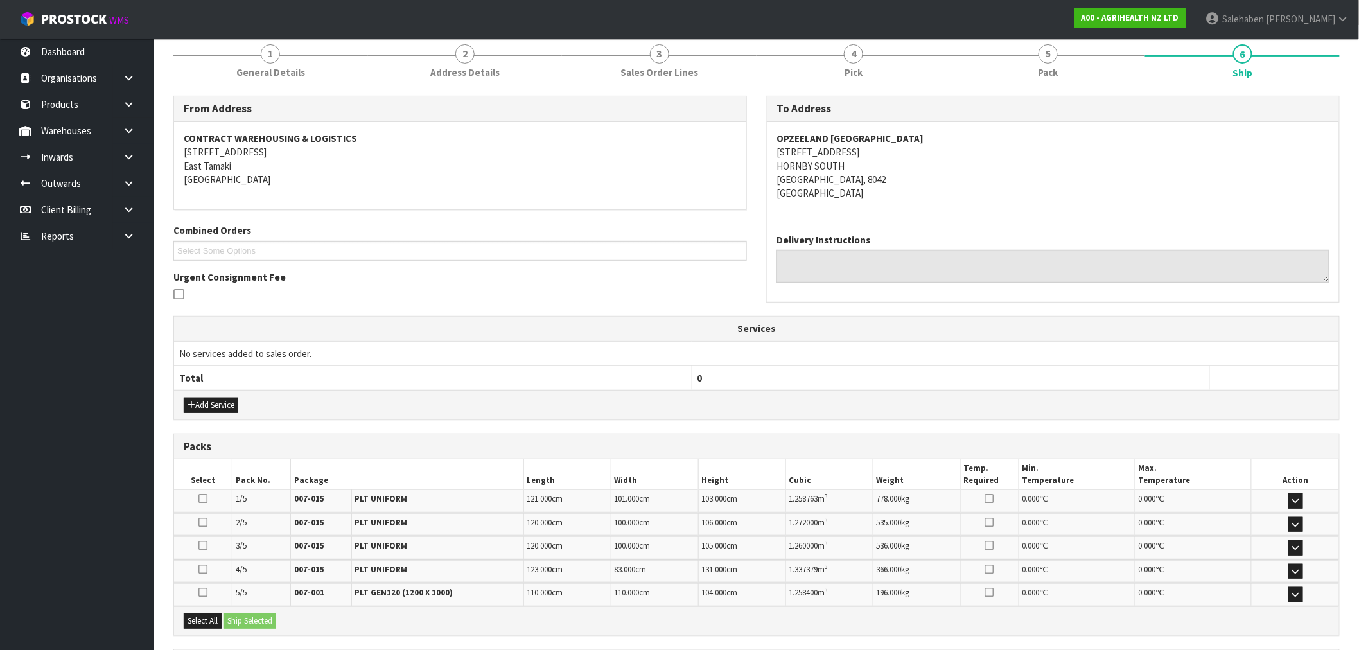
scroll to position [0, 0]
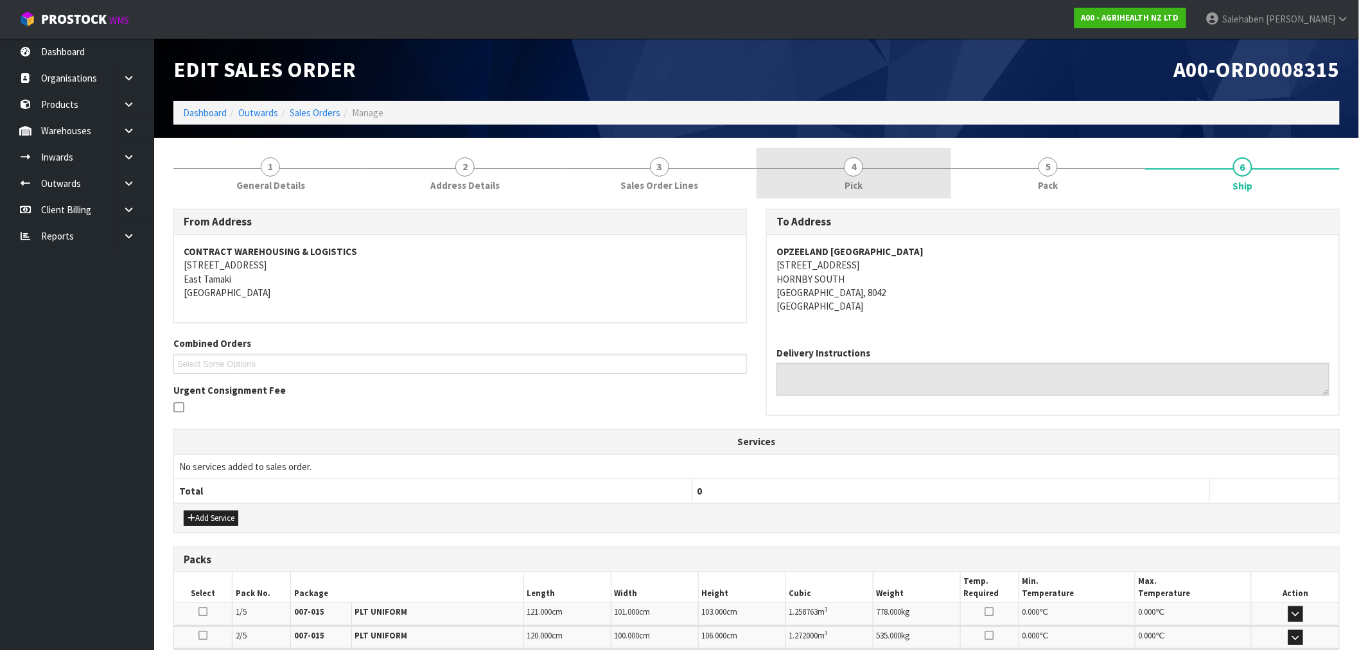
click at [852, 184] on span "Pick" at bounding box center [854, 185] width 18 height 13
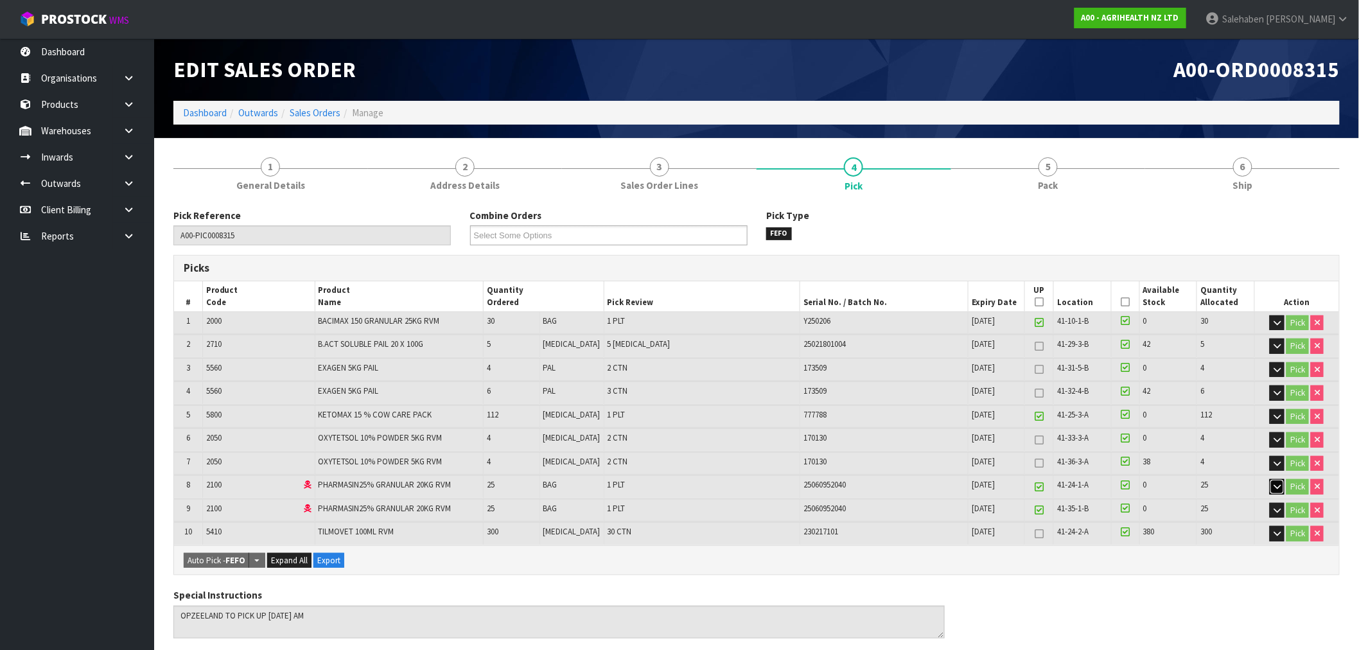
click at [1277, 485] on icon "button" at bounding box center [1277, 486] width 7 height 8
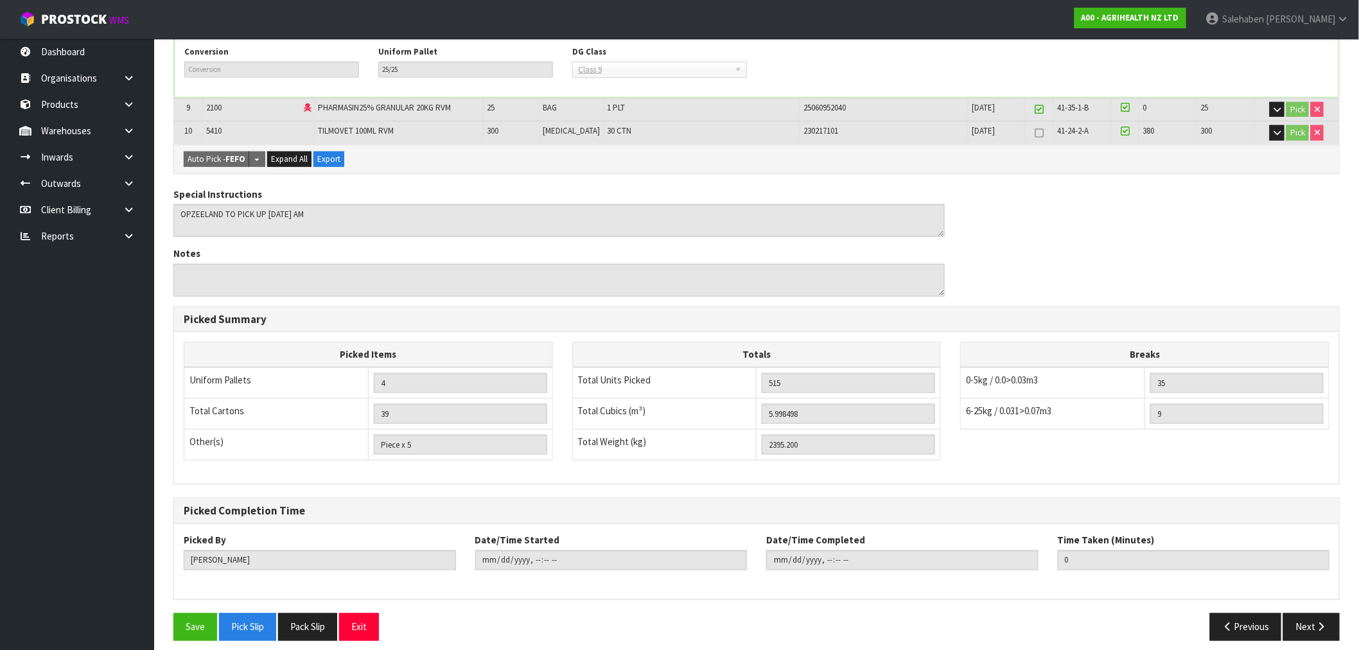
scroll to position [510, 0]
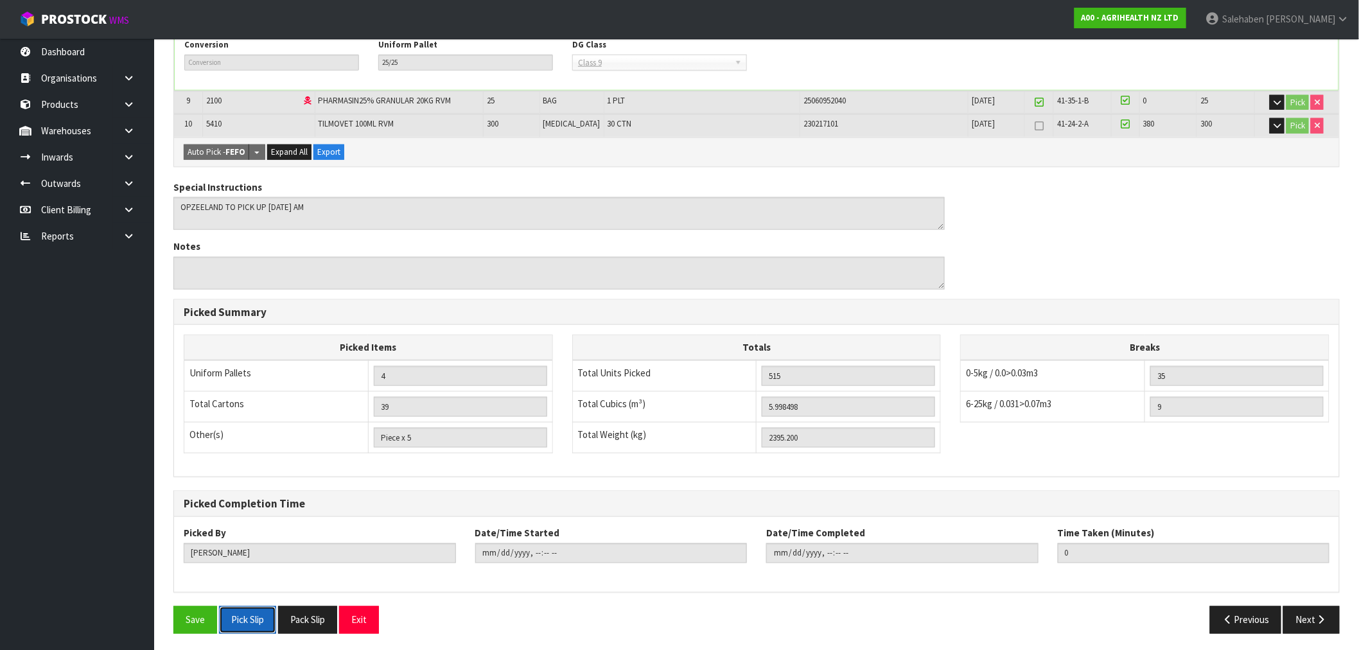
drag, startPoint x: 248, startPoint y: 621, endPoint x: 245, endPoint y: 614, distance: 7.5
click at [248, 621] on button "Pick Slip" at bounding box center [247, 620] width 57 height 28
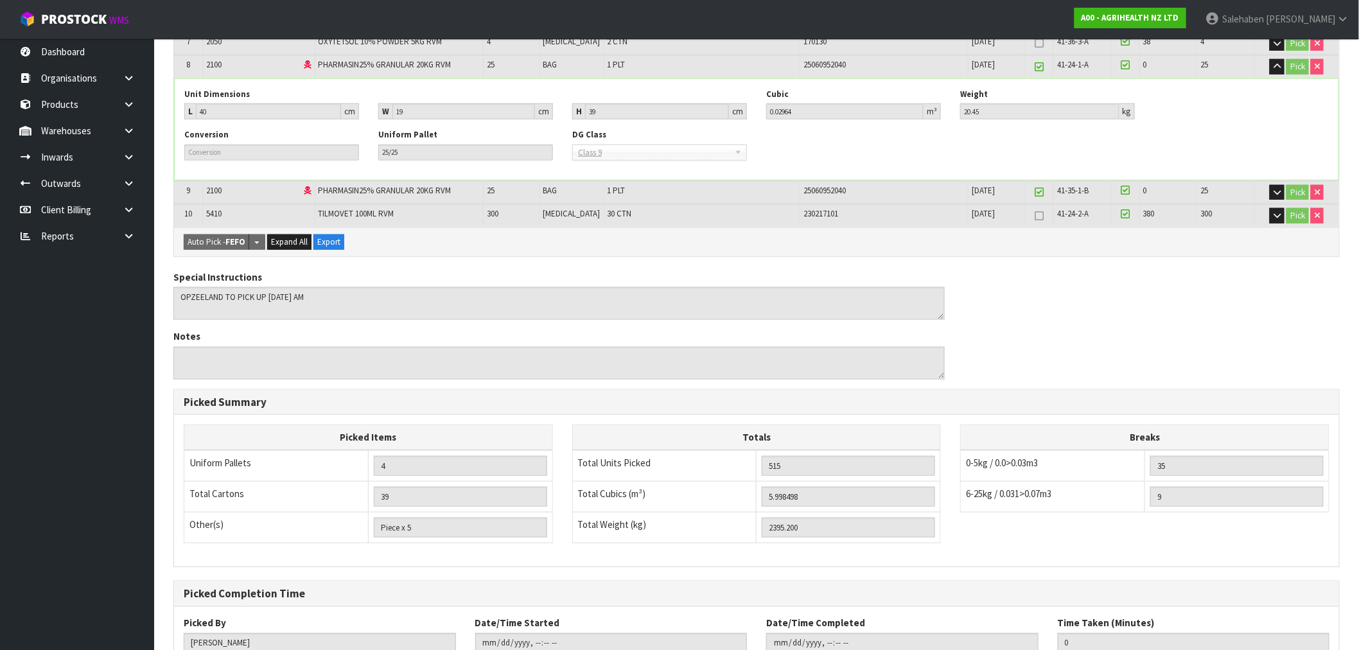
scroll to position [82, 0]
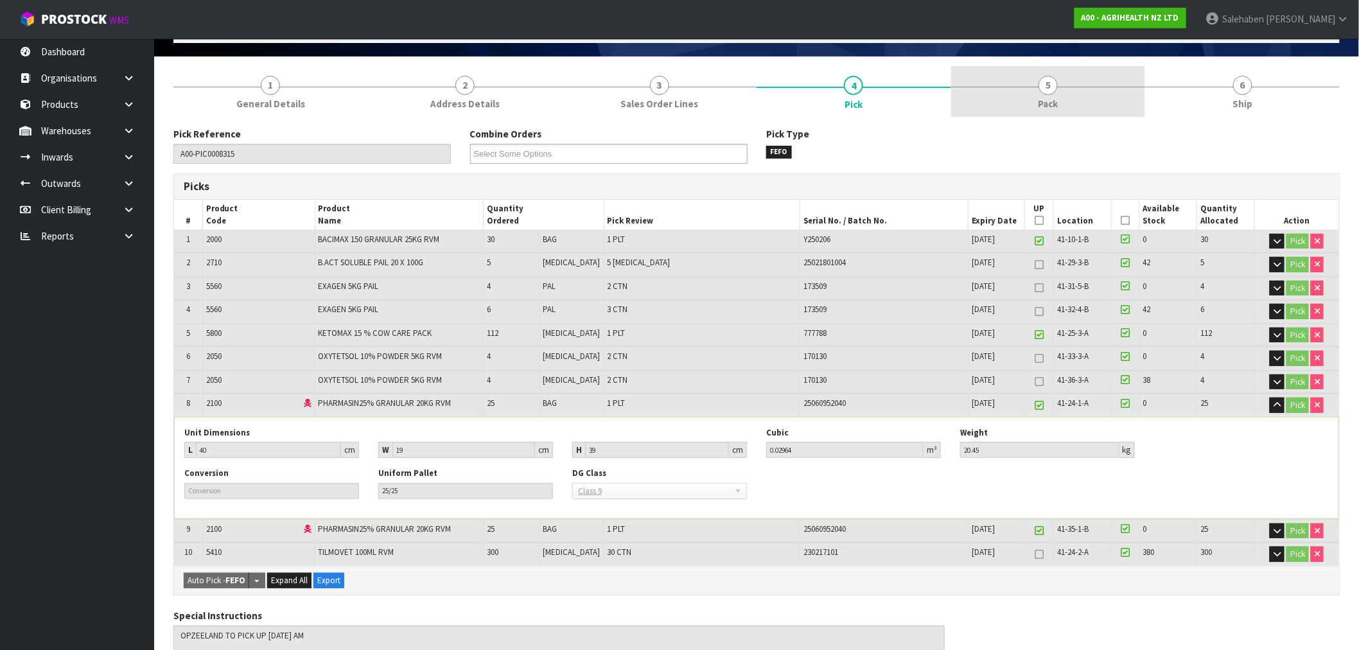
click at [1055, 97] on span "Pack" at bounding box center [1049, 103] width 20 height 13
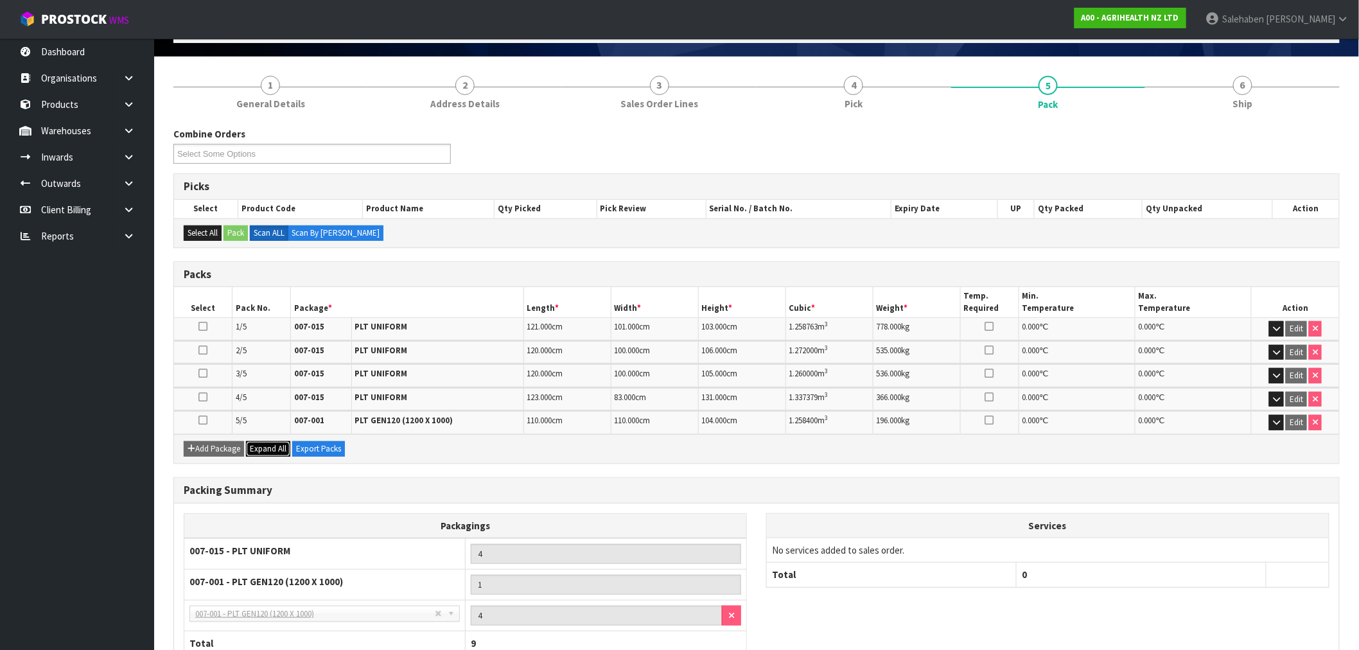
click at [265, 446] on span "Expand All" at bounding box center [268, 448] width 37 height 11
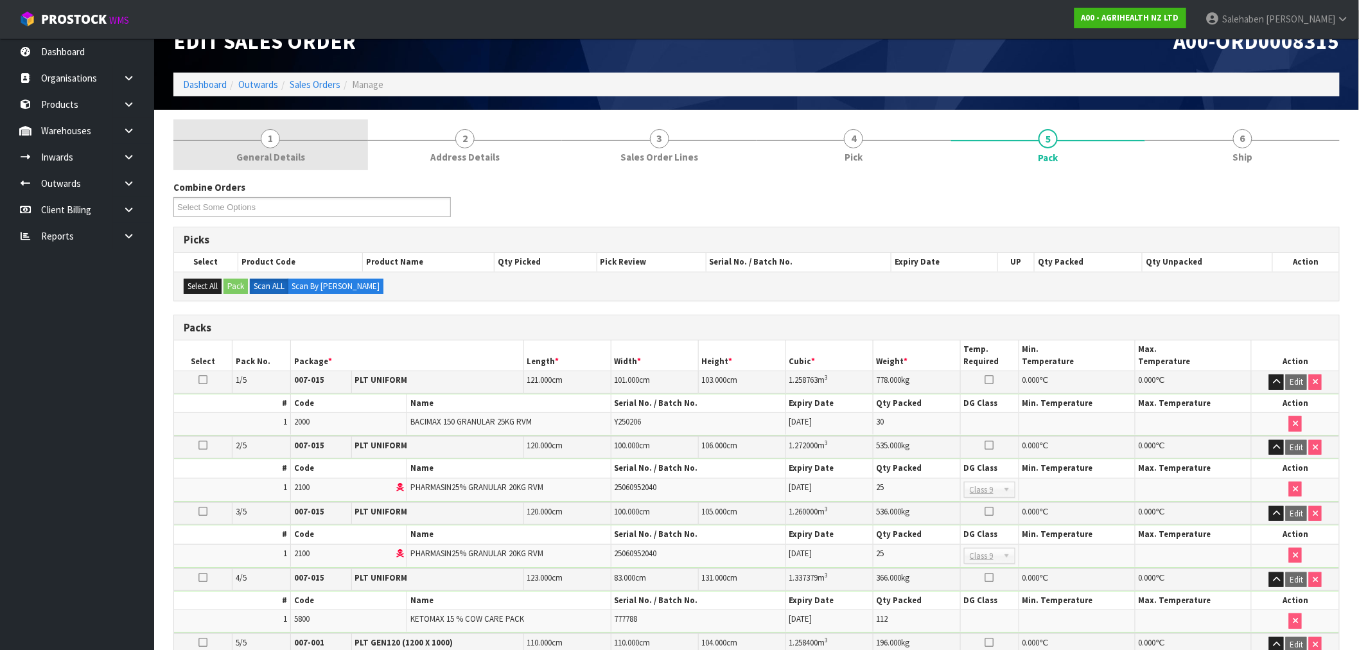
scroll to position [0, 0]
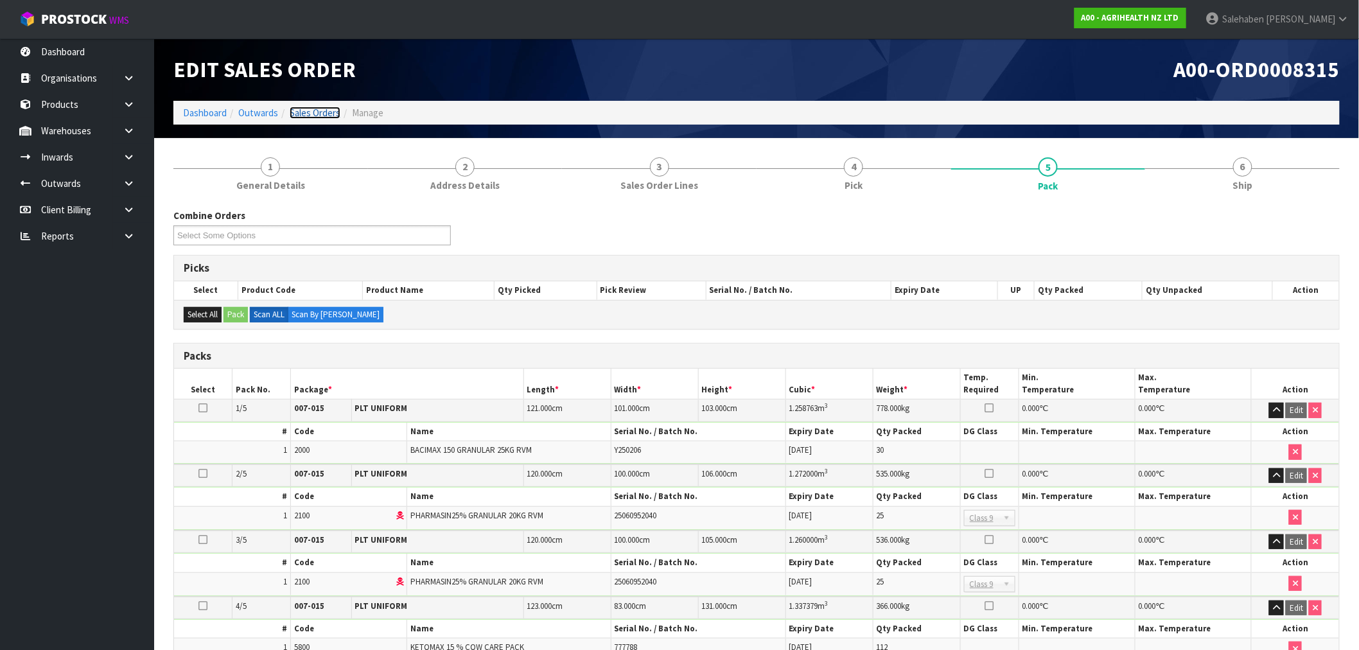
click at [315, 110] on link "Sales Orders" at bounding box center [315, 113] width 51 height 12
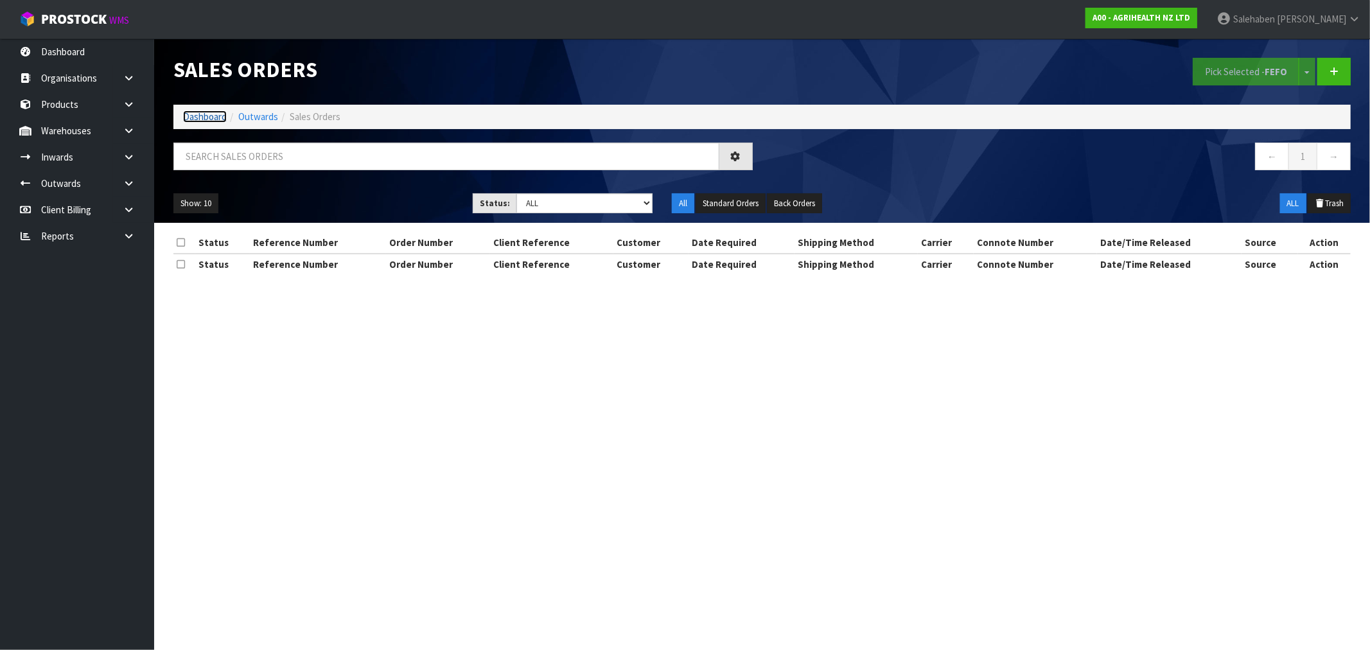
click at [213, 117] on link "Dashboard" at bounding box center [205, 116] width 44 height 12
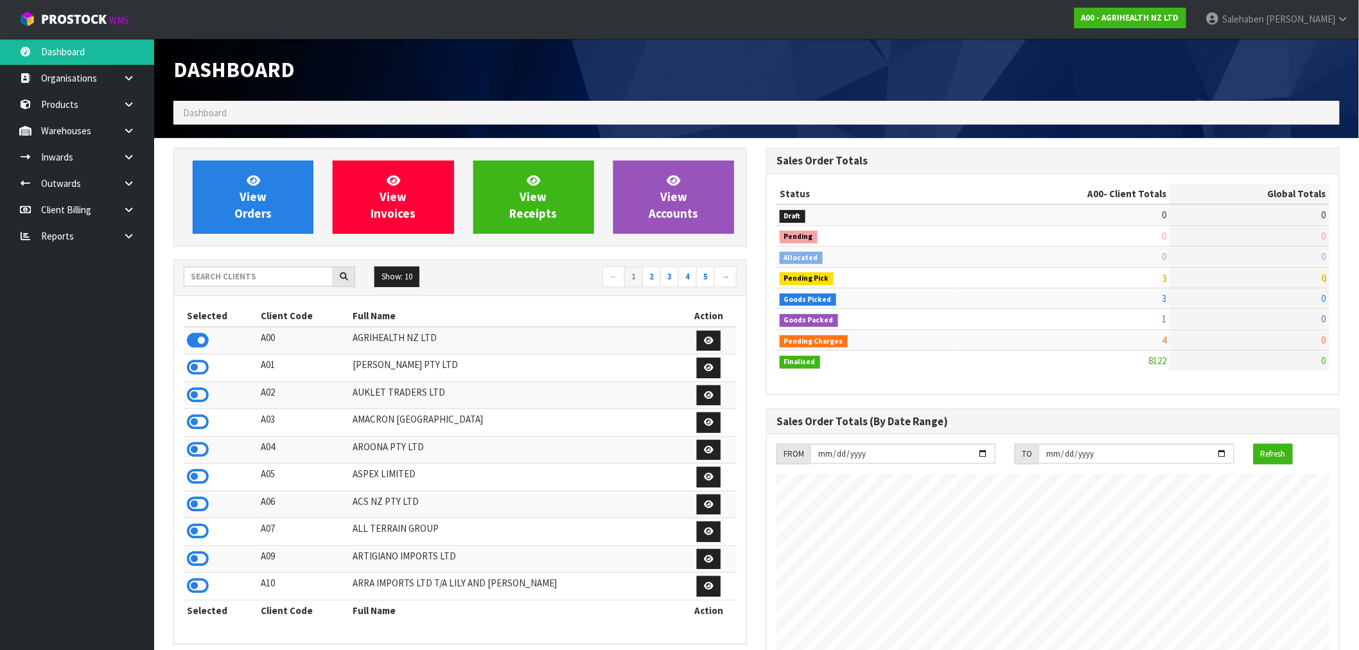
scroll to position [973, 593]
click at [253, 283] on input "text" at bounding box center [259, 277] width 150 height 20
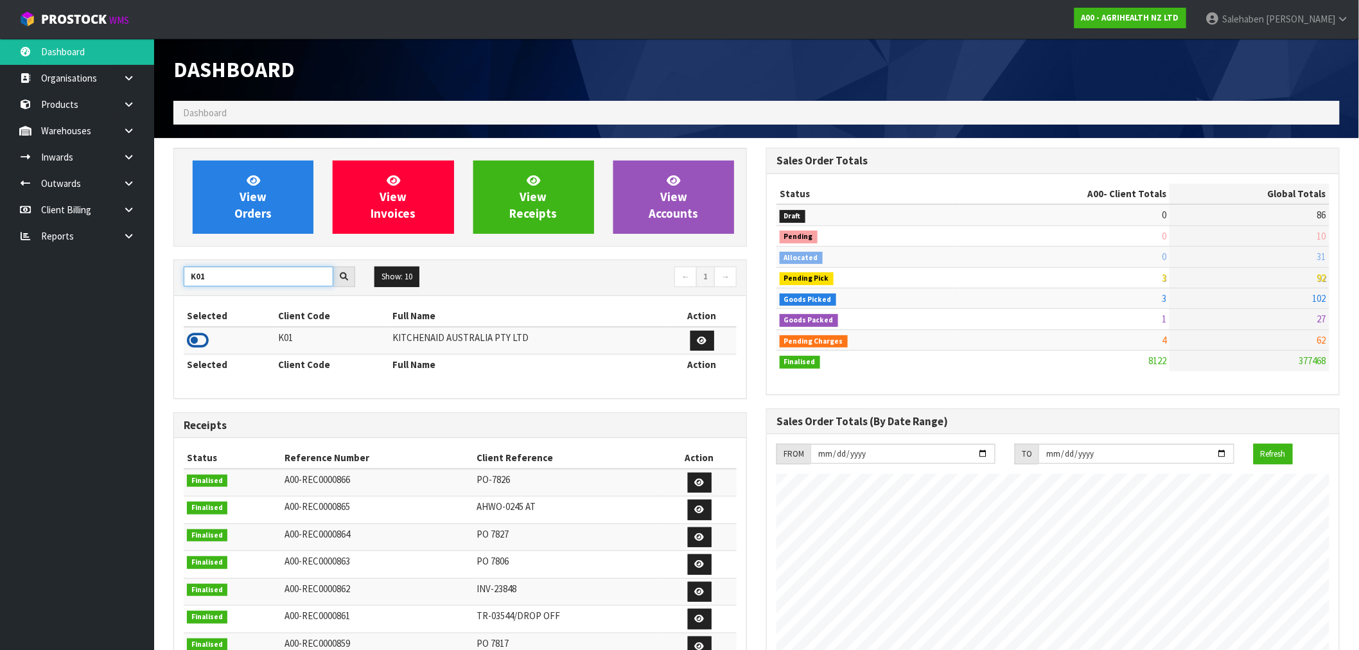
type input "K01"
click at [207, 342] on icon at bounding box center [198, 340] width 22 height 19
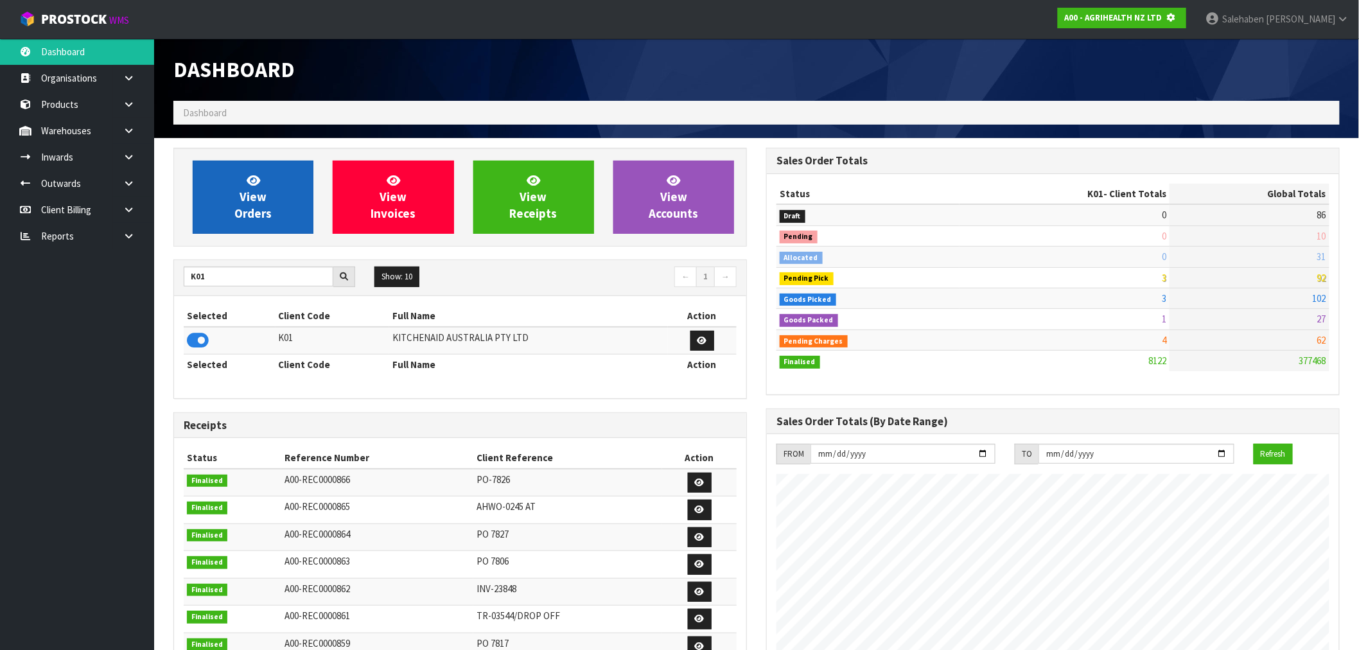
scroll to position [641503, 641711]
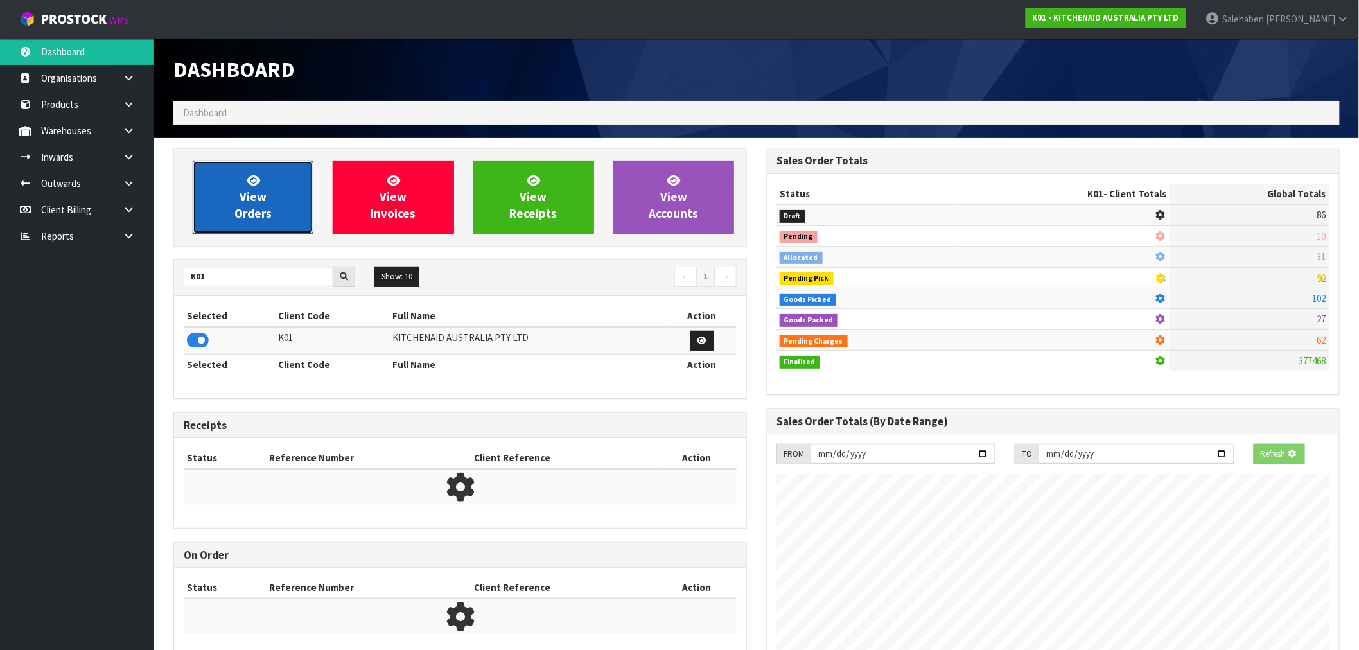
click at [278, 202] on link "View Orders" at bounding box center [253, 197] width 121 height 73
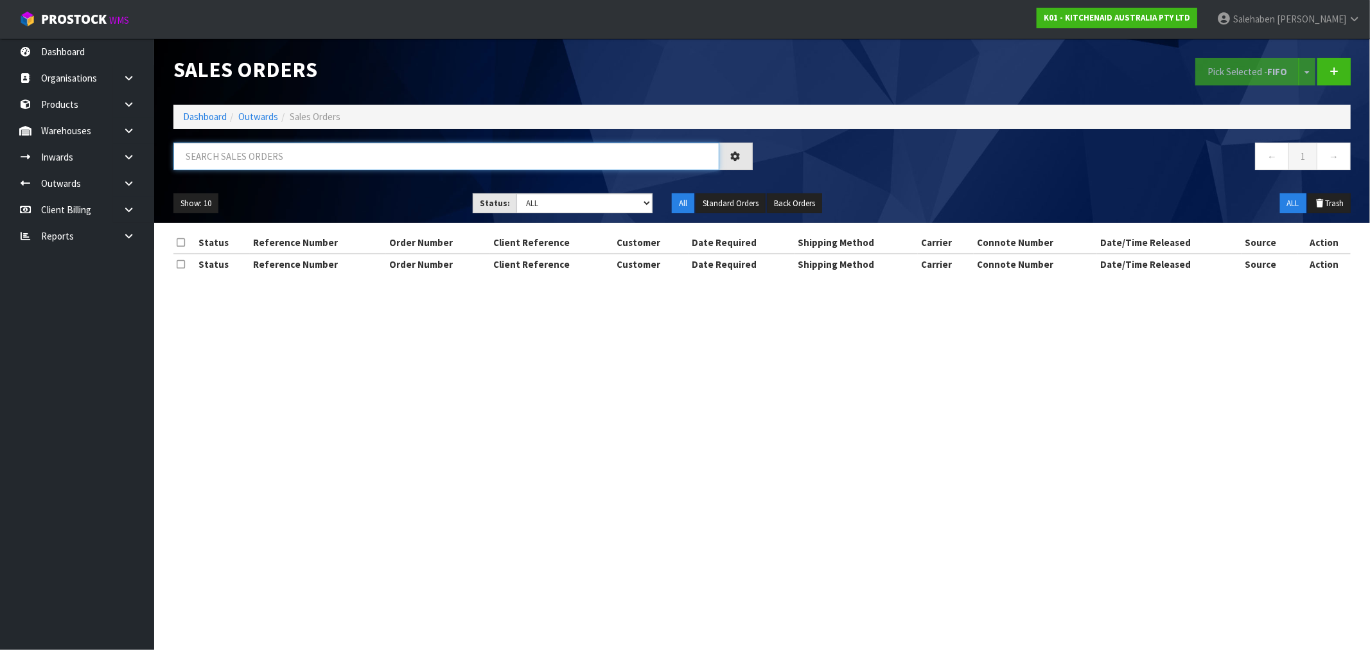
click at [270, 164] on input "text" at bounding box center [446, 157] width 546 height 28
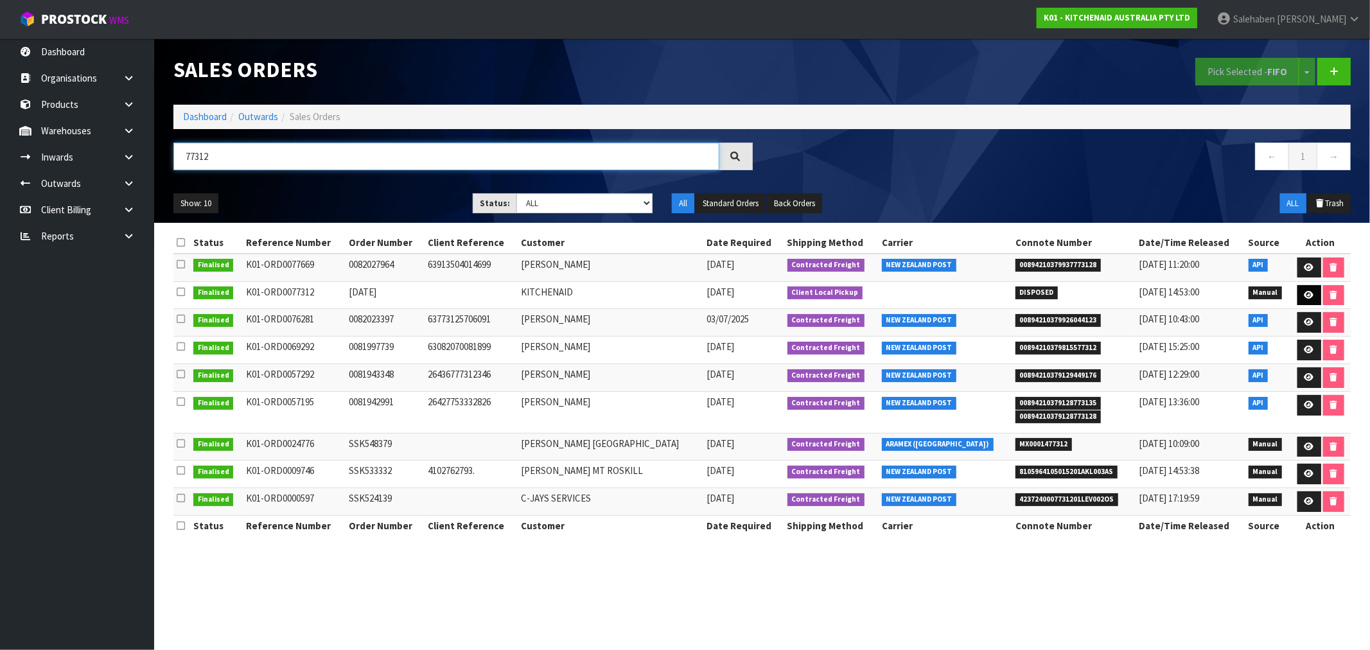
type input "77312"
click at [1308, 298] on icon at bounding box center [1310, 295] width 10 height 8
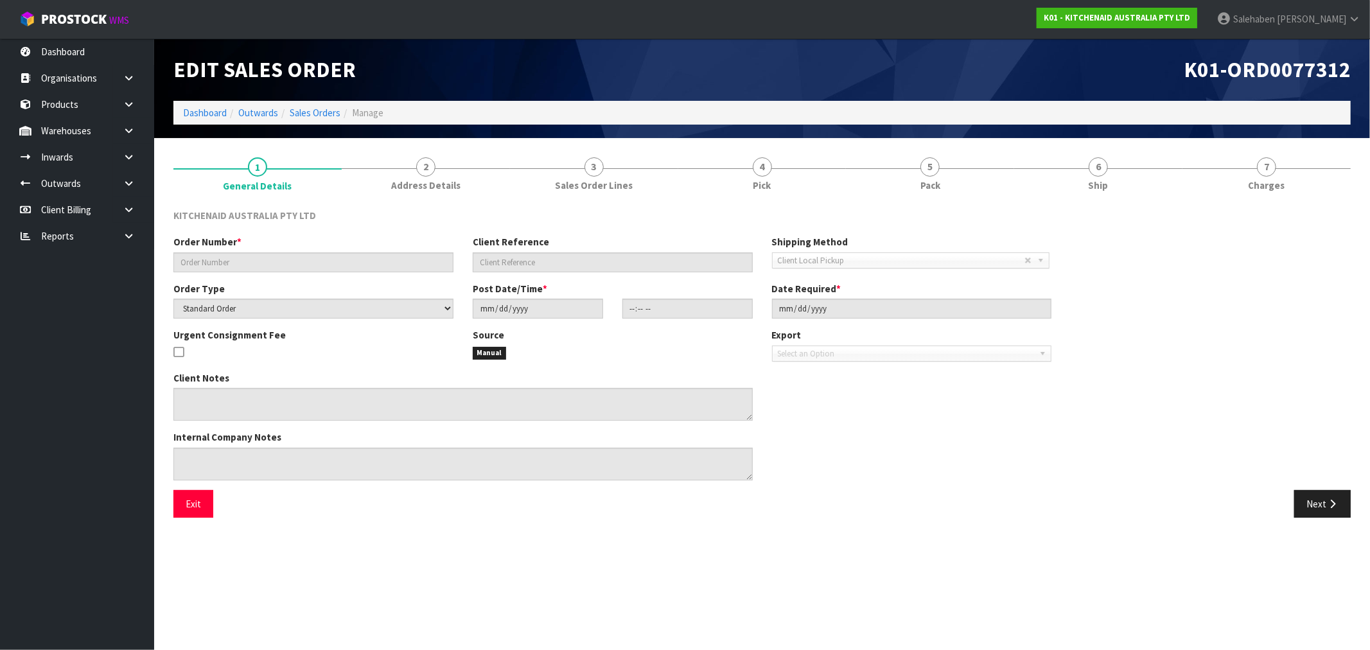
type input "[DATE]"
select select "number:0"
type input "[DATE]"
type input "14:18:00.000"
type input "[DATE]"
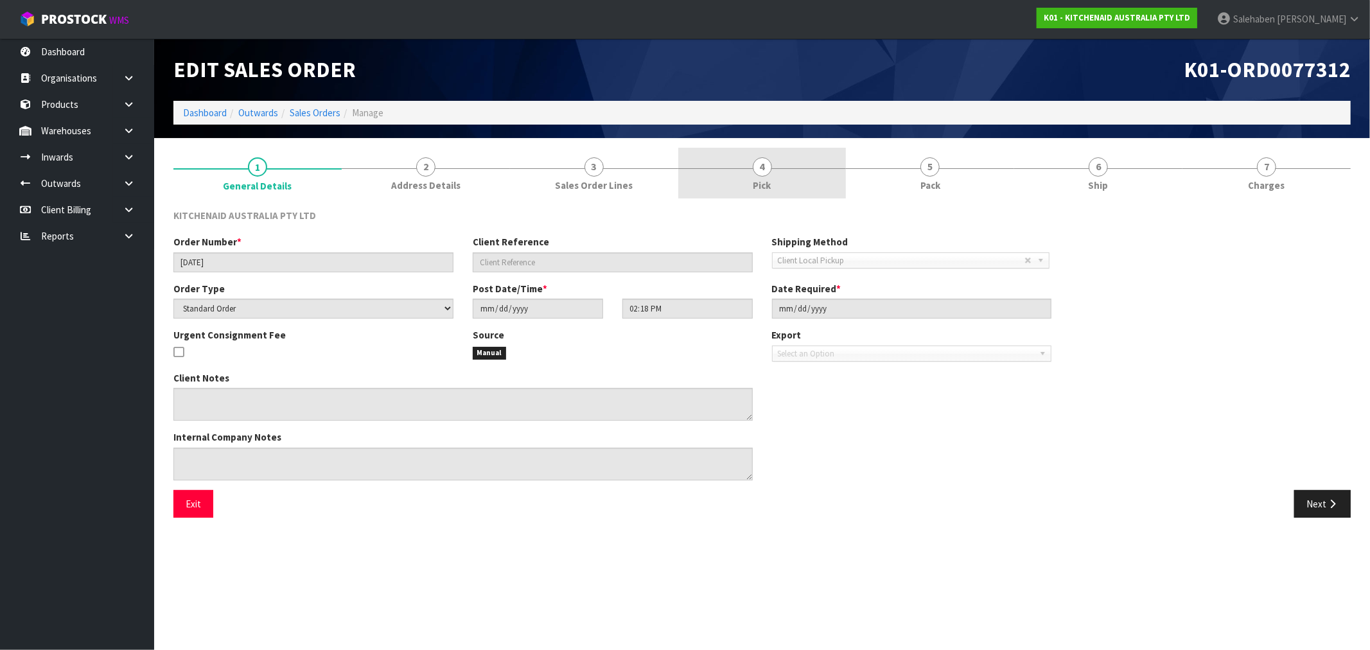
click at [764, 175] on span "4" at bounding box center [762, 166] width 19 height 19
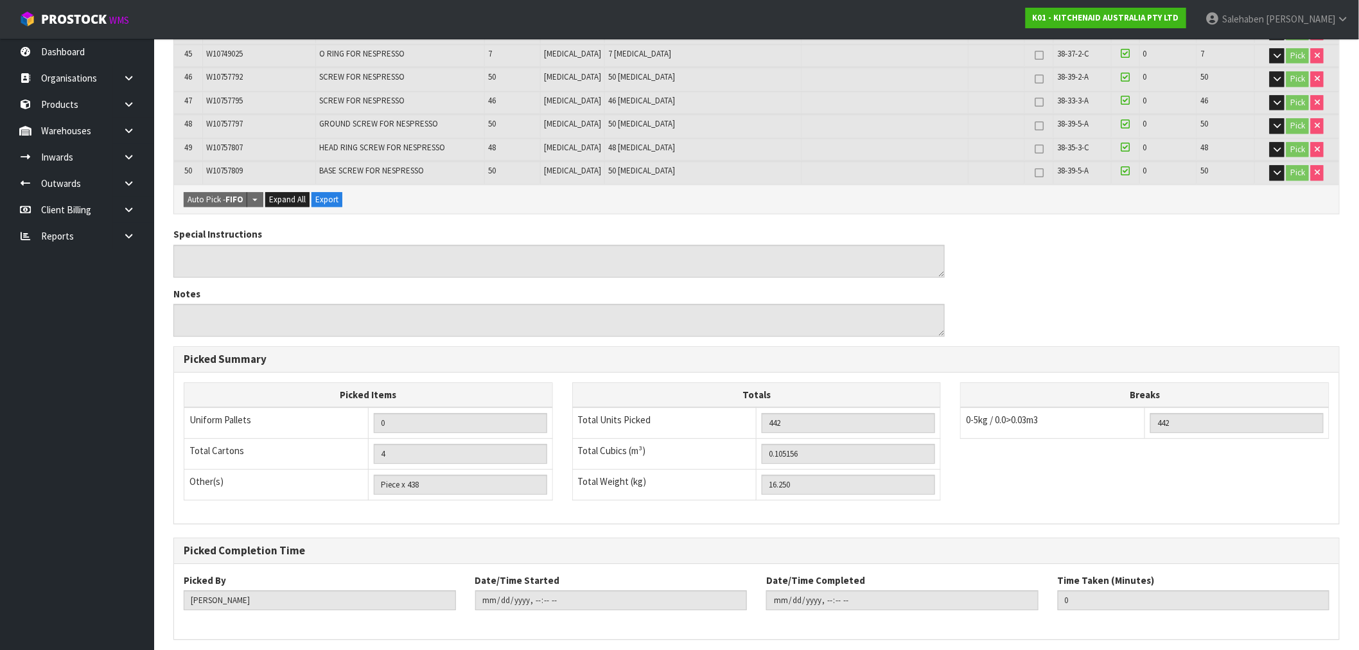
scroll to position [1331, 0]
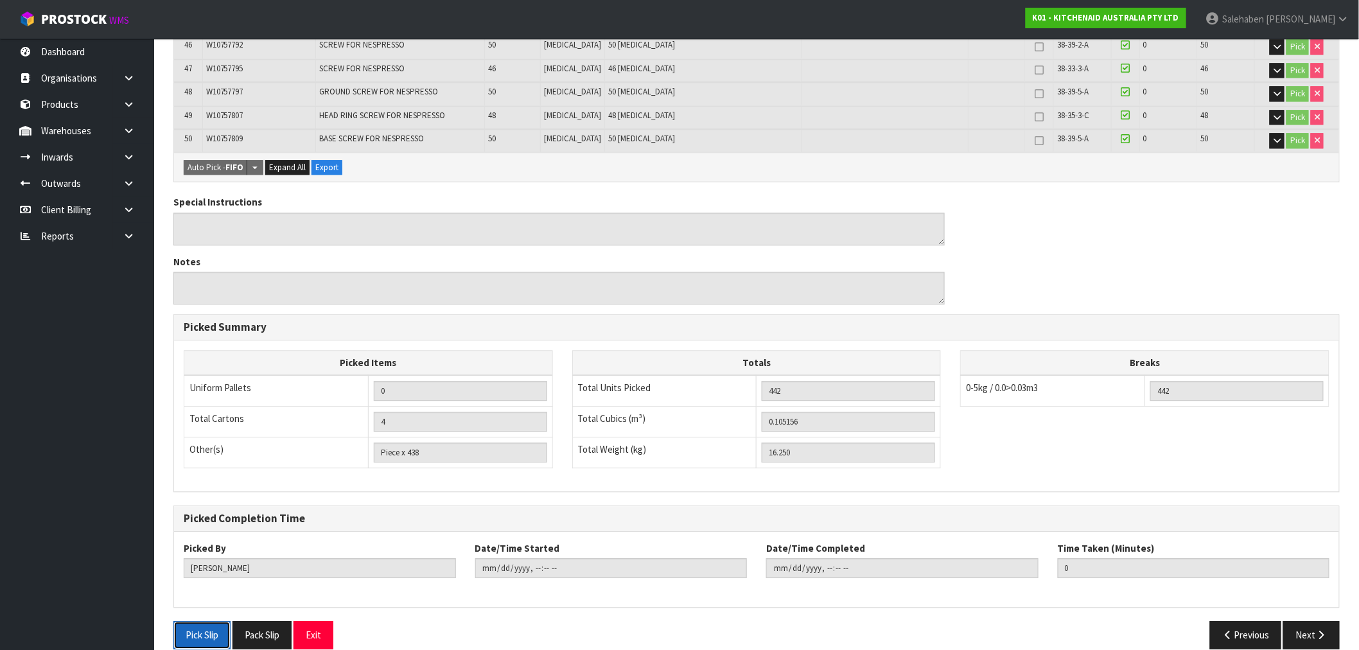
click at [182, 621] on button "Pick Slip" at bounding box center [201, 635] width 57 height 28
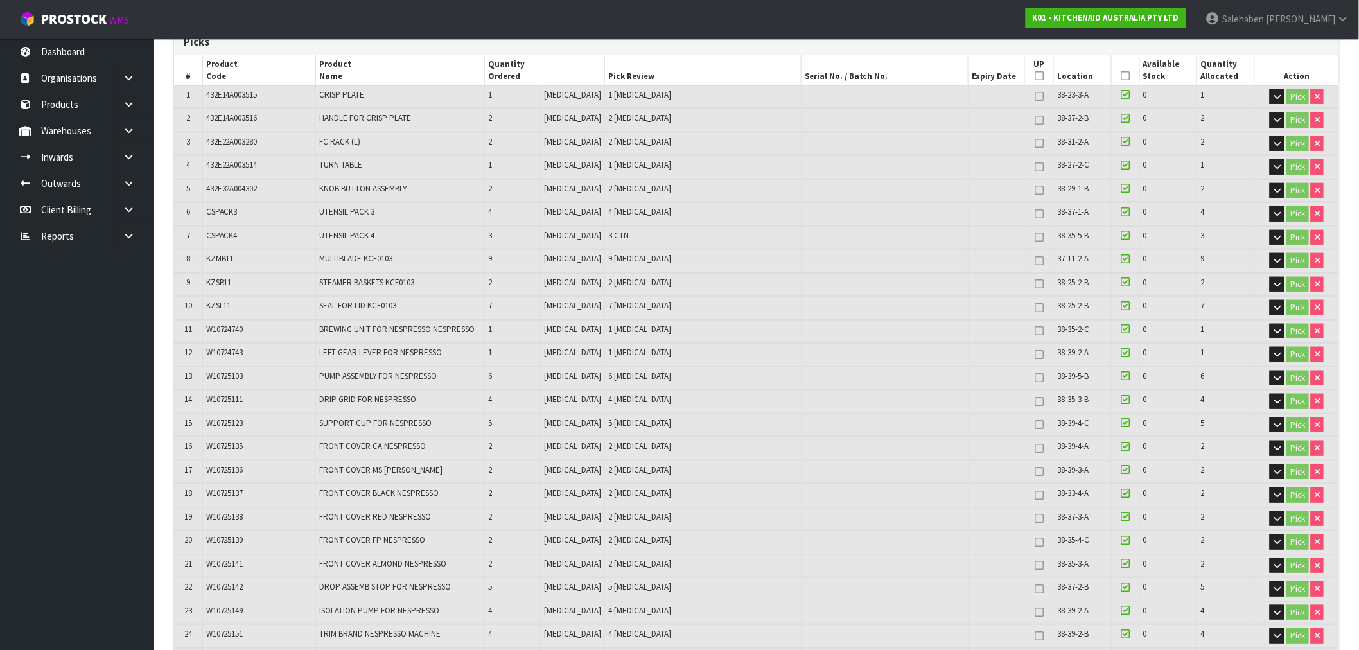
scroll to position [0, 0]
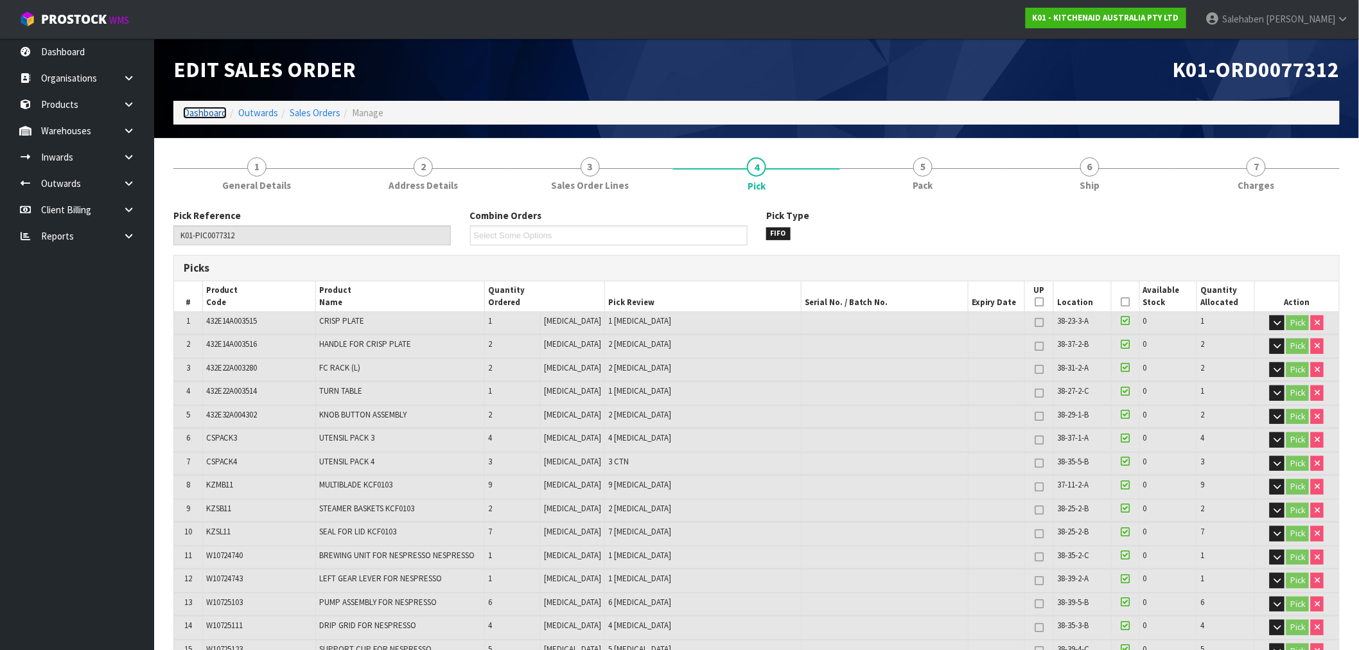
click at [207, 110] on link "Dashboard" at bounding box center [205, 113] width 44 height 12
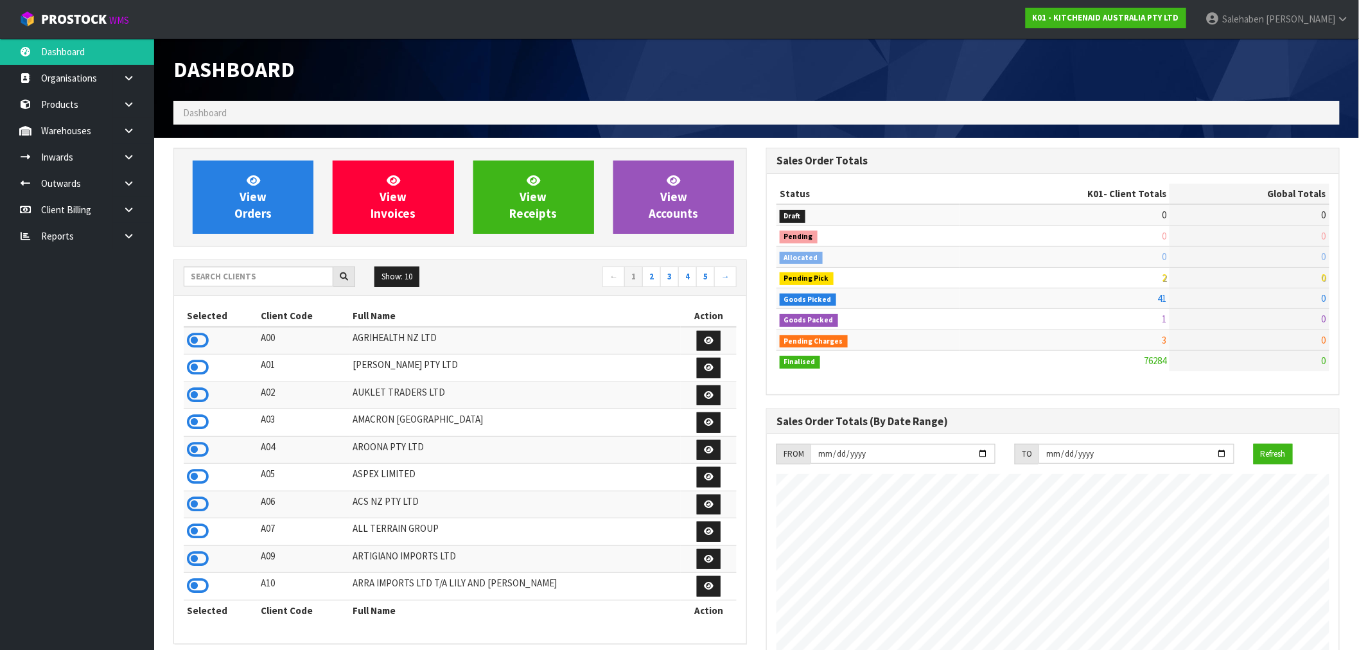
scroll to position [973, 593]
click at [215, 274] on input "text" at bounding box center [259, 277] width 150 height 20
click at [197, 340] on icon at bounding box center [198, 340] width 22 height 19
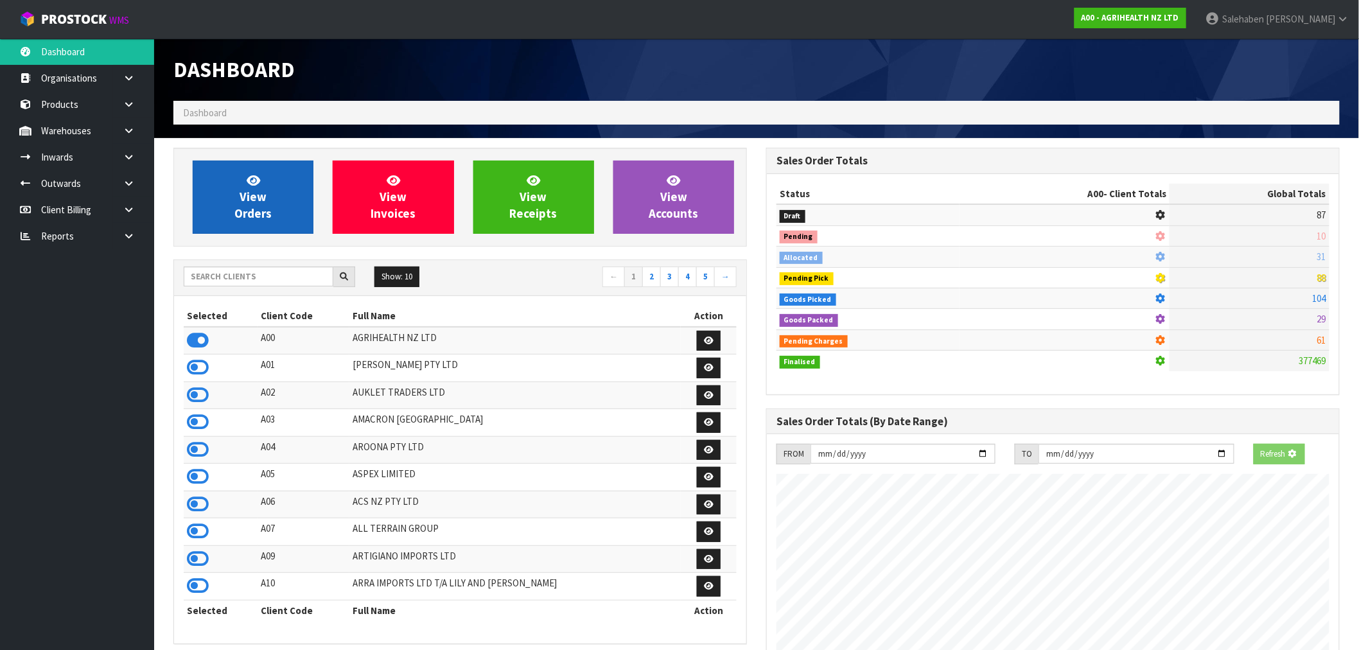
scroll to position [801, 593]
click at [242, 203] on span "View Orders" at bounding box center [252, 197] width 37 height 48
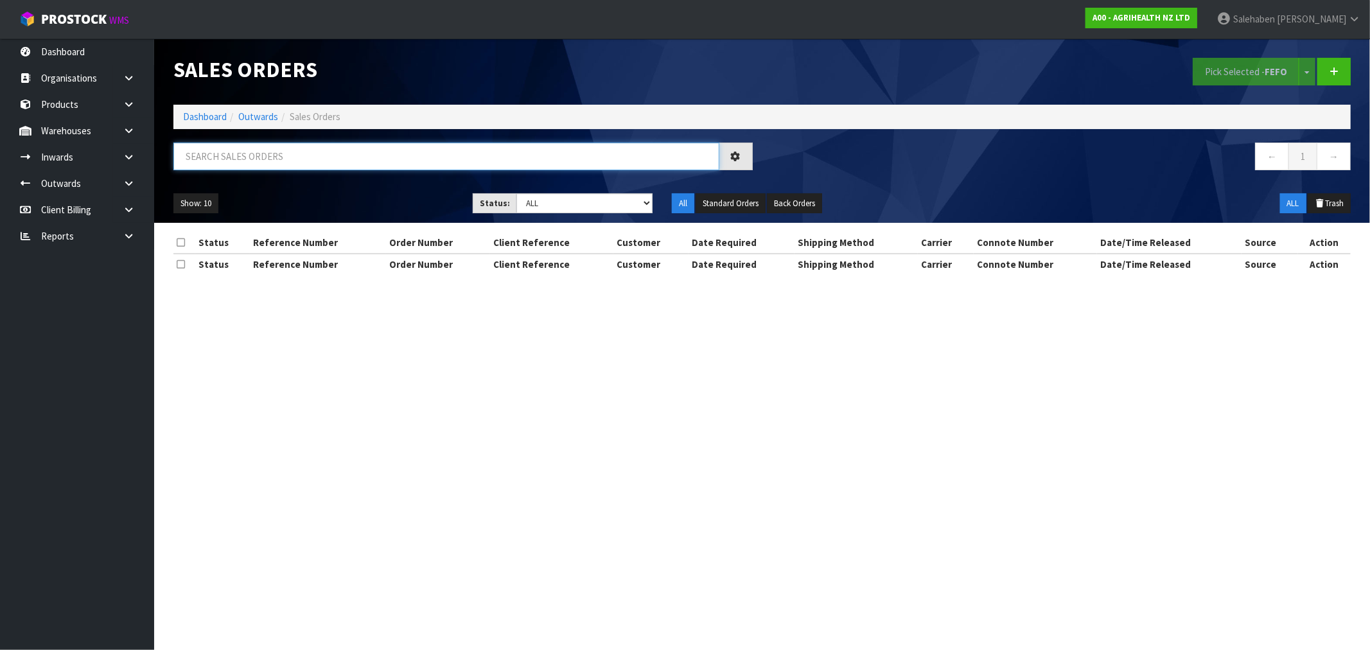
click at [236, 158] on input "text" at bounding box center [446, 157] width 546 height 28
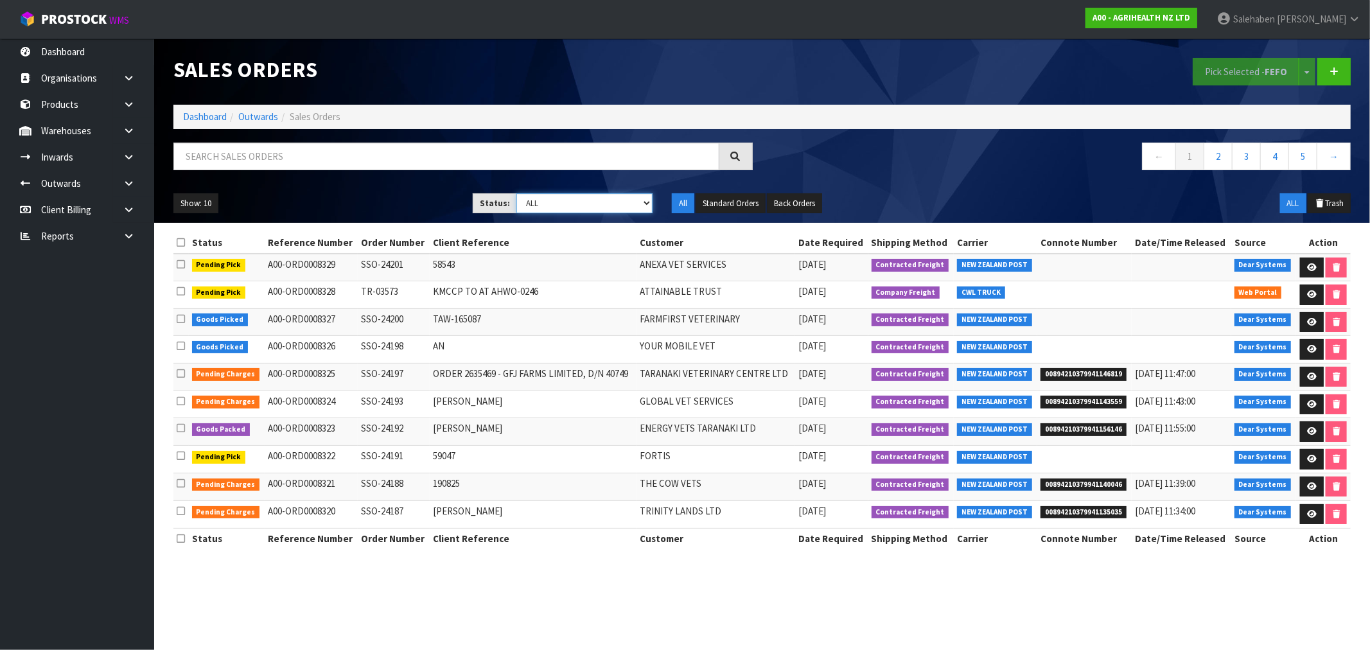
drag, startPoint x: 614, startPoint y: 197, endPoint x: 608, endPoint y: 203, distance: 8.6
click at [614, 197] on select "Draft Pending Allocated Pending Pick Goods Picked Goods Packed Pending Charges …" at bounding box center [584, 203] width 136 height 20
select select "string:5"
click at [516, 193] on select "Draft Pending Allocated Pending Pick Goods Picked Goods Packed Pending Charges …" at bounding box center [584, 203] width 136 height 20
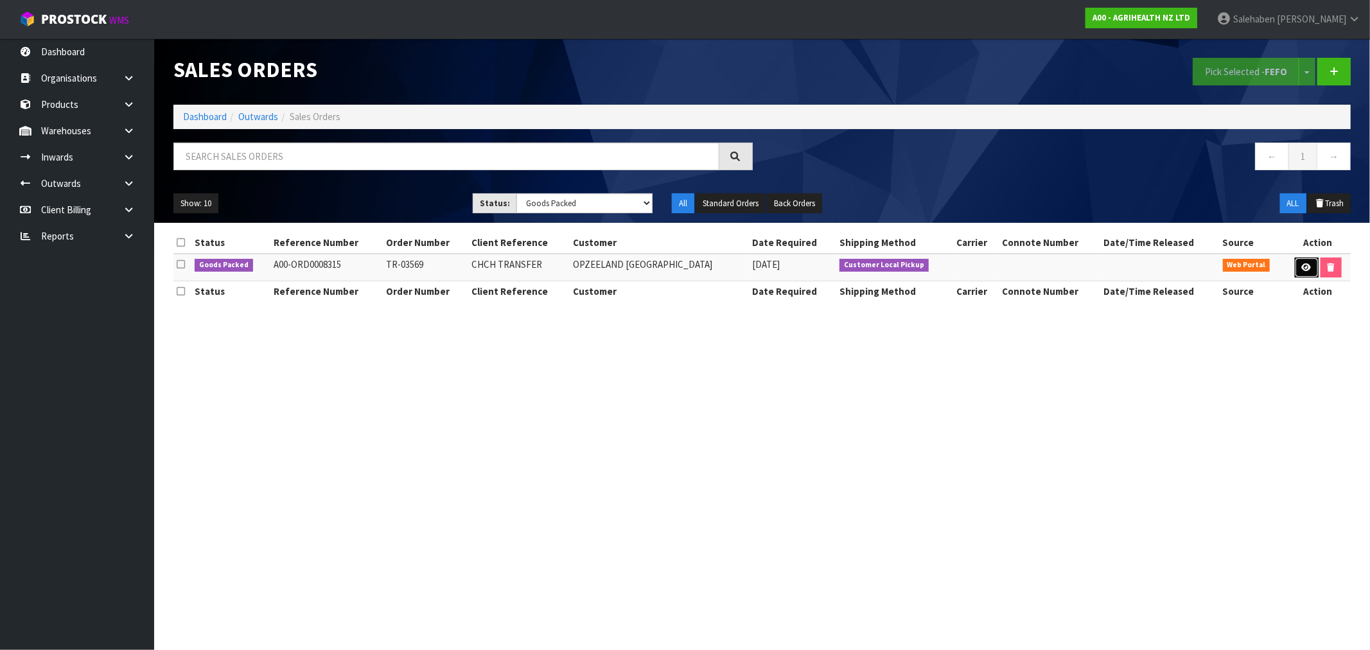
click at [1308, 268] on icon at bounding box center [1307, 267] width 10 height 8
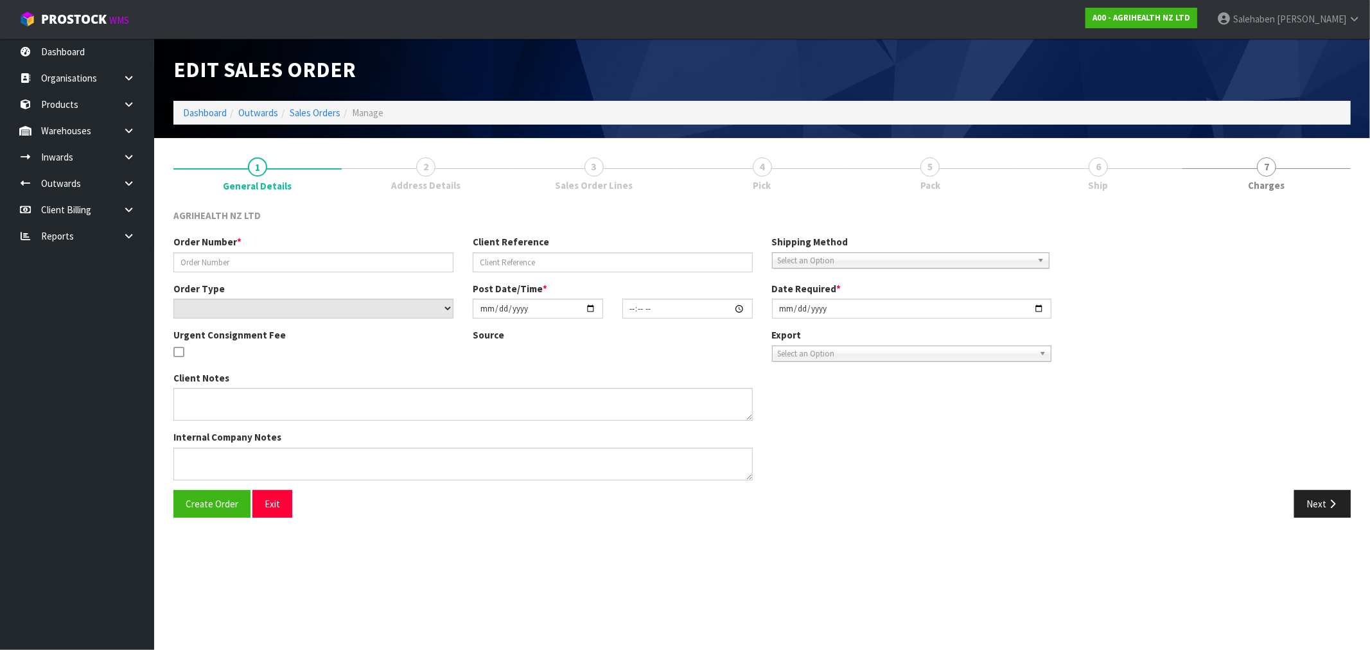
type input "TR-03569"
type input "CHCH TRANSFER"
select select "number:0"
type input "[DATE]"
type input "09:37:00.000"
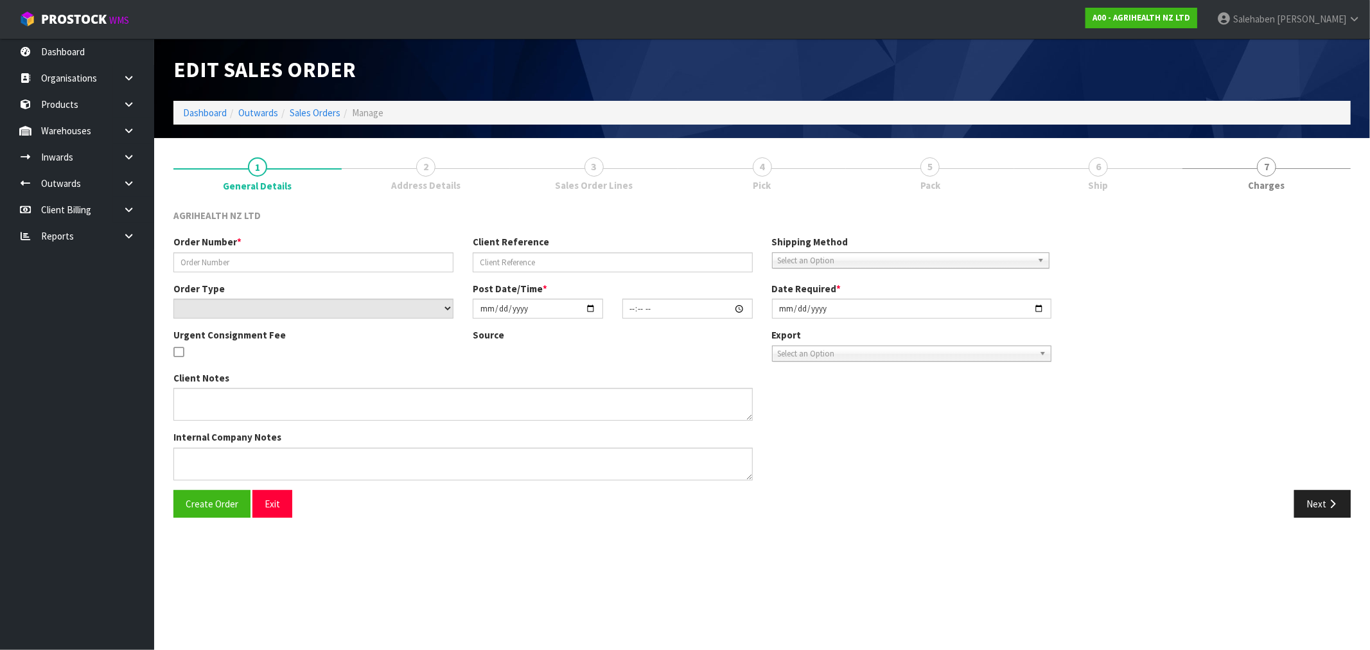
type input "[DATE]"
type textarea "OPZEELAND TO PICK UP [DATE] AM"
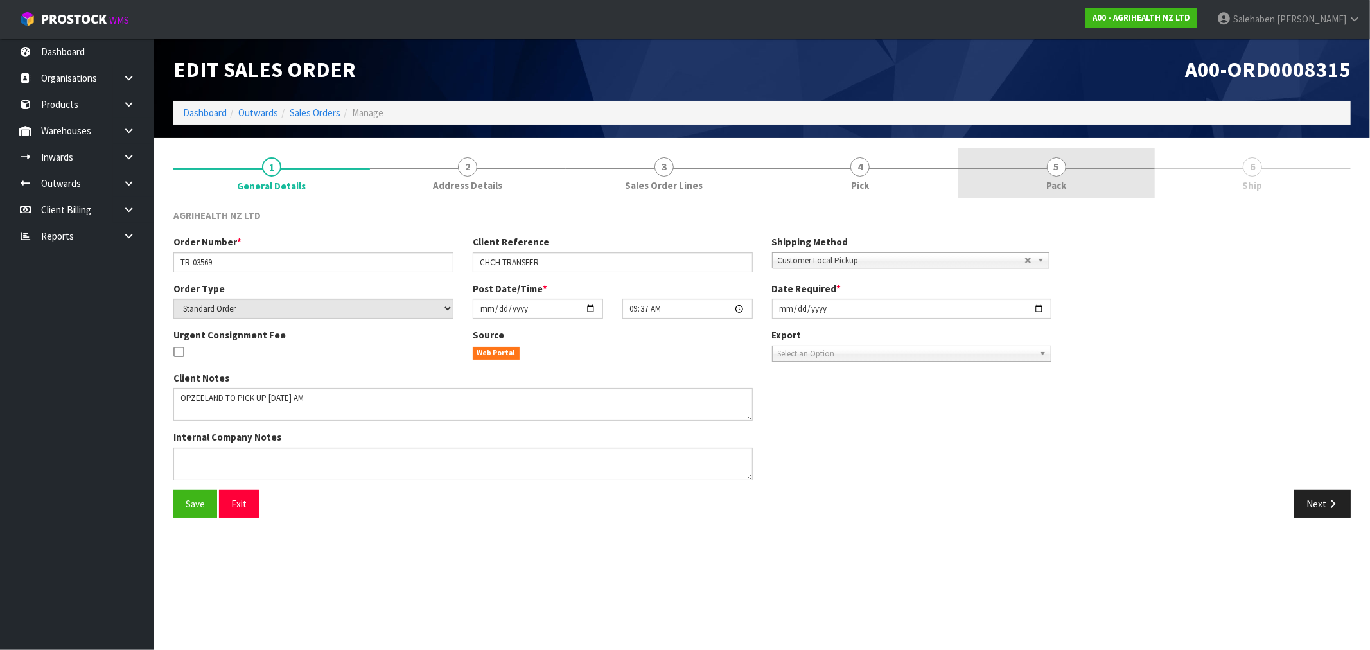
click at [1057, 177] on link "5 Pack" at bounding box center [1056, 173] width 197 height 51
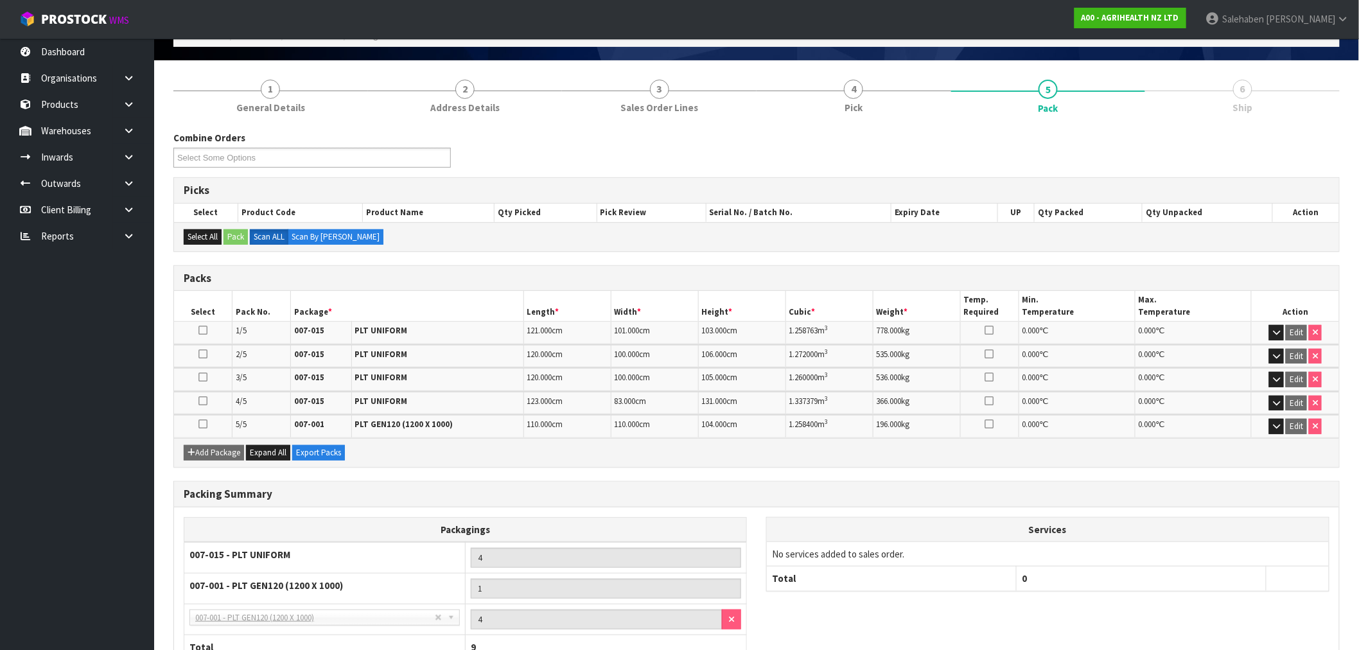
scroll to position [170, 0]
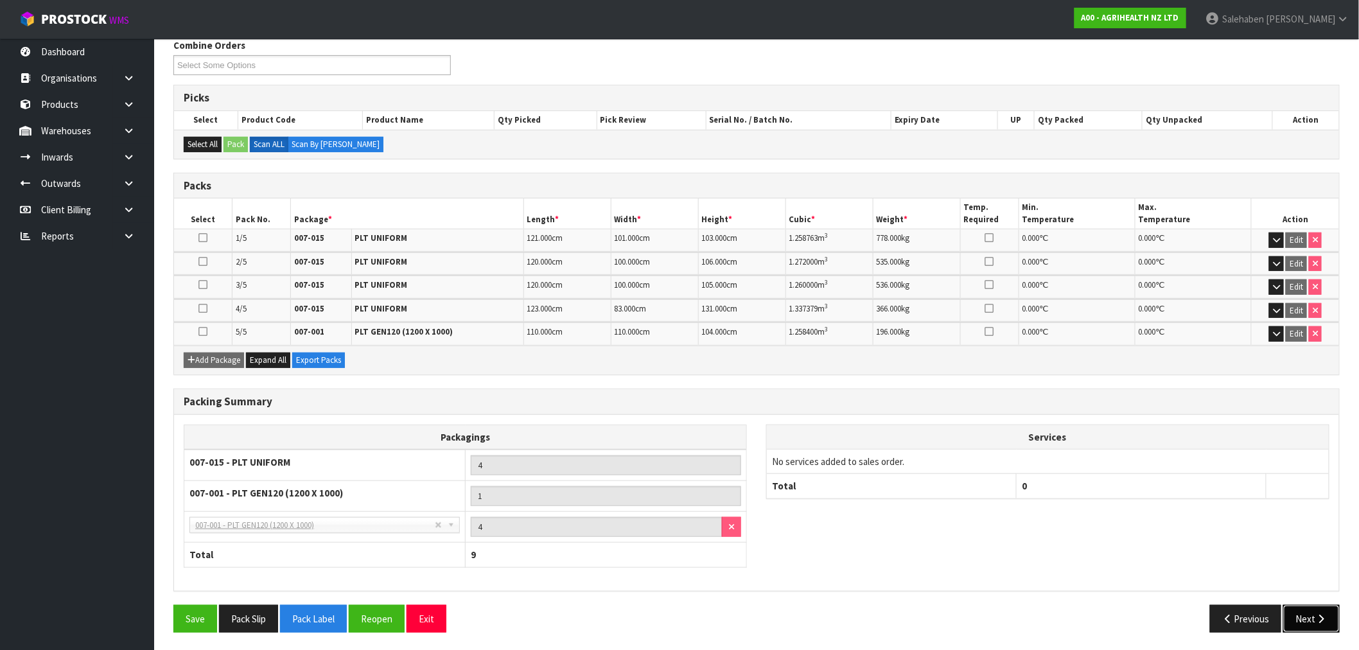
drag, startPoint x: 1311, startPoint y: 612, endPoint x: 1026, endPoint y: 530, distance: 296.2
click at [1311, 612] on button "Next" at bounding box center [1311, 619] width 57 height 28
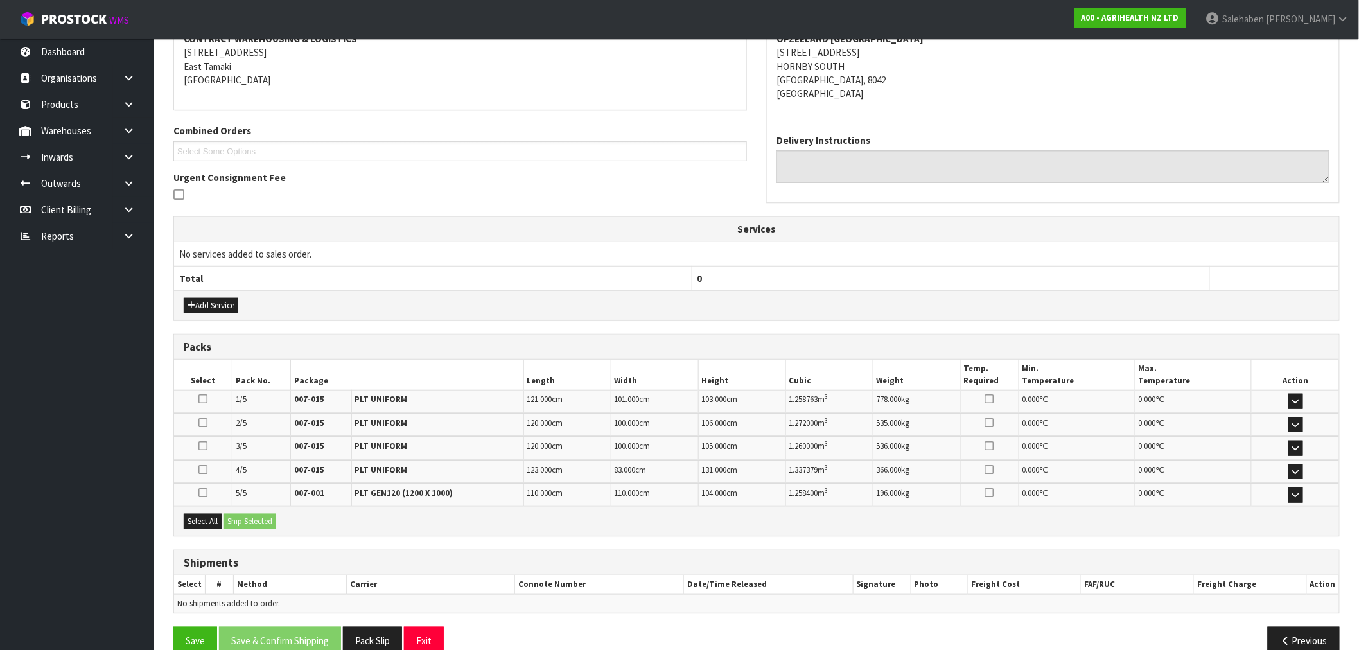
scroll to position [235, 0]
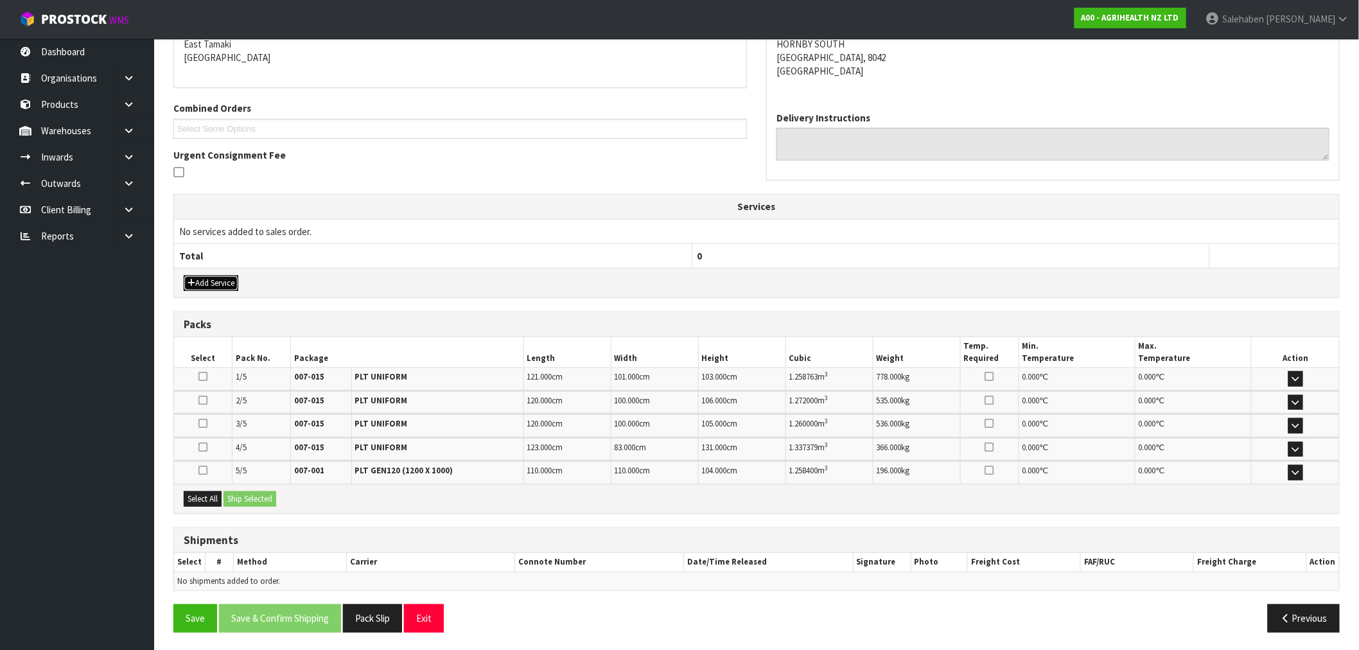
drag, startPoint x: 216, startPoint y: 283, endPoint x: 219, endPoint y: 277, distance: 6.6
click at [216, 283] on button "Add Service" at bounding box center [211, 283] width 55 height 15
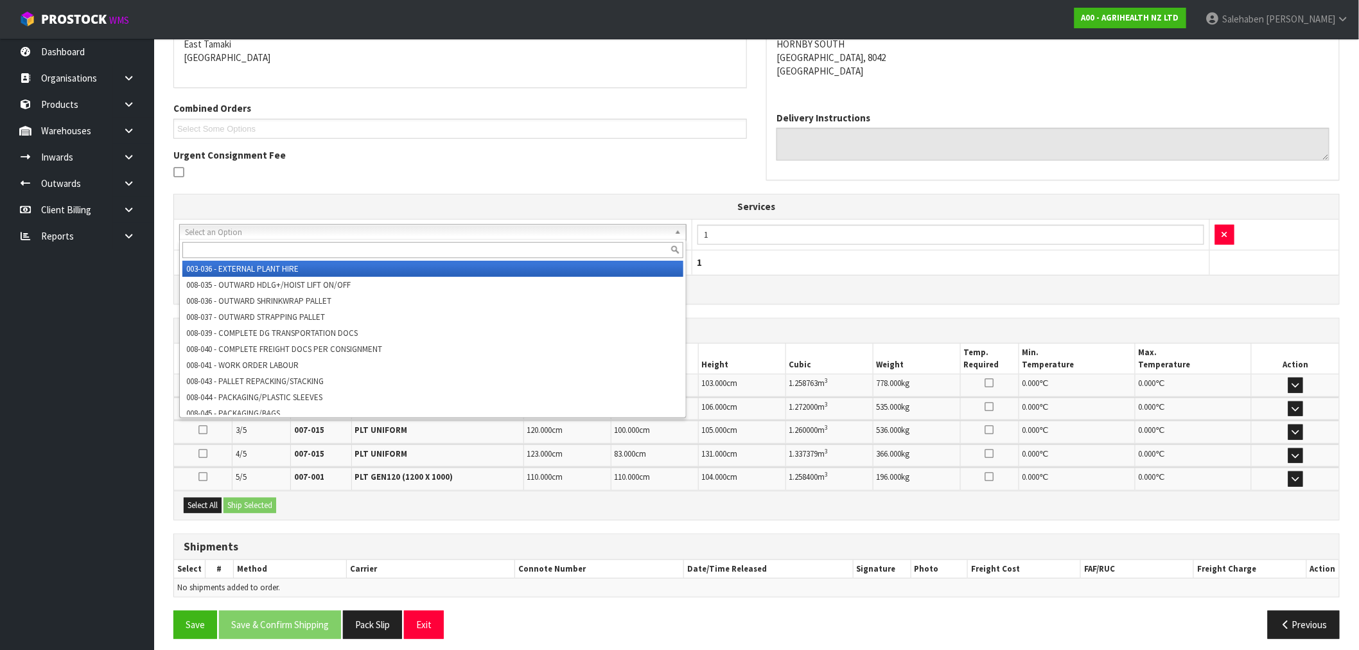
click at [254, 246] on input "text" at bounding box center [432, 250] width 501 height 16
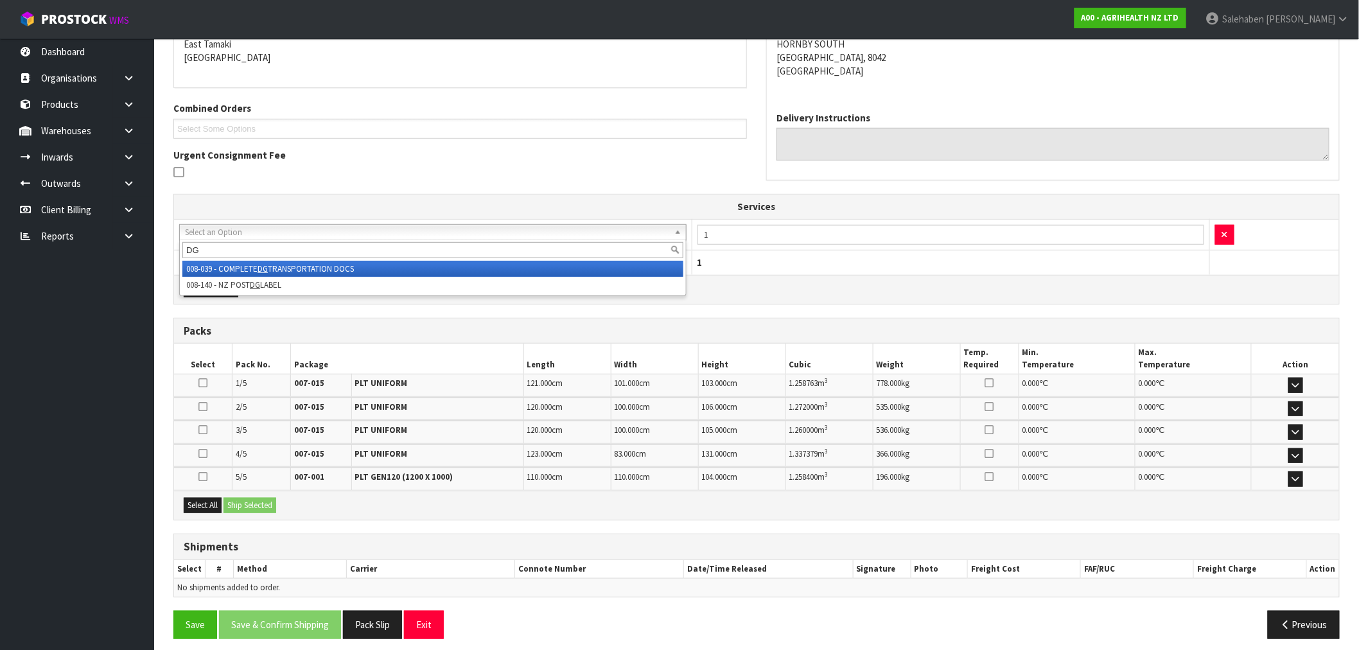
type input "DG"
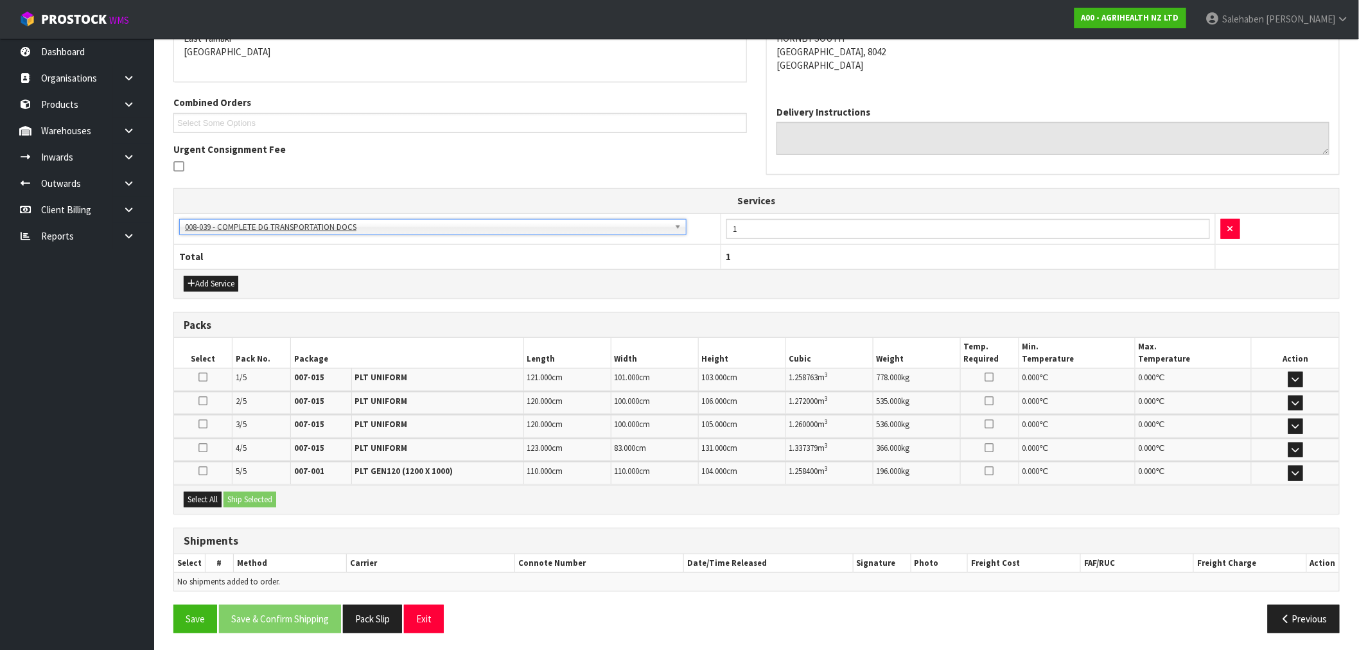
scroll to position [242, 0]
click at [207, 498] on button "Select All" at bounding box center [203, 498] width 38 height 15
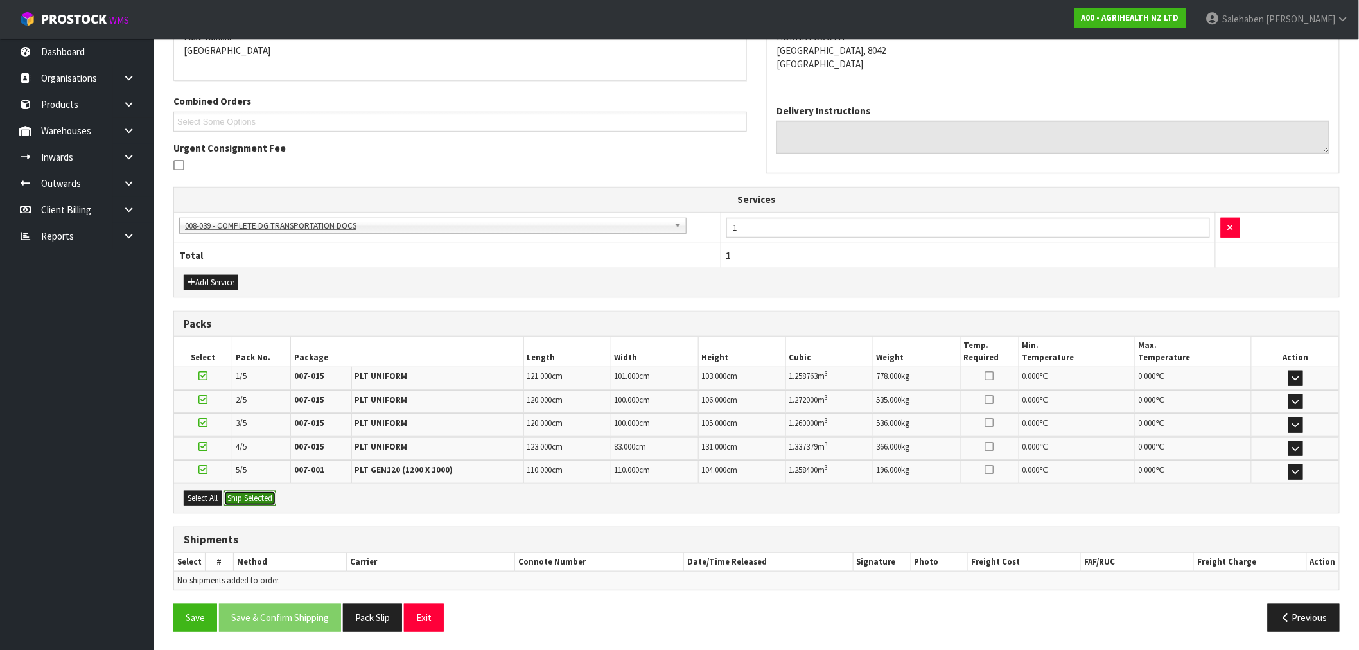
click at [252, 498] on button "Ship Selected" at bounding box center [250, 498] width 53 height 15
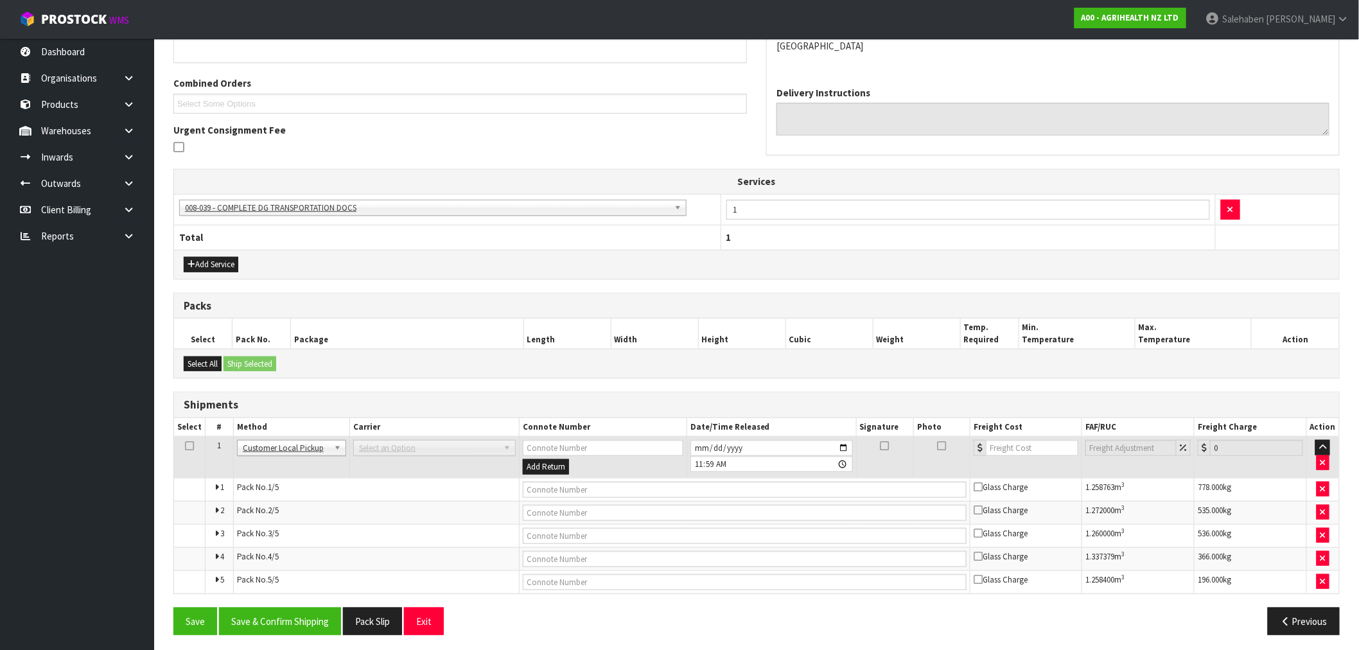
scroll to position [265, 0]
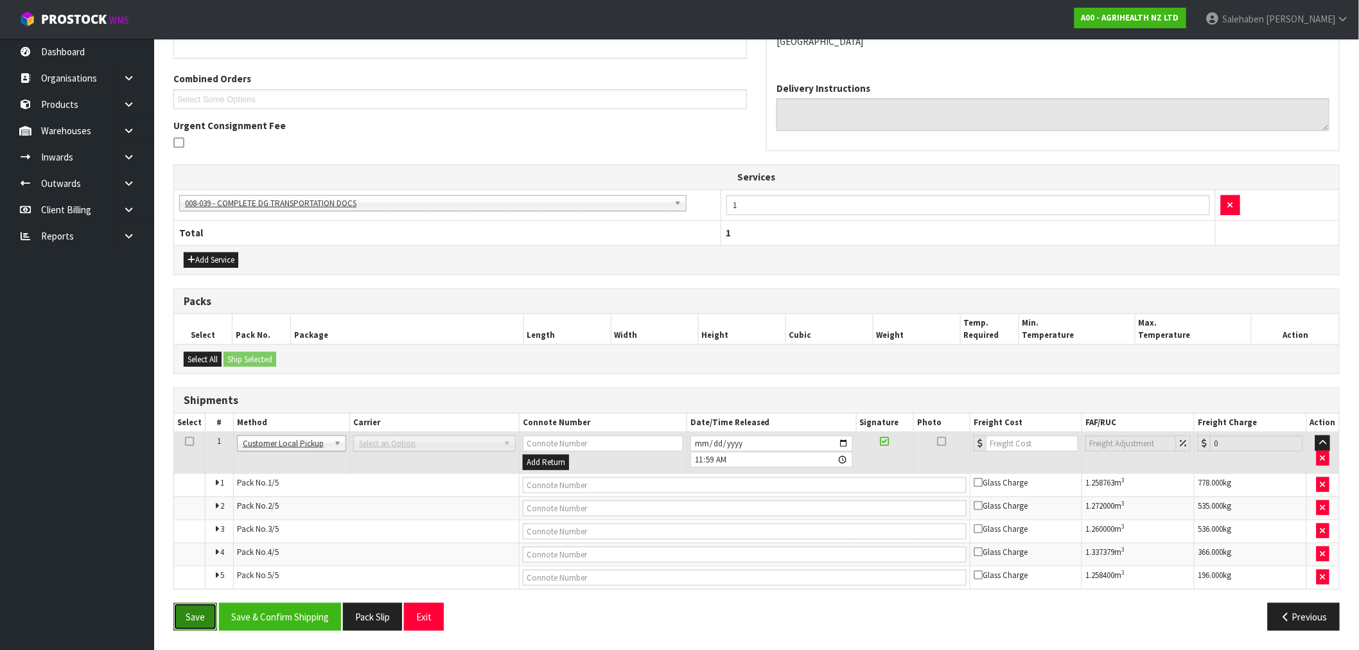
click at [195, 617] on button "Save" at bounding box center [195, 617] width 44 height 28
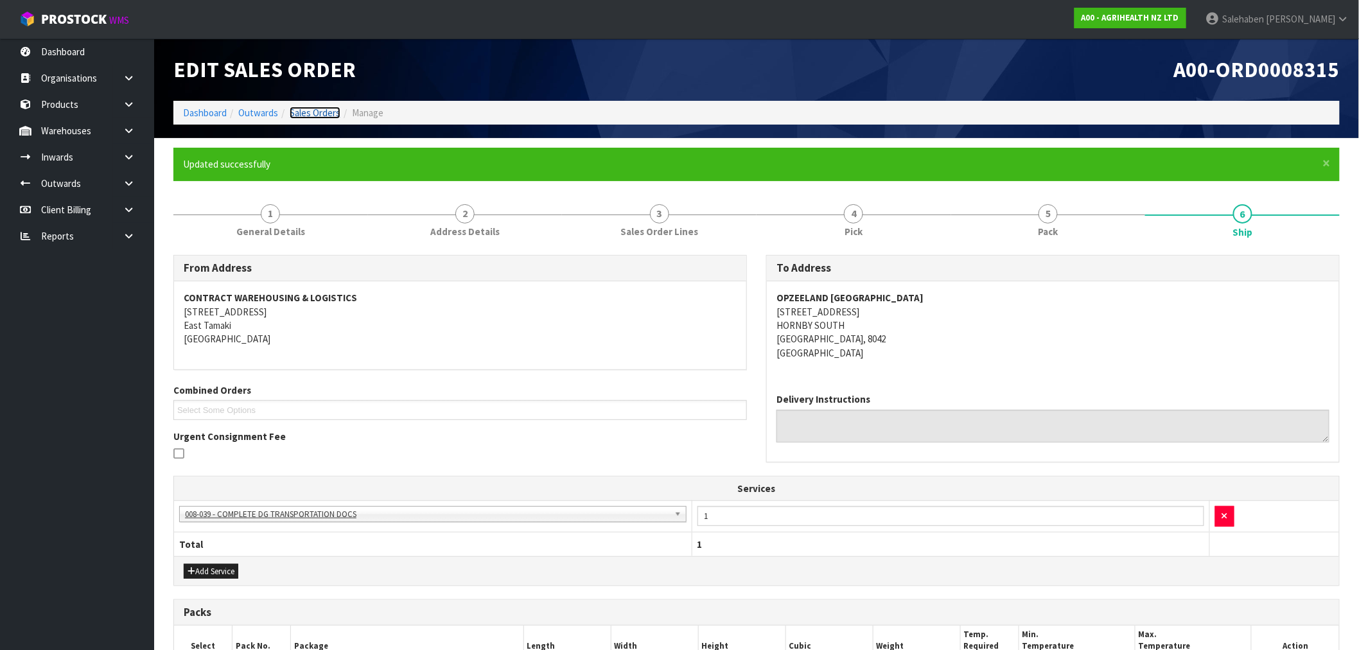
click at [323, 110] on link "Sales Orders" at bounding box center [315, 113] width 51 height 12
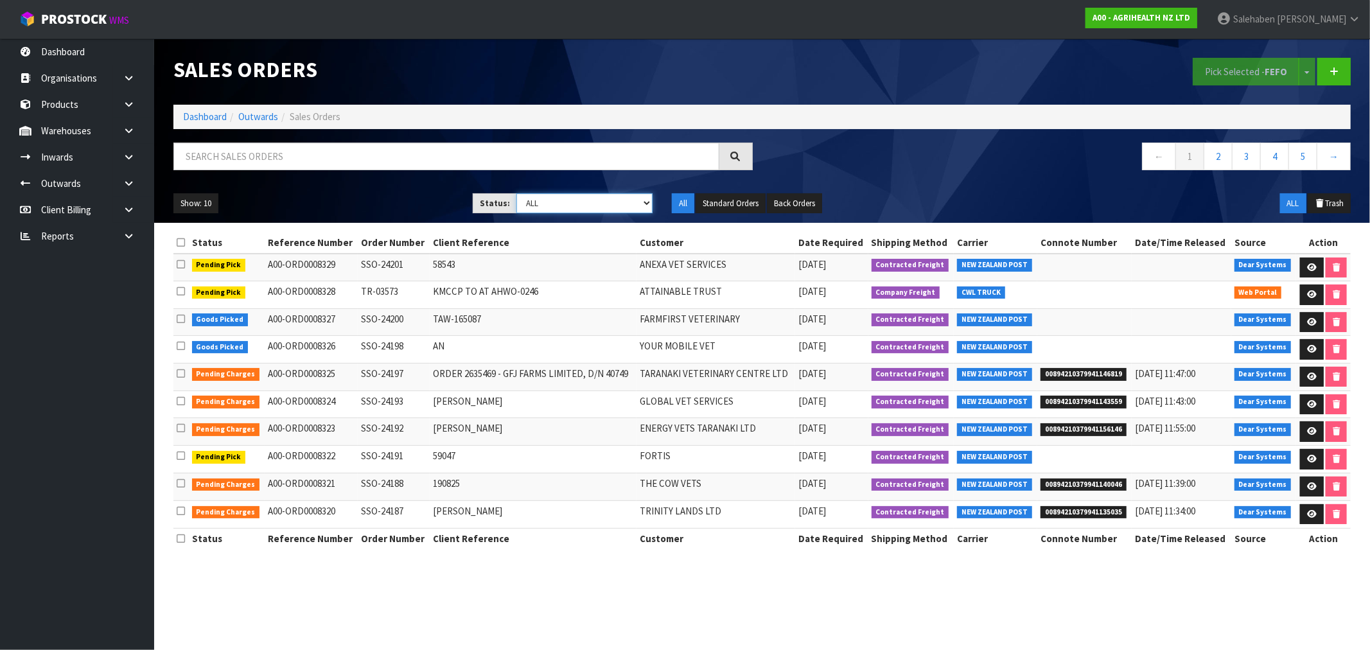
click at [607, 208] on select "Draft Pending Allocated Pending Pick Goods Picked Goods Packed Pending Charges …" at bounding box center [584, 203] width 136 height 20
select select "string:5"
click at [516, 193] on select "Draft Pending Allocated Pending Pick Goods Picked Goods Packed Pending Charges …" at bounding box center [584, 203] width 136 height 20
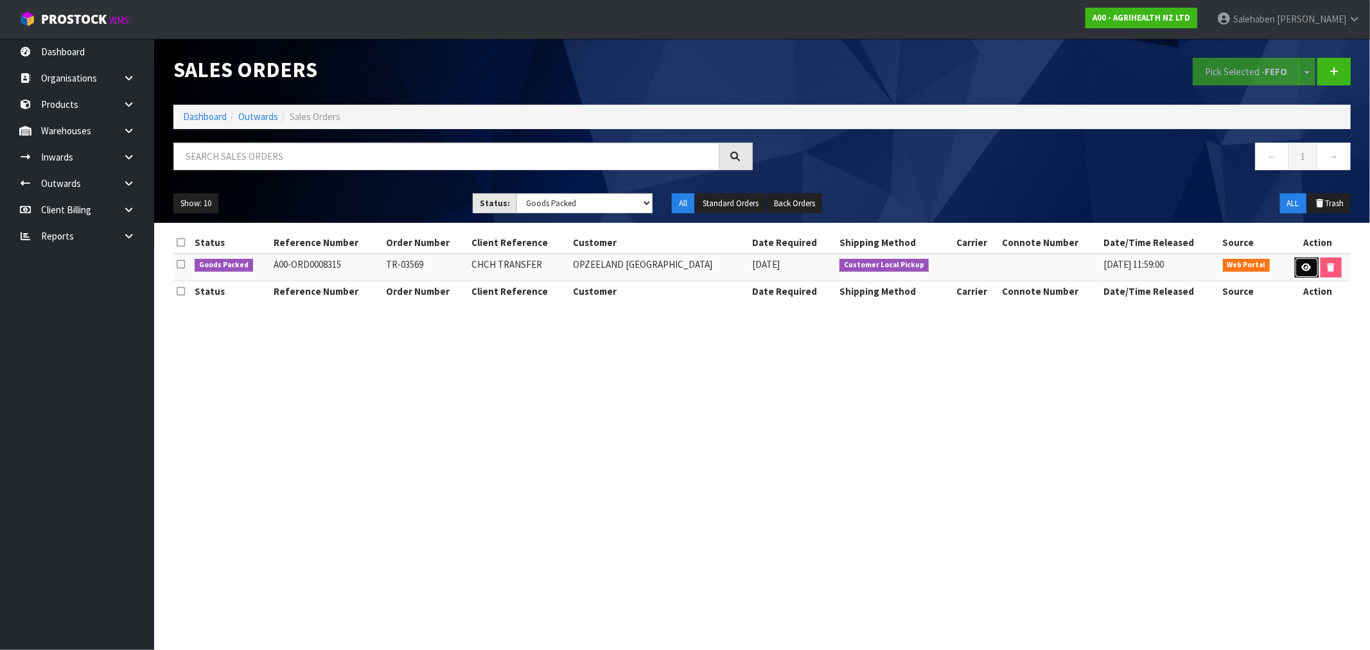
click at [1305, 271] on icon at bounding box center [1307, 267] width 10 height 8
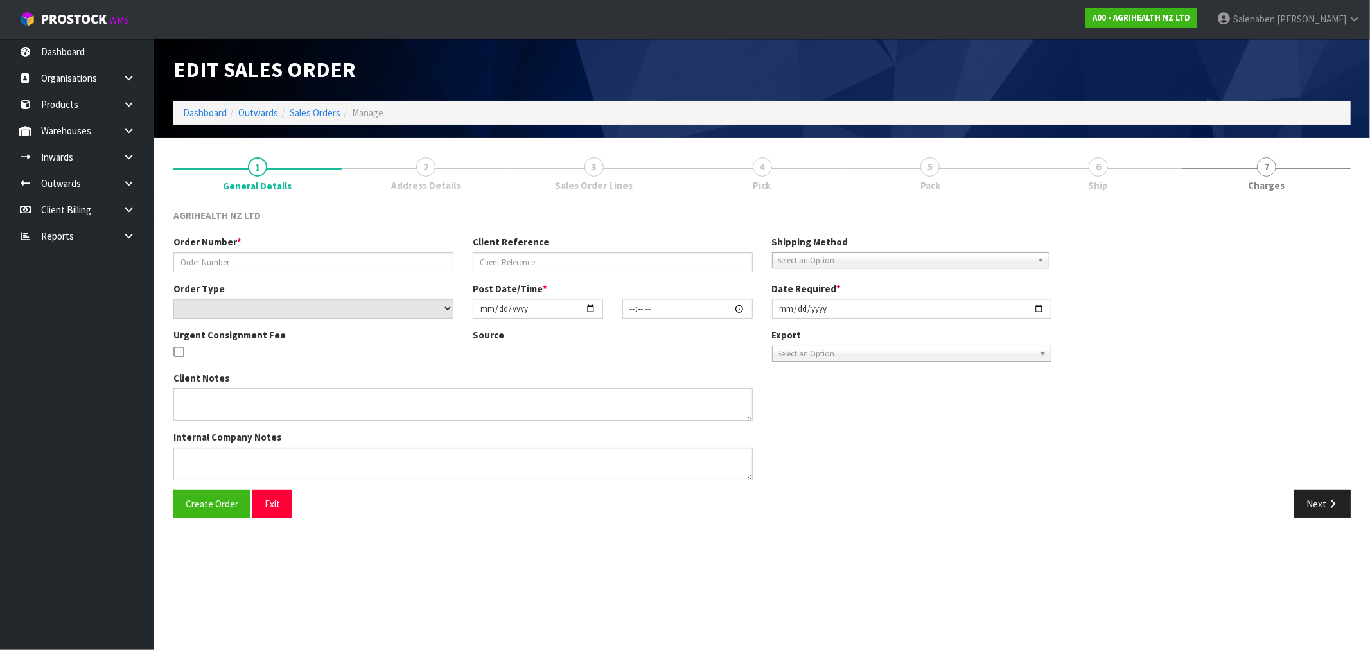
type input "TR-03569"
type input "CHCH TRANSFER"
select select "number:0"
type input "[DATE]"
type input "09:37:00.000"
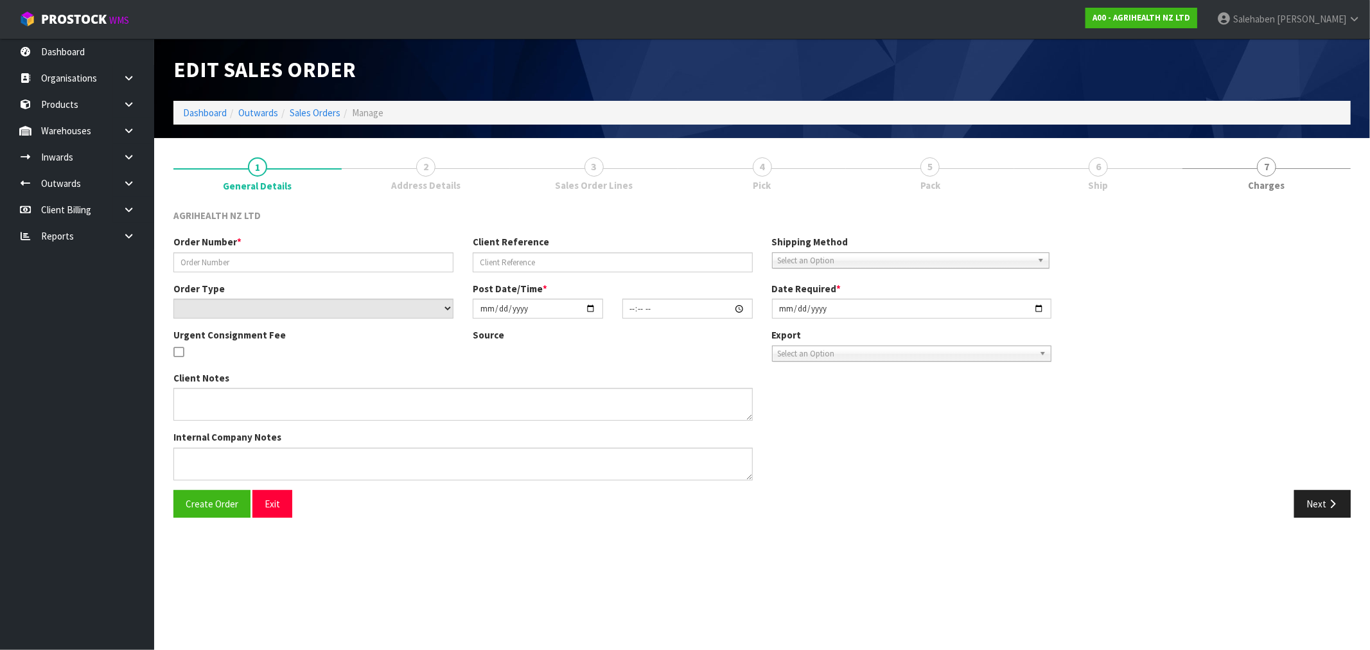
type input "[DATE]"
type textarea "OPZEELAND TO PICK UP [DATE] AM"
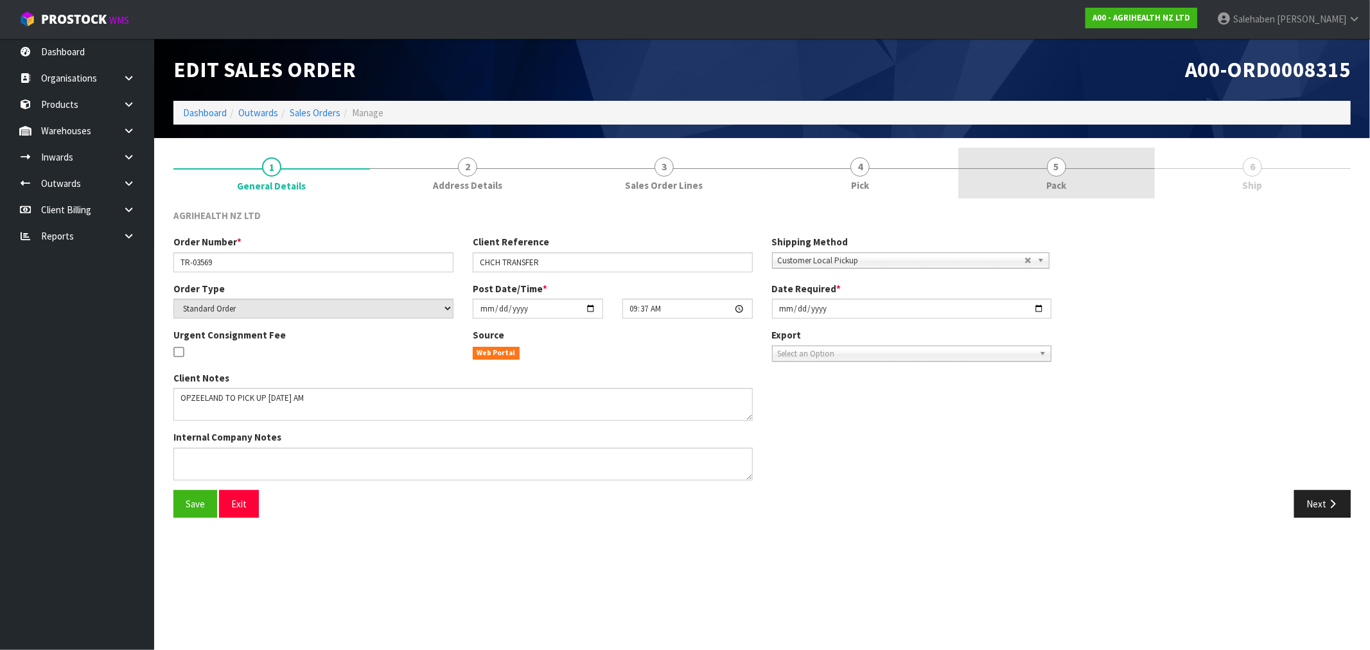
click at [1055, 185] on span "Pack" at bounding box center [1056, 185] width 20 height 13
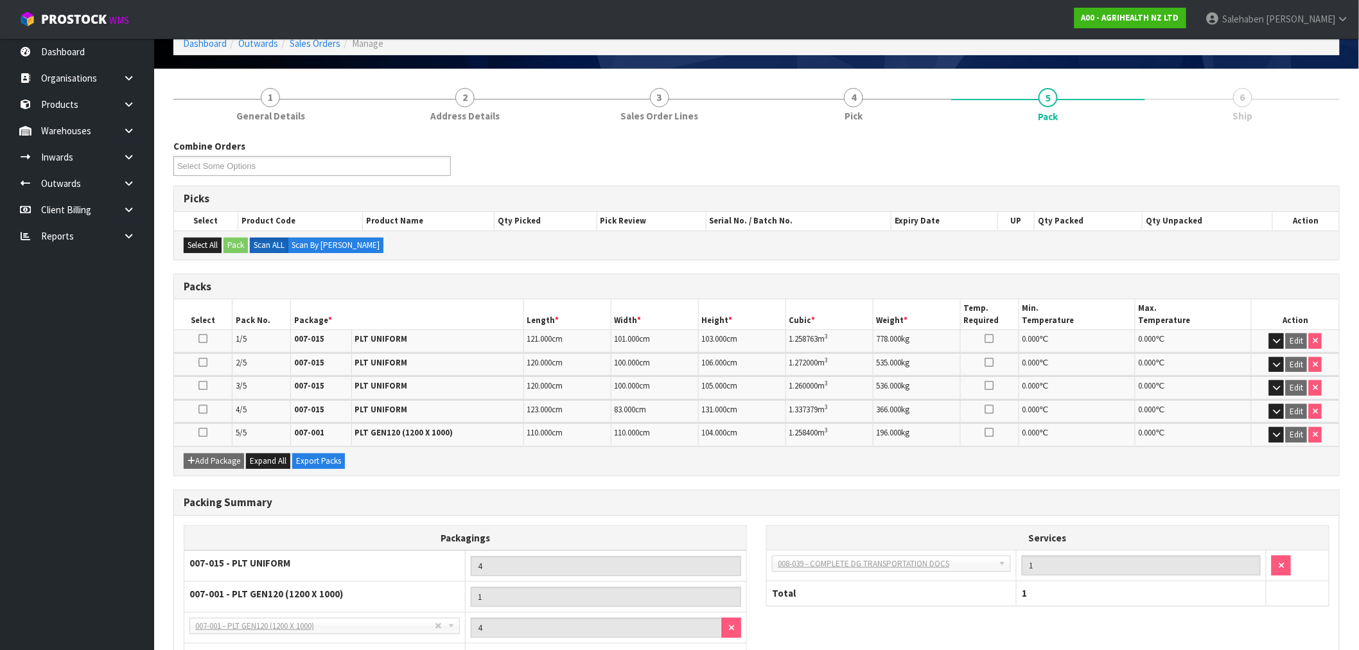
scroll to position [170, 0]
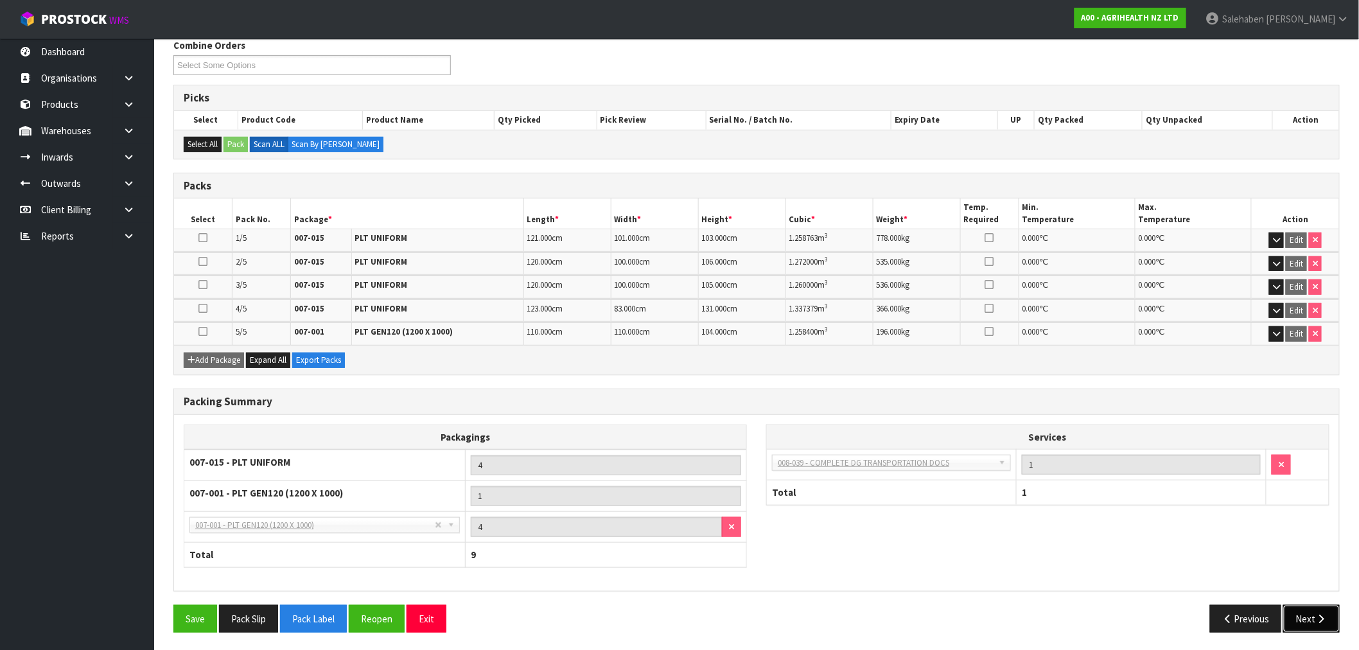
click at [1307, 621] on button "Next" at bounding box center [1311, 619] width 57 height 28
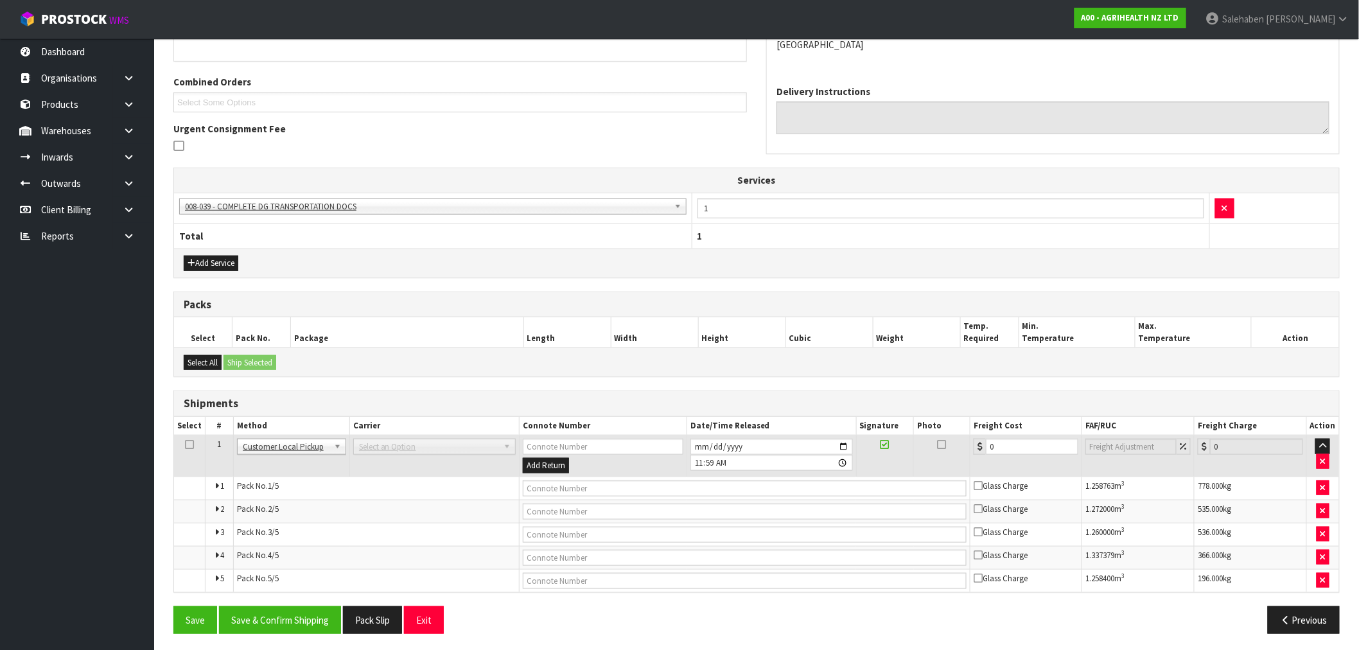
scroll to position [265, 0]
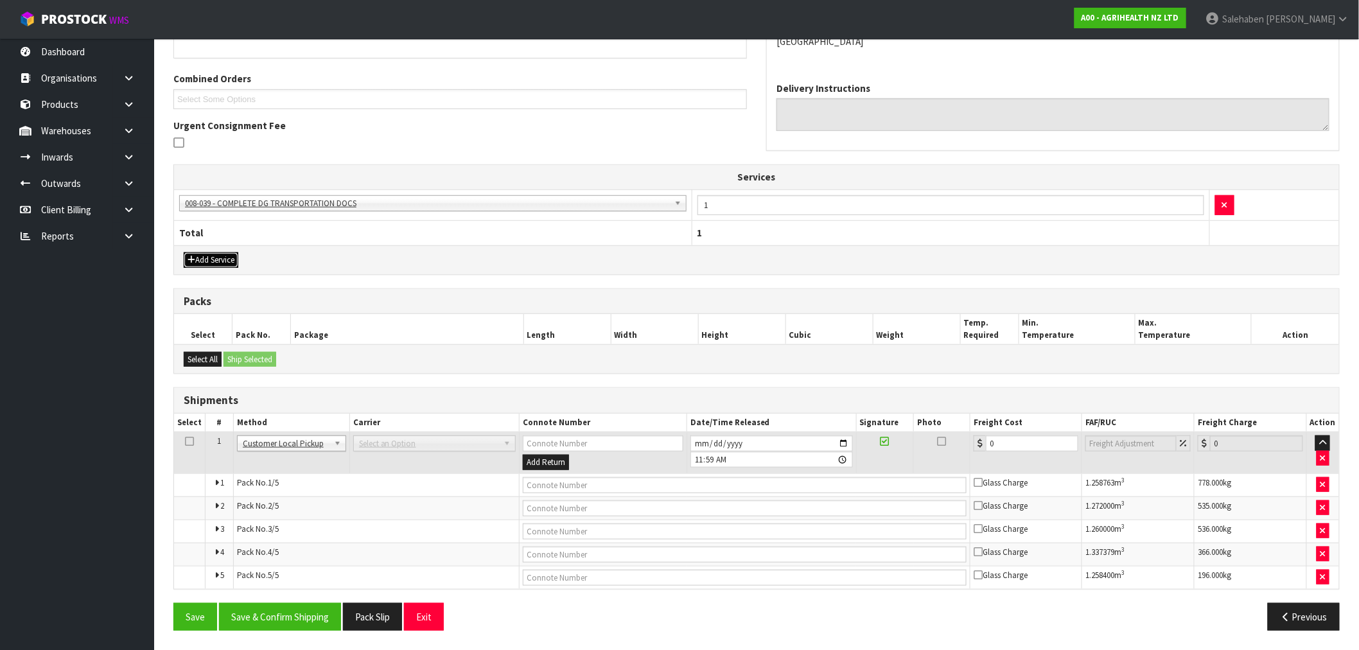
click at [223, 252] on button "Add Service" at bounding box center [211, 259] width 55 height 15
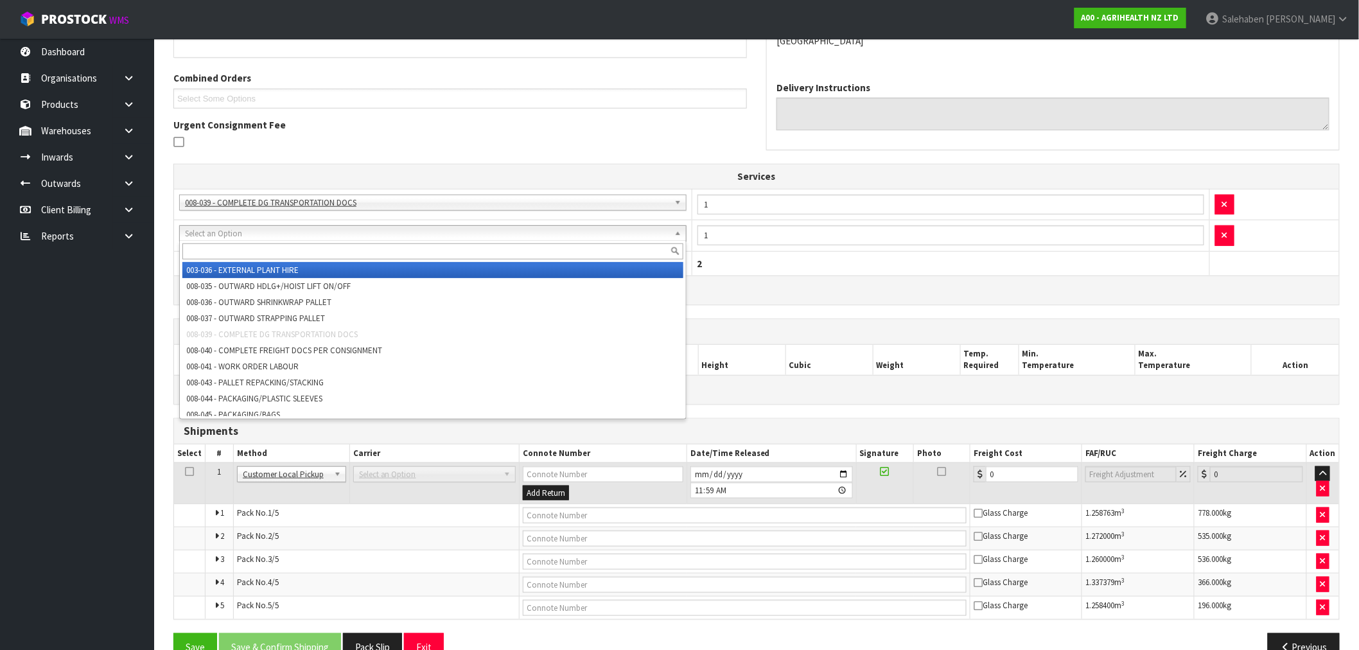
click at [258, 257] on input "text" at bounding box center [432, 251] width 501 height 16
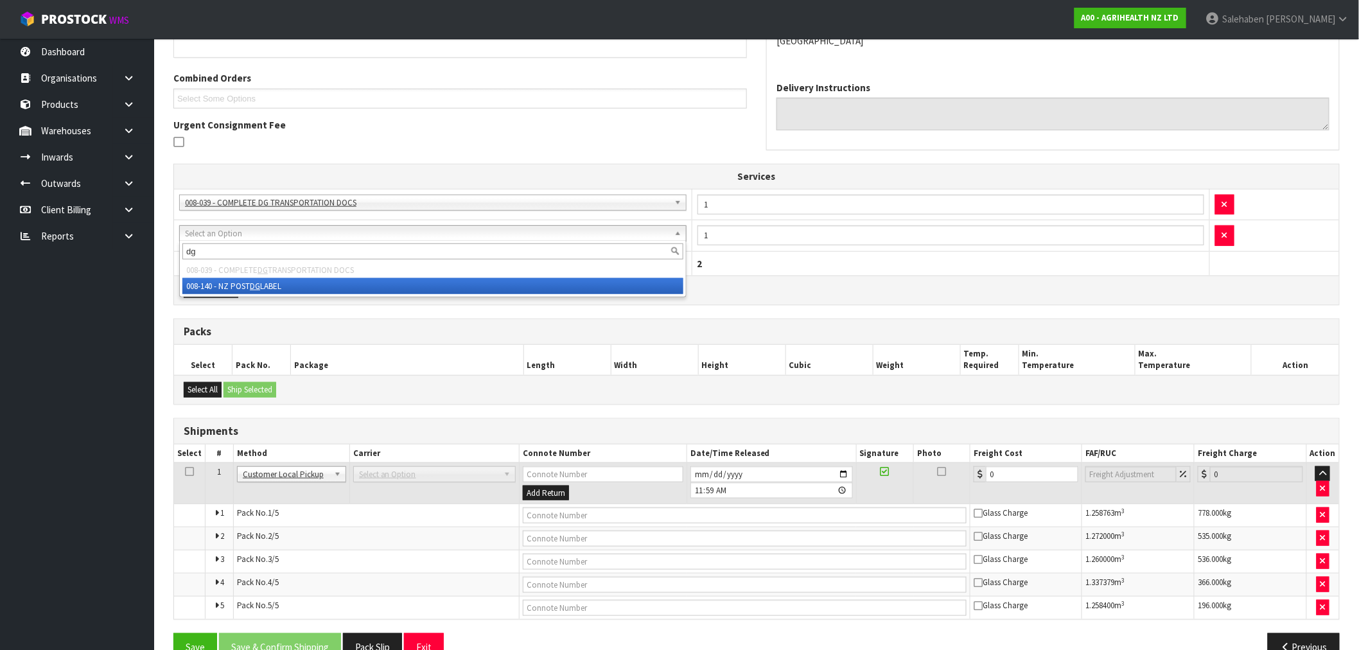
type input "dg"
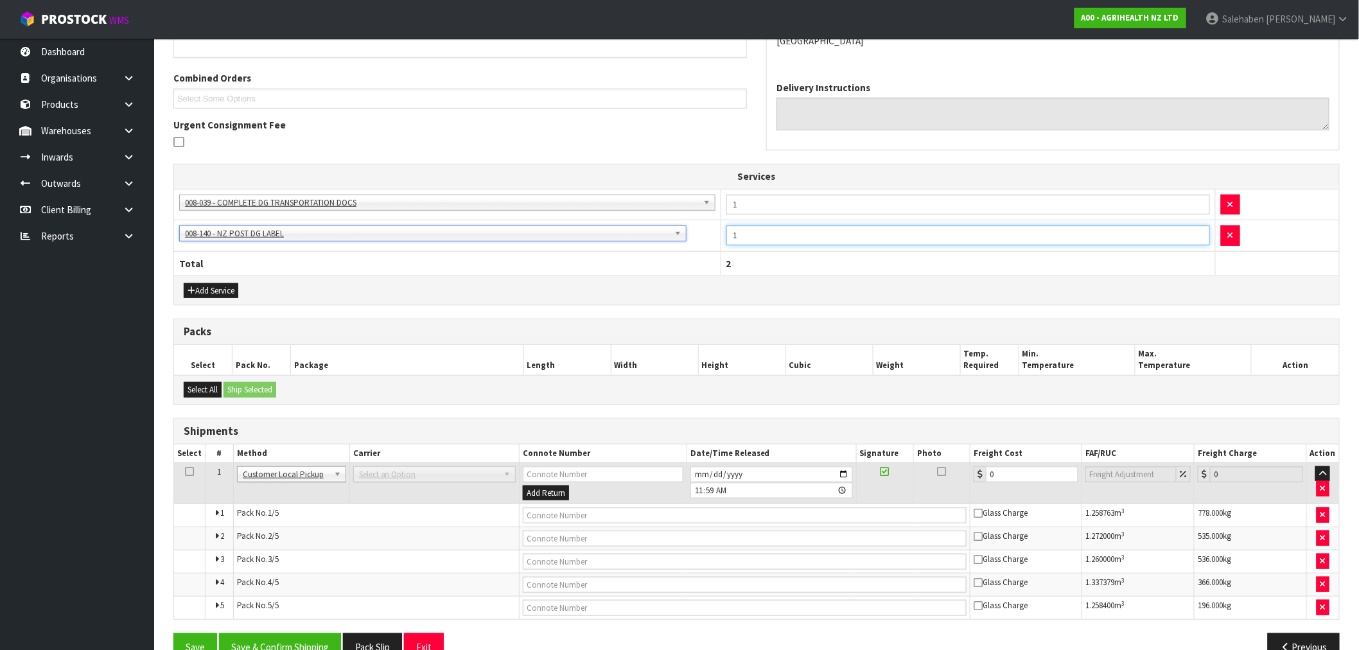
drag, startPoint x: 745, startPoint y: 239, endPoint x: 711, endPoint y: 248, distance: 35.2
click at [714, 247] on tr "003-036 - EXTERNAL PLANT HIRE 008-035 - OUTWARD HDLG+/HOIST LIFT ON/OFF 008-036…" at bounding box center [756, 235] width 1165 height 31
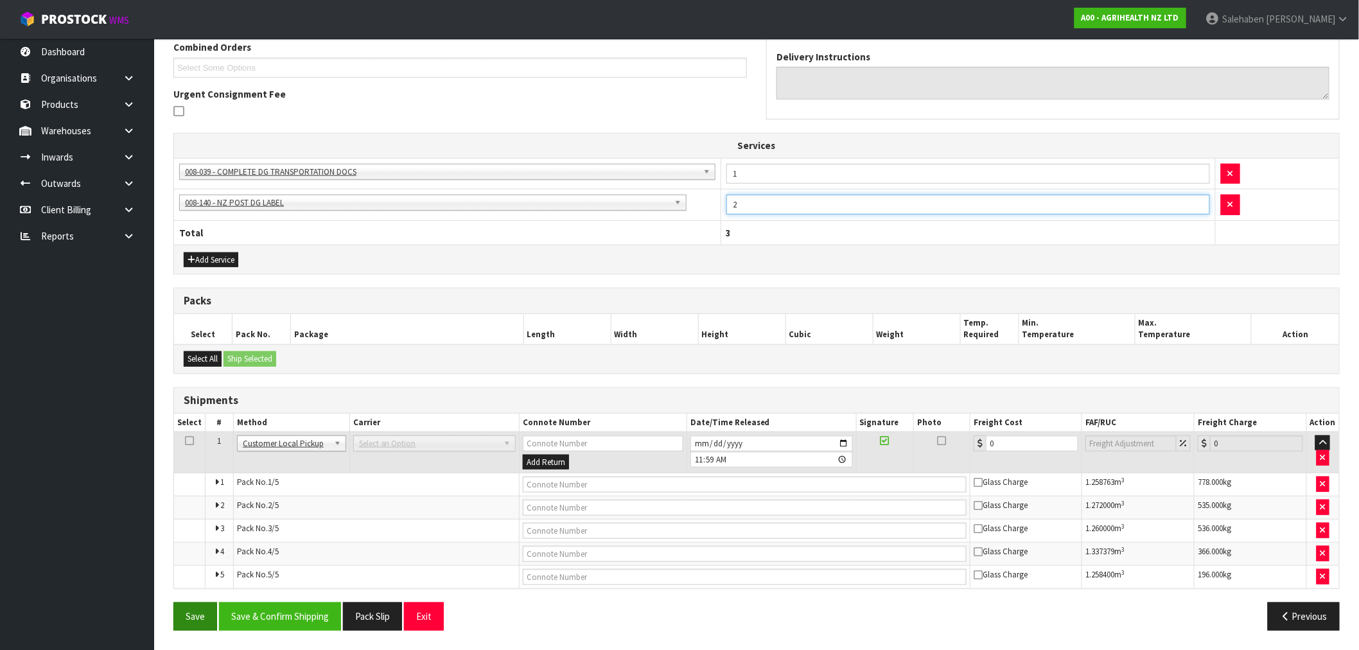
type input "2"
click at [197, 617] on button "Save" at bounding box center [195, 616] width 44 height 28
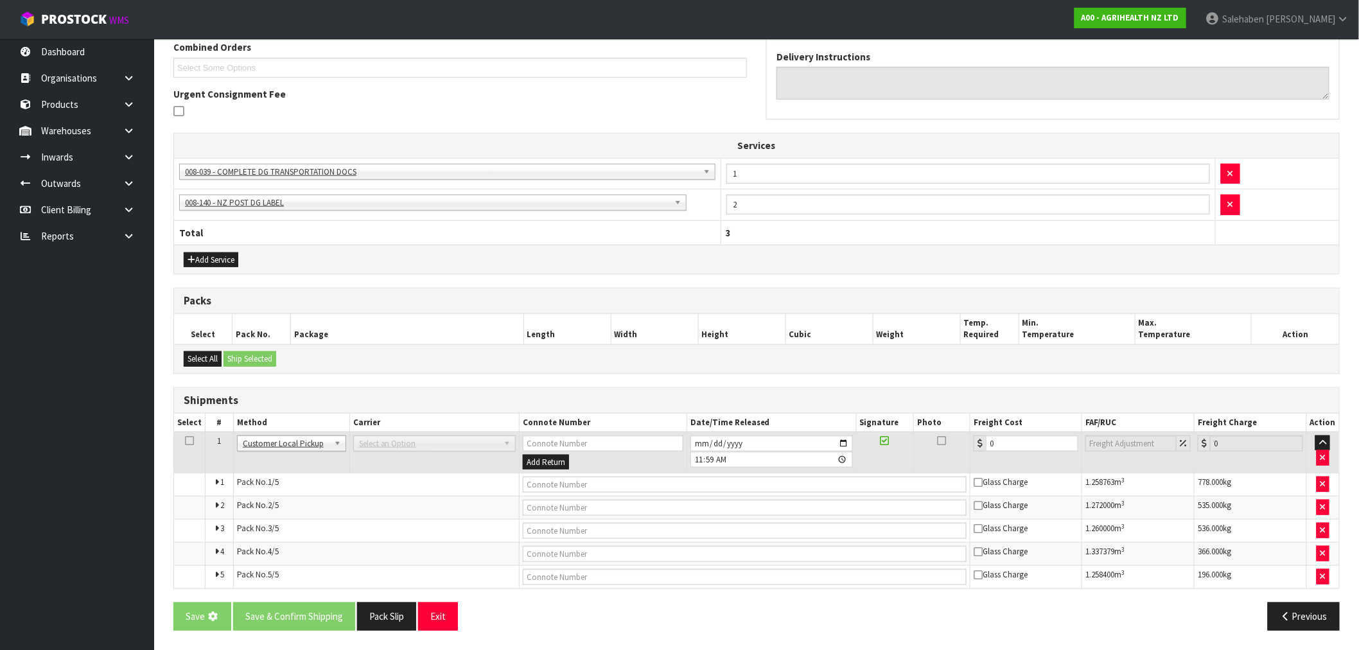
scroll to position [0, 0]
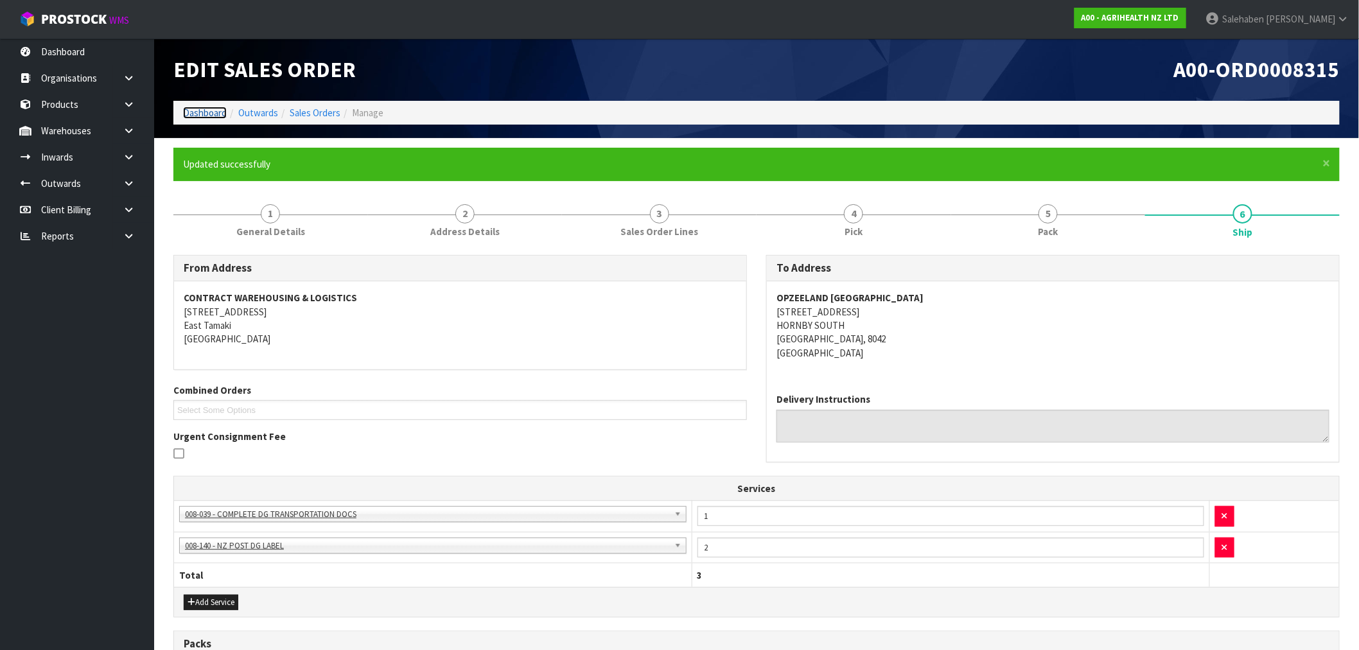
click at [204, 118] on link "Dashboard" at bounding box center [205, 113] width 44 height 12
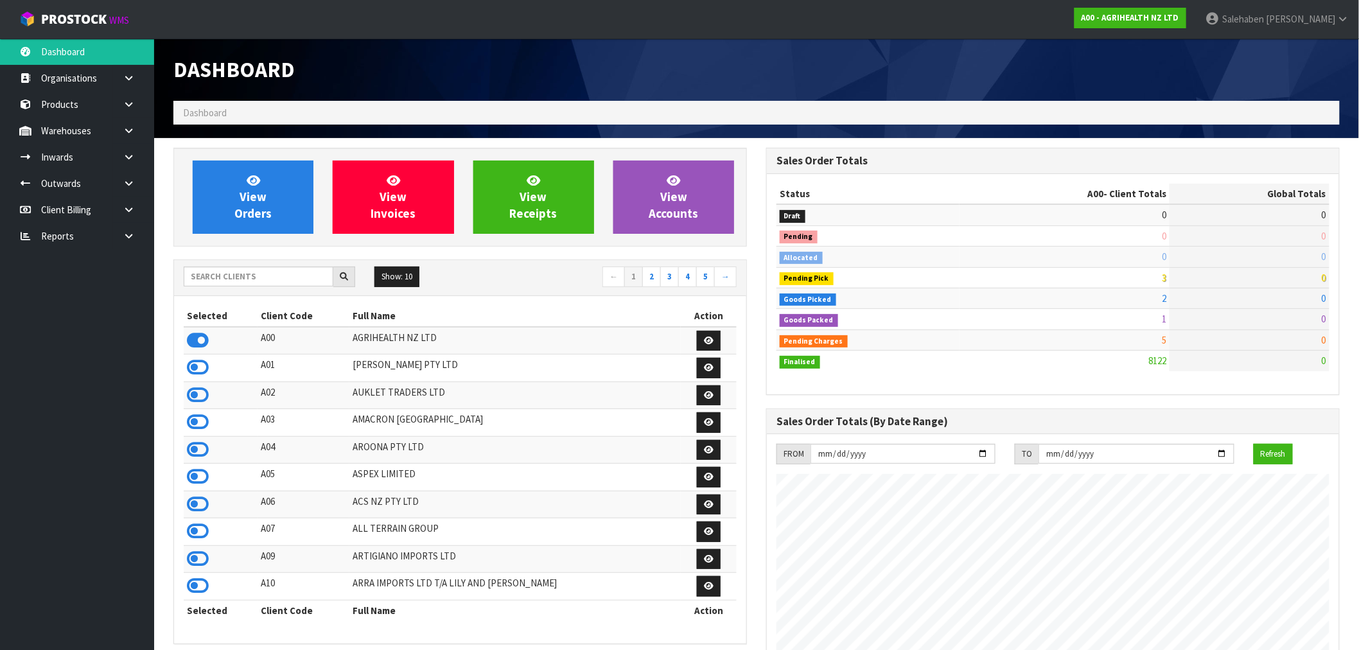
scroll to position [973, 593]
